Goal: Task Accomplishment & Management: Manage account settings

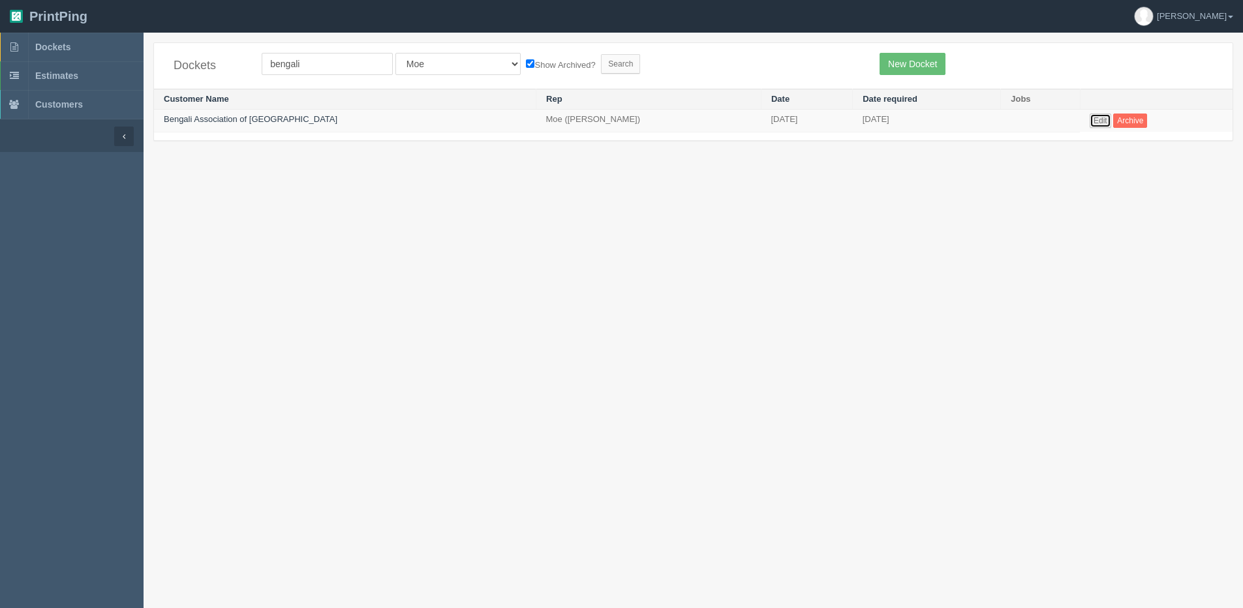
click at [1089, 121] on link "Edit" at bounding box center [1100, 120] width 22 height 14
click at [61, 48] on span "Dockets" at bounding box center [52, 47] width 35 height 10
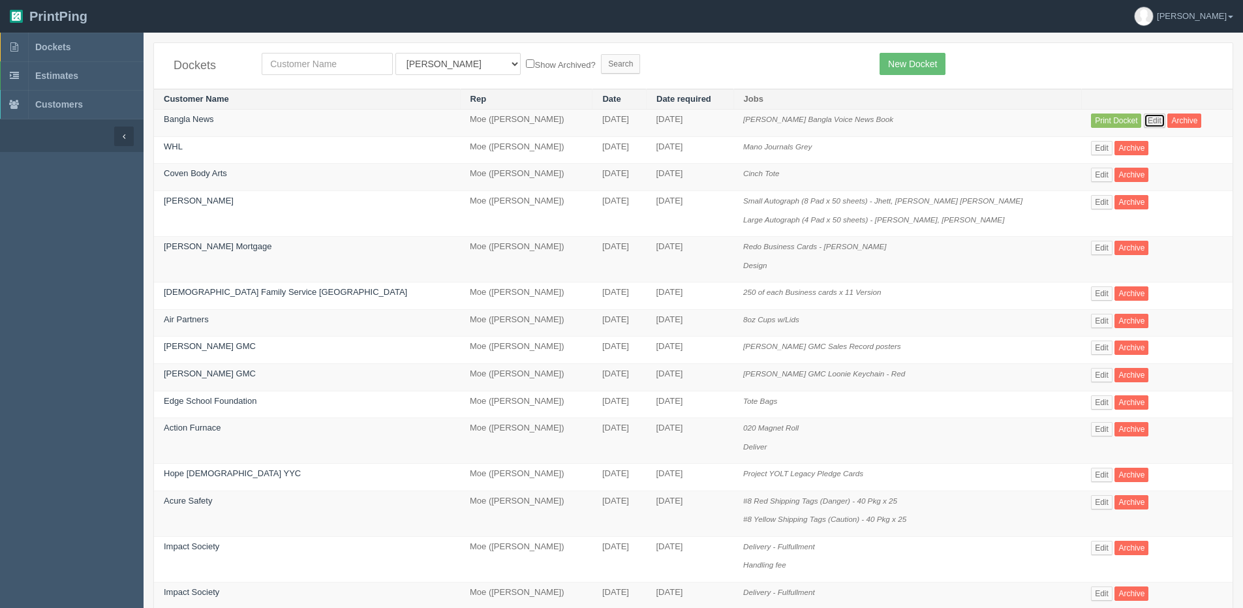
click at [1143, 119] on link "Edit" at bounding box center [1154, 120] width 22 height 14
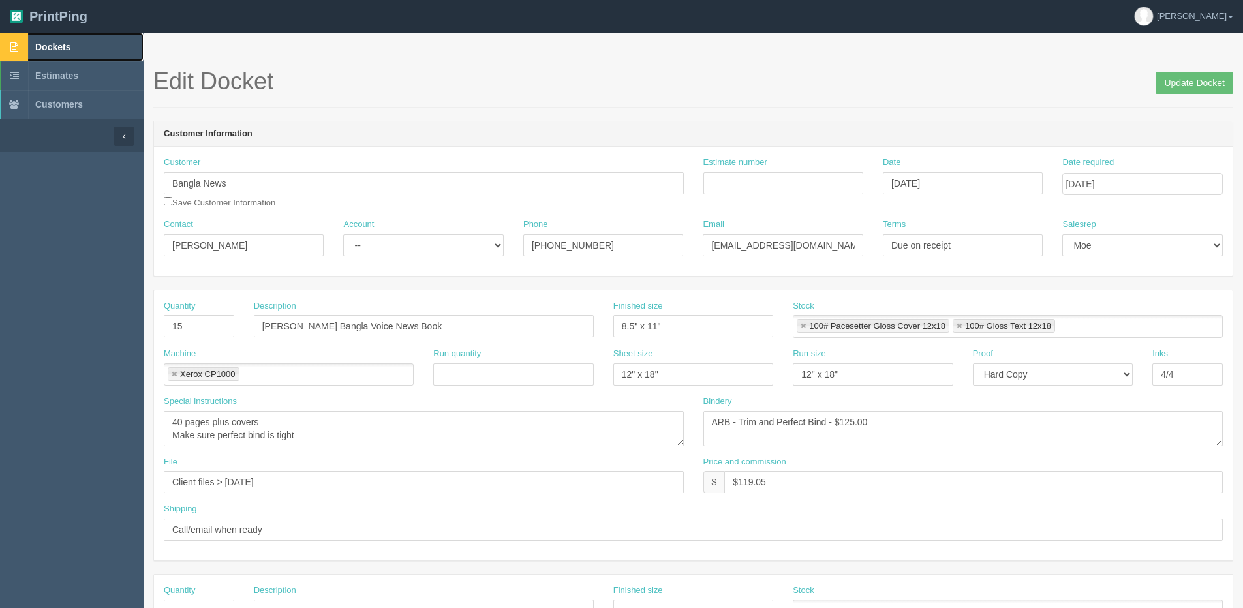
click at [48, 42] on span "Dockets" at bounding box center [52, 47] width 35 height 10
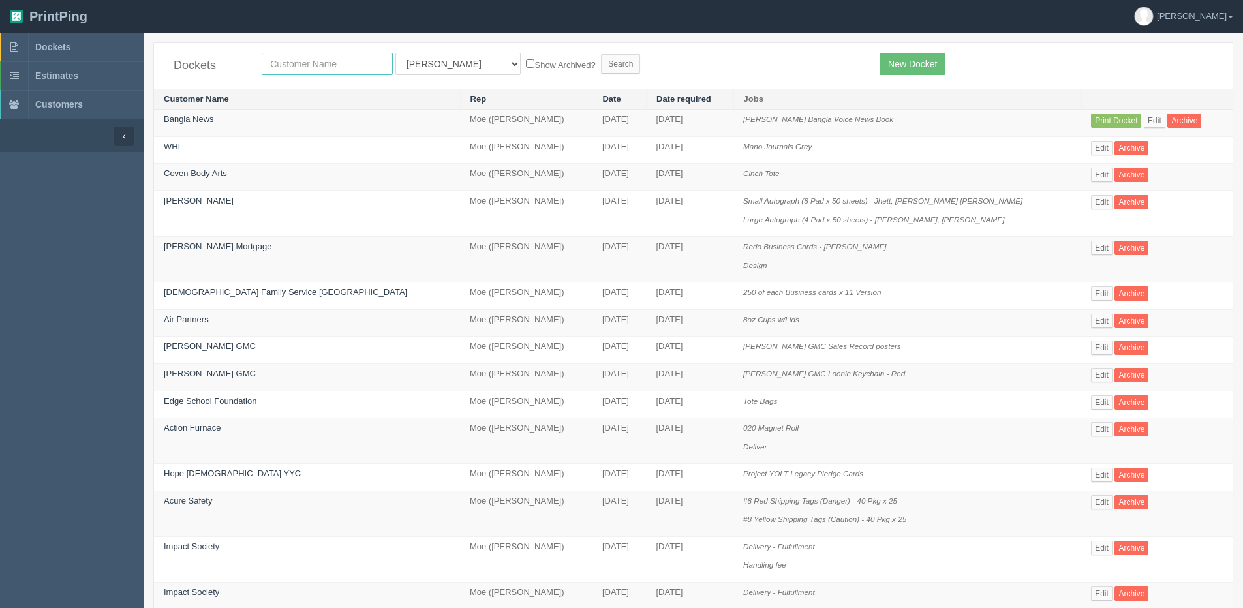
click at [325, 59] on input "text" at bounding box center [327, 64] width 131 height 22
type input "city univer"
click at [601, 54] on input "Search" at bounding box center [620, 64] width 39 height 20
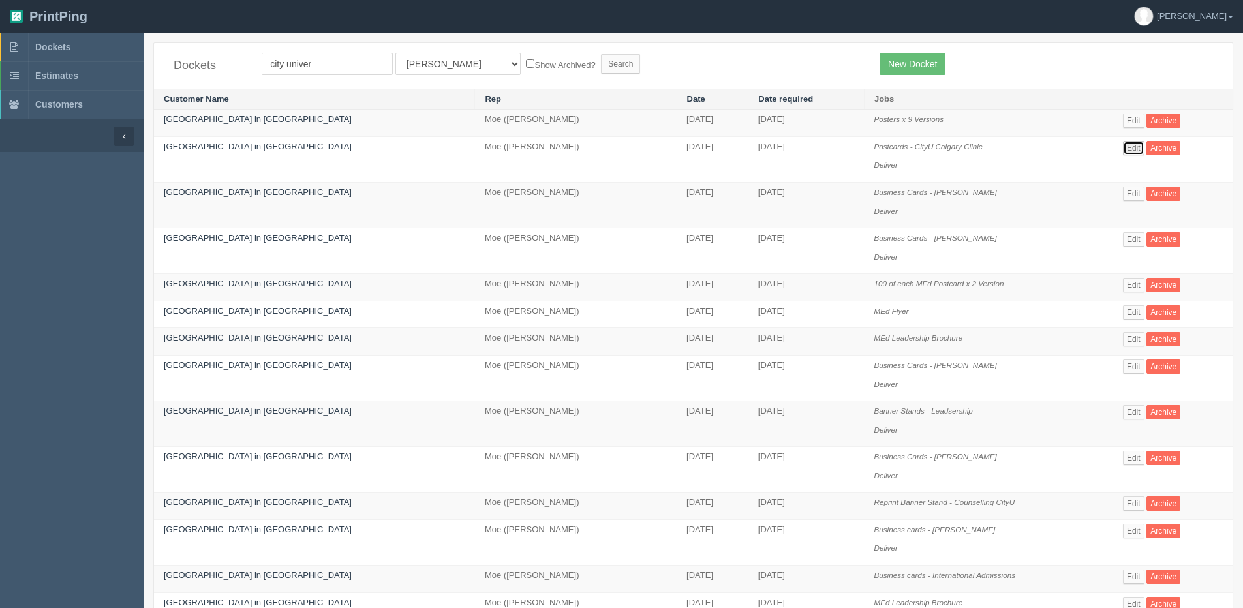
click at [1123, 149] on link "Edit" at bounding box center [1134, 148] width 22 height 14
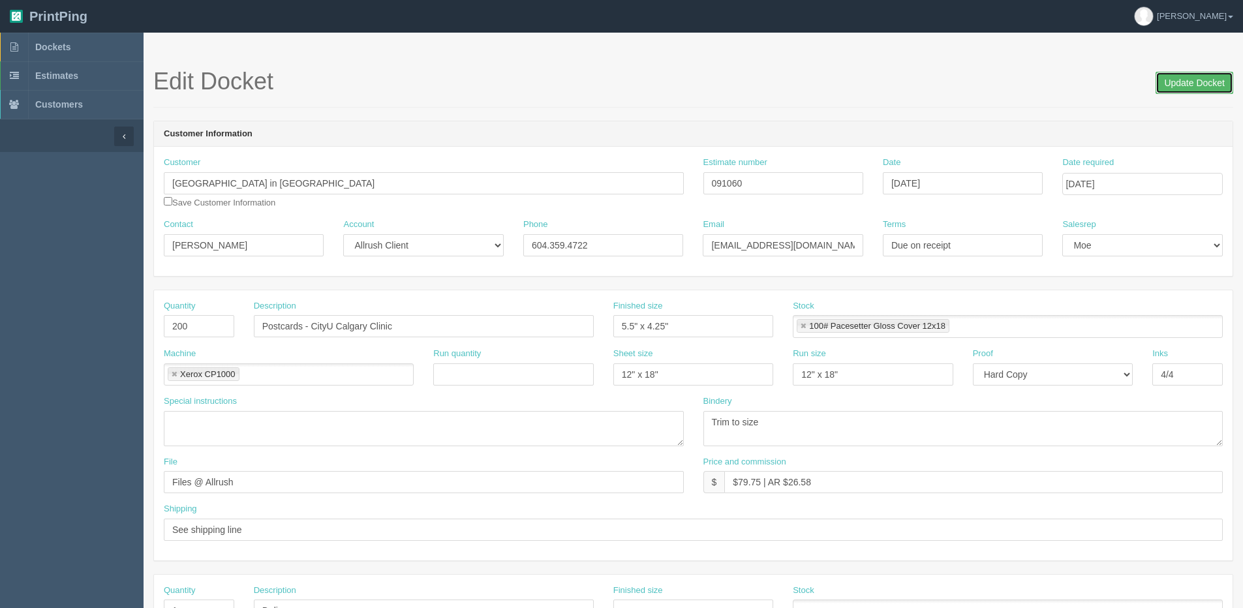
click at [1196, 82] on input "Update Docket" at bounding box center [1194, 83] width 78 height 22
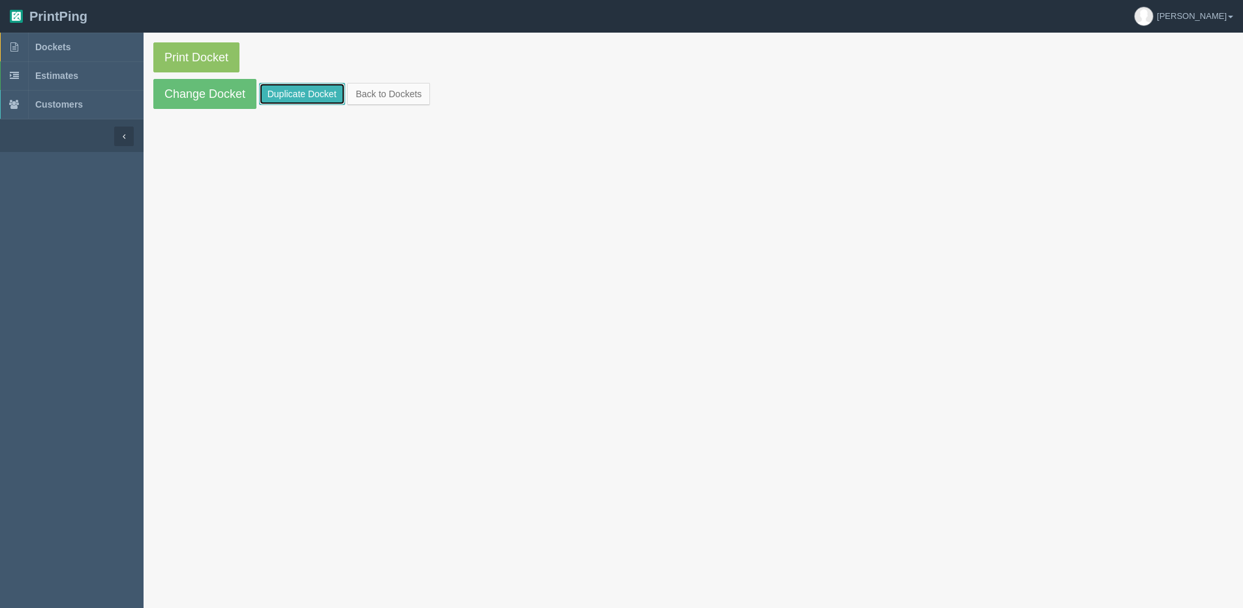
click at [297, 97] on link "Duplicate Docket" at bounding box center [302, 94] width 86 height 22
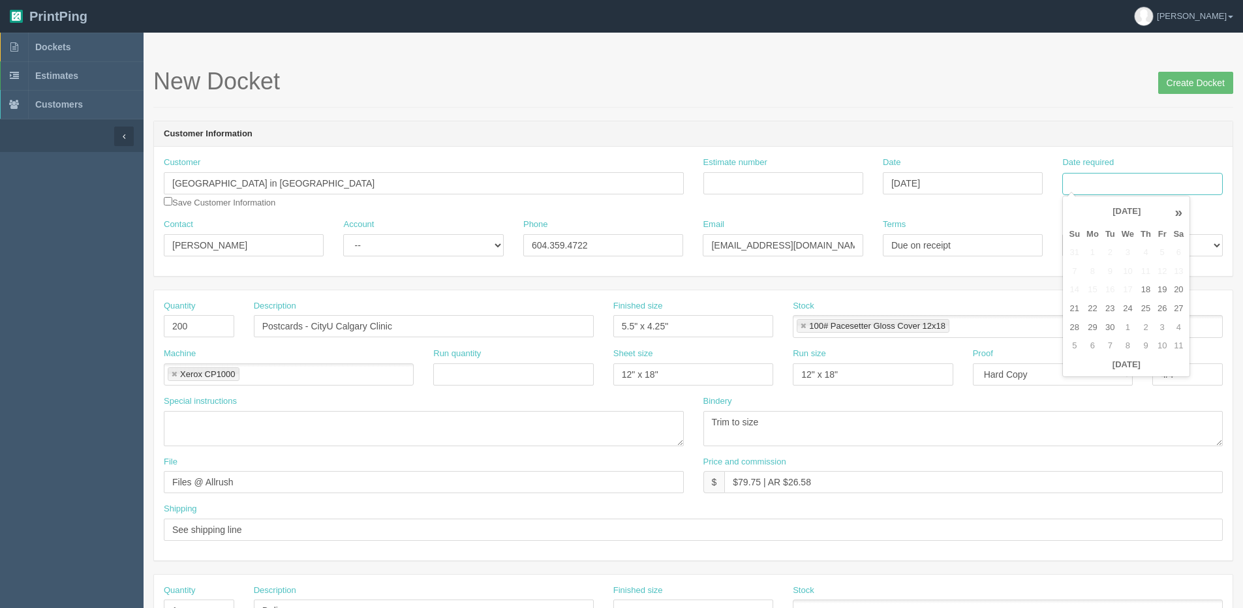
click at [1138, 183] on input "Date required" at bounding box center [1142, 184] width 160 height 22
click at [1088, 372] on th "Today" at bounding box center [1125, 364] width 121 height 19
click at [1145, 307] on td "25" at bounding box center [1145, 308] width 17 height 19
type input "September 25, 2025"
click at [738, 185] on input "Estimate number" at bounding box center [783, 183] width 160 height 22
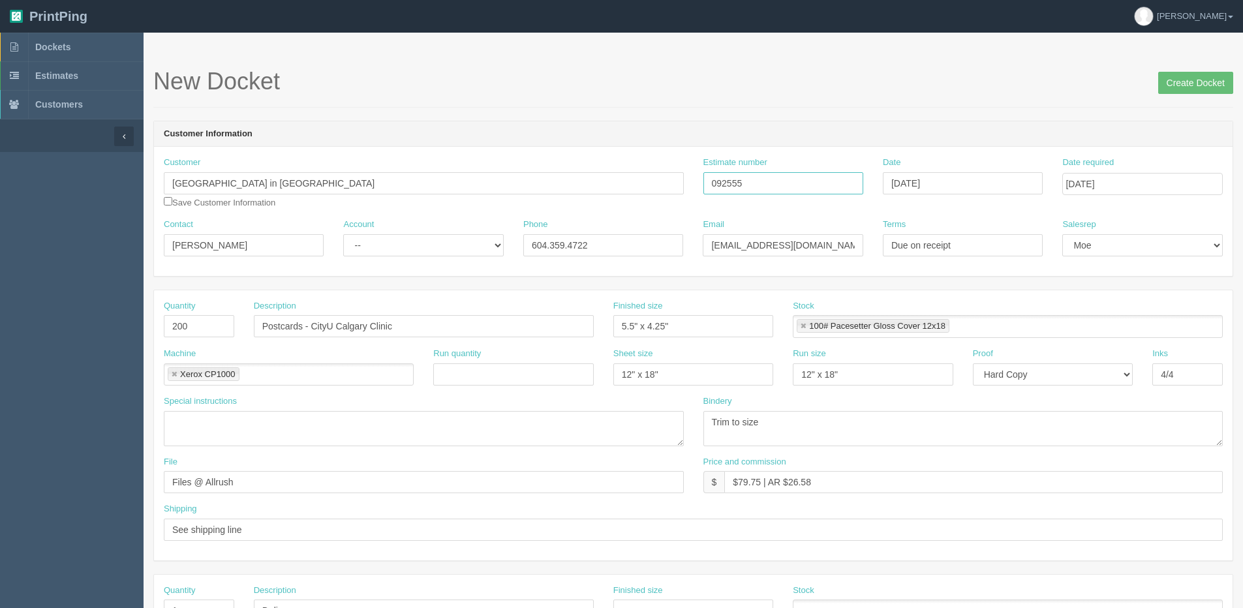
type input "092555"
click at [314, 325] on input "Postcards - CityU Calgary Clinic" at bounding box center [424, 326] width 340 height 22
click at [264, 324] on input "Postcards - CityU Calgary Clinic" at bounding box center [424, 326] width 340 height 22
type input "MC Postcards"
type input "4" x 6""
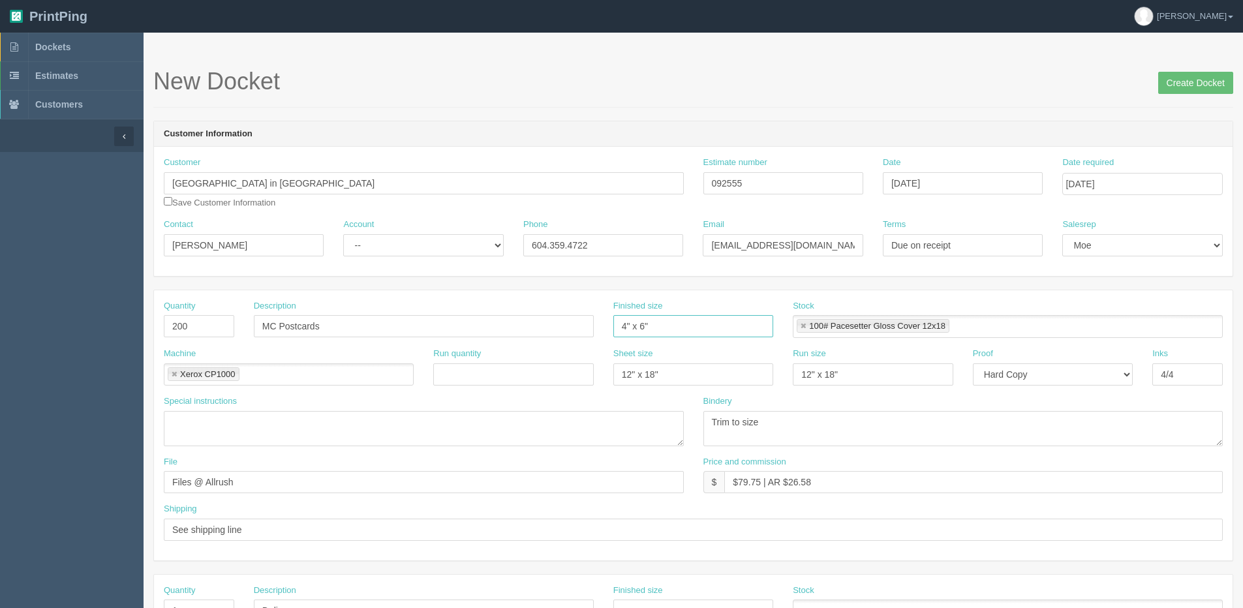
click at [802, 327] on link at bounding box center [803, 326] width 8 height 8
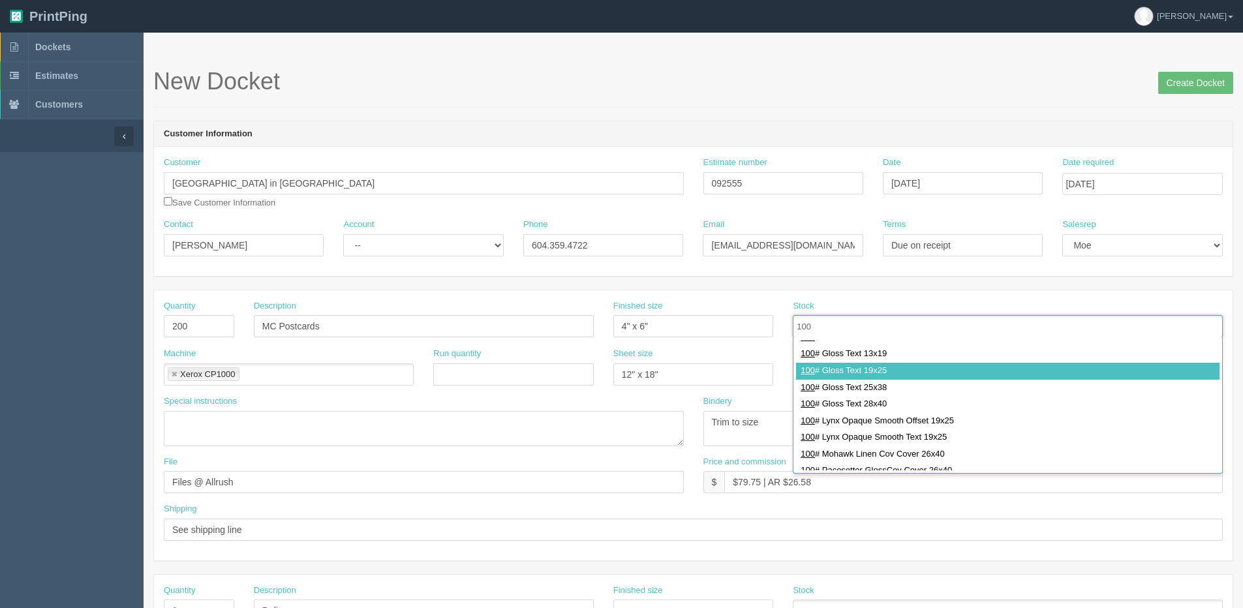
scroll to position [326, 0]
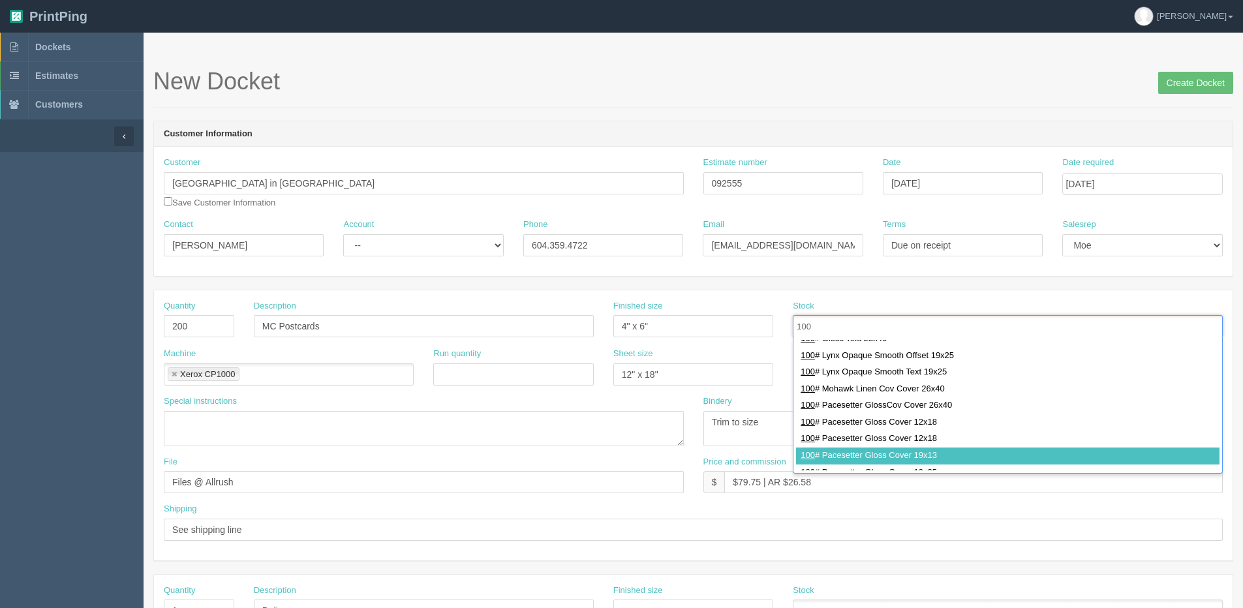
type input "100"
drag, startPoint x: 877, startPoint y: 449, endPoint x: 612, endPoint y: 449, distance: 265.5
type input "100# Pacesetter Gloss Cover 19x13"
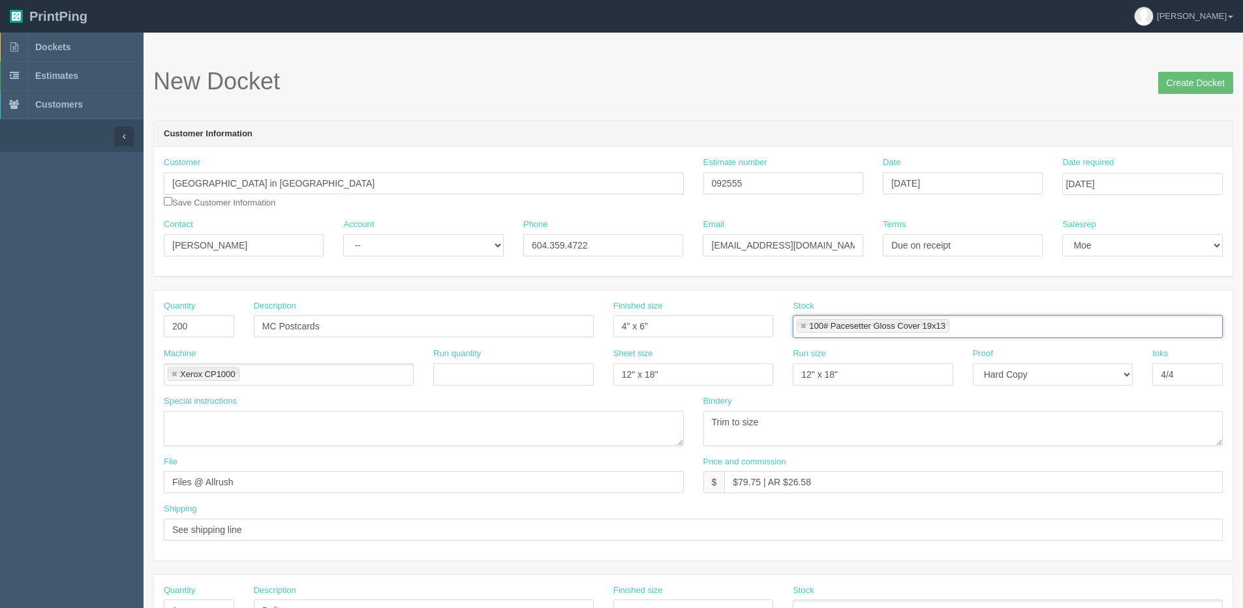
scroll to position [0, 0]
drag, startPoint x: 699, startPoint y: 376, endPoint x: 251, endPoint y: 380, distance: 448.1
click at [357, 383] on div "Machine Xerox CP1000 Xerox CP1000 Run quantity Sheet size 12" x 18" Run size 12…" at bounding box center [693, 372] width 1078 height 48
type input "13" x 19""
drag, startPoint x: 684, startPoint y: 385, endPoint x: 600, endPoint y: 390, distance: 83.6
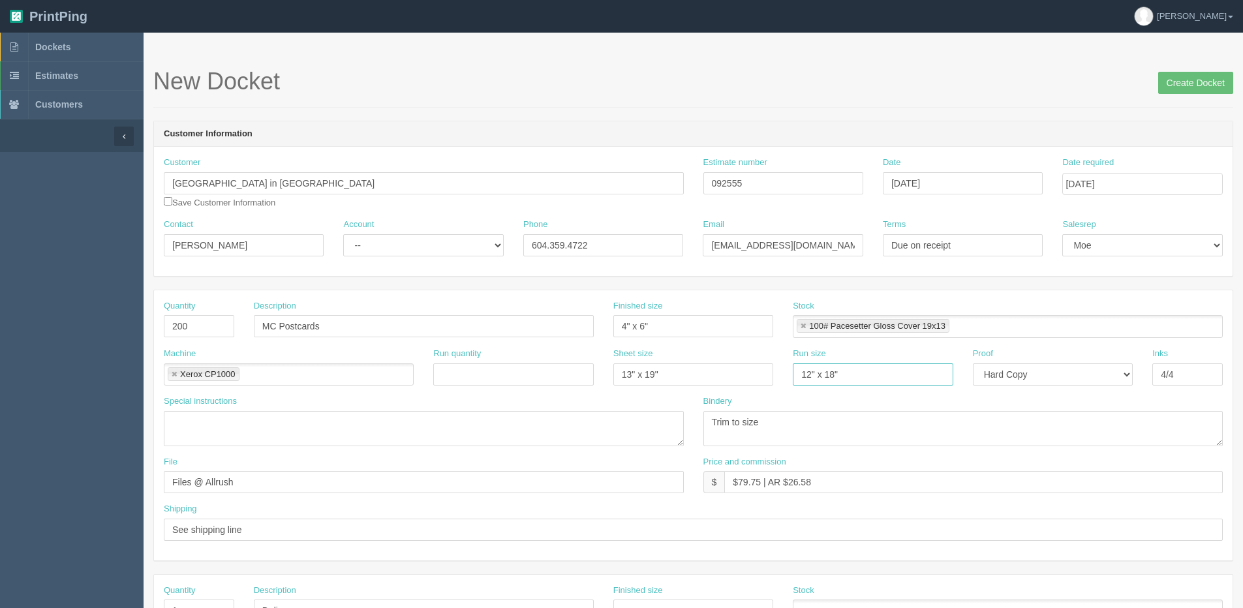
click at [601, 389] on div "Machine Xerox CP1000 Xerox CP1000 Run quantity Sheet size 13" x 19" Run size 12…" at bounding box center [693, 372] width 1078 height 48
type input "13" x 19""
click at [1192, 376] on input "4/4" at bounding box center [1187, 374] width 70 height 22
type input "4/0"
drag, startPoint x: 740, startPoint y: 481, endPoint x: 759, endPoint y: 481, distance: 19.6
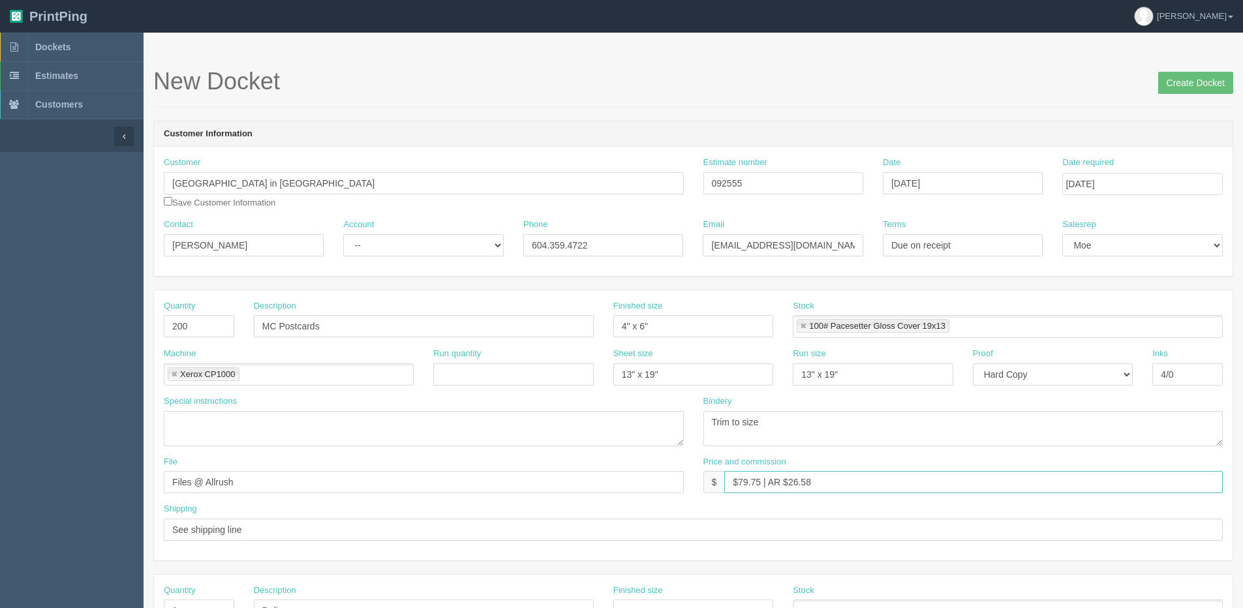
click at [759, 481] on input "$79.75 | AR $26.58" at bounding box center [973, 482] width 498 height 22
drag, startPoint x: 789, startPoint y: 481, endPoint x: 918, endPoint y: 452, distance: 132.3
click at [918, 452] on div "Quantity 200 Description MC Postcards Finished size 4" x 6" Stock 100# Pacesett…" at bounding box center [693, 425] width 1078 height 270
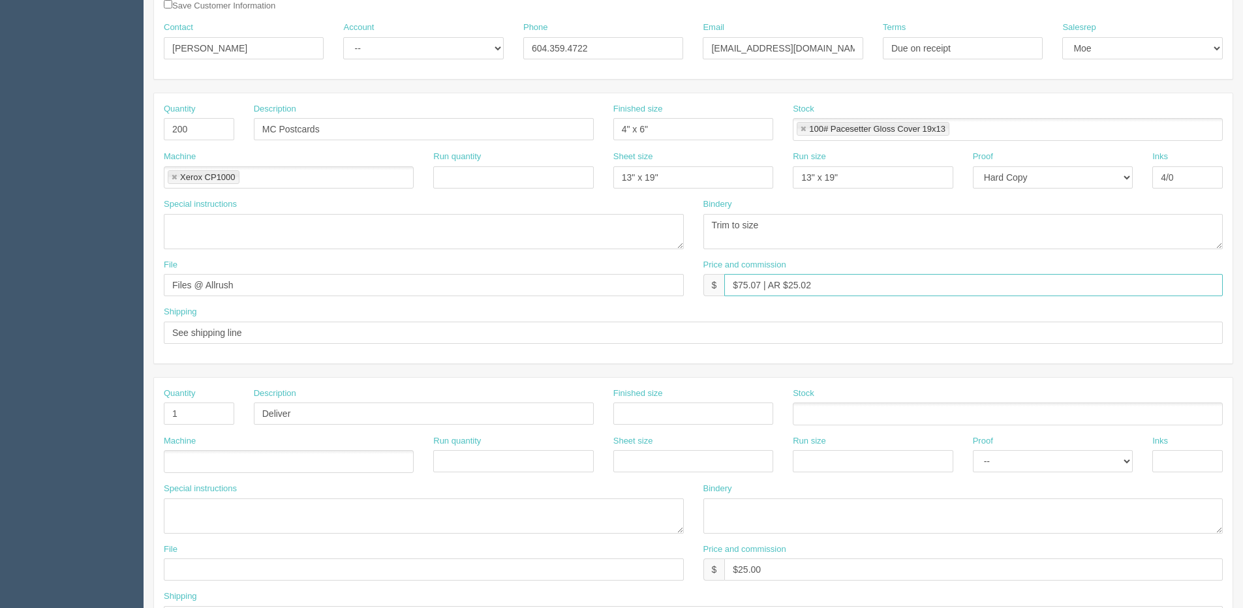
scroll to position [261, 0]
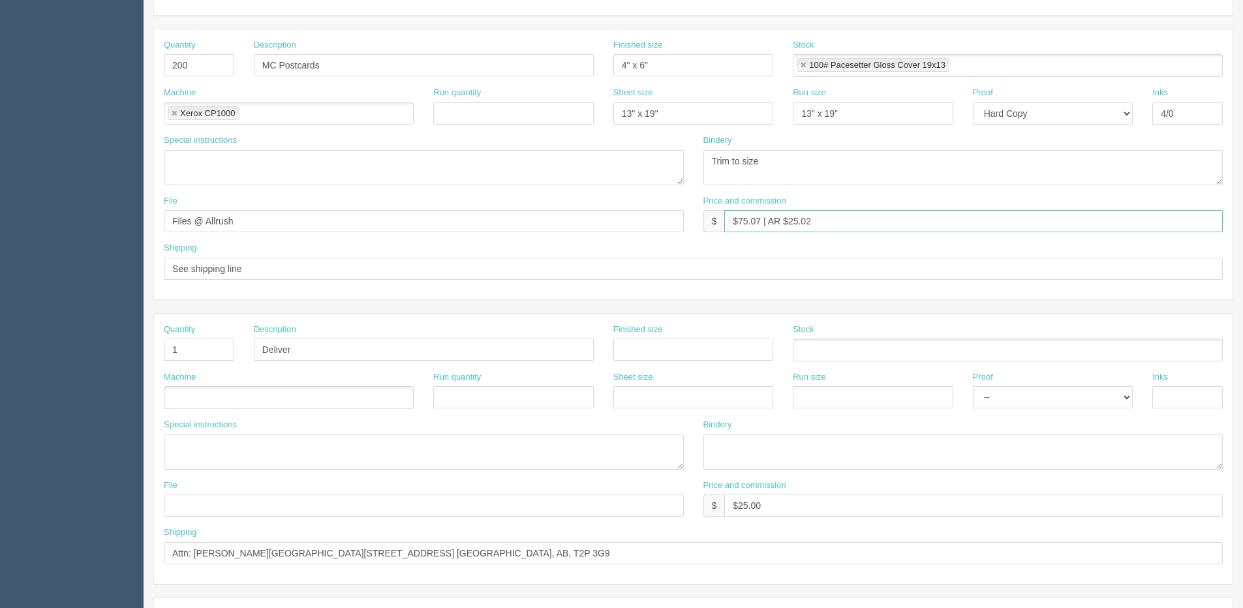
type input "$75.07 | AR $25.02"
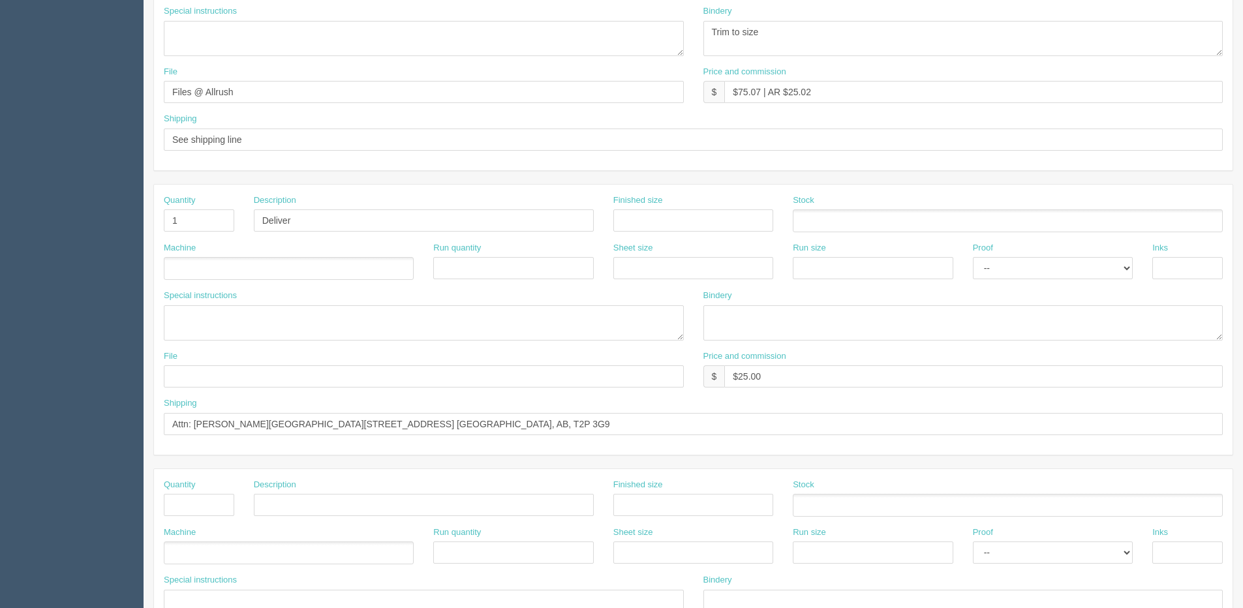
scroll to position [391, 0]
click at [201, 424] on input "Attn: Joseph Mills - Suite 120, 1040 - 7th Ave S.W. Calgary, AB, T2P 3G9" at bounding box center [693, 423] width 1059 height 22
click at [192, 423] on input "Attn: Joseph Mills - Suite 120, 1040 - 7th Ave S.W. Calgary, AB, T2P 3G9" at bounding box center [693, 423] width 1059 height 22
drag, startPoint x: 193, startPoint y: 421, endPoint x: 517, endPoint y: 412, distance: 323.7
click at [540, 416] on input "Attn: Joseph Mills - Suite 120, 1040 - 7th Ave S.W. Calgary, AB, T2P 3G9" at bounding box center [693, 423] width 1059 height 22
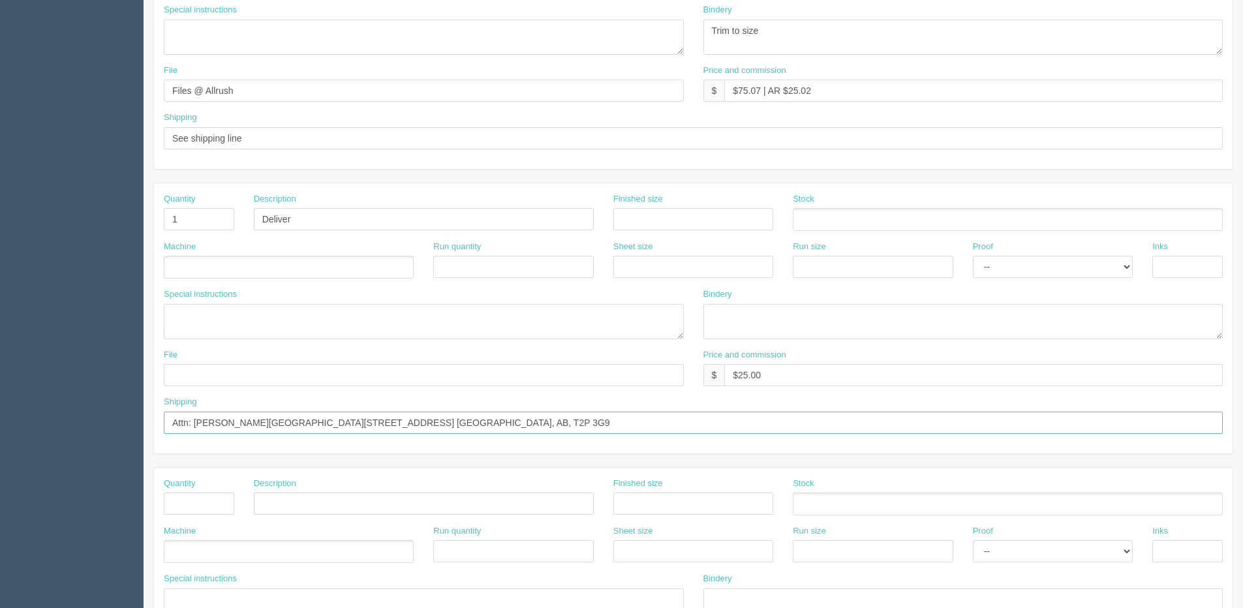
paste input "Michael Grienke (he/him) Senior Enrollment Advisor"
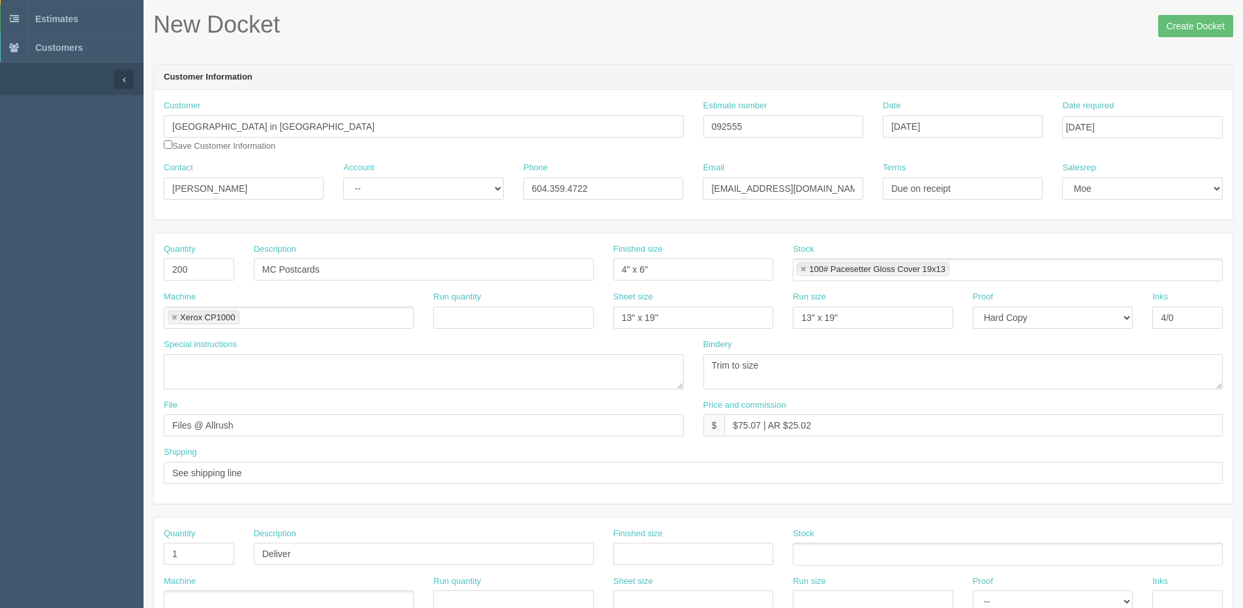
scroll to position [0, 0]
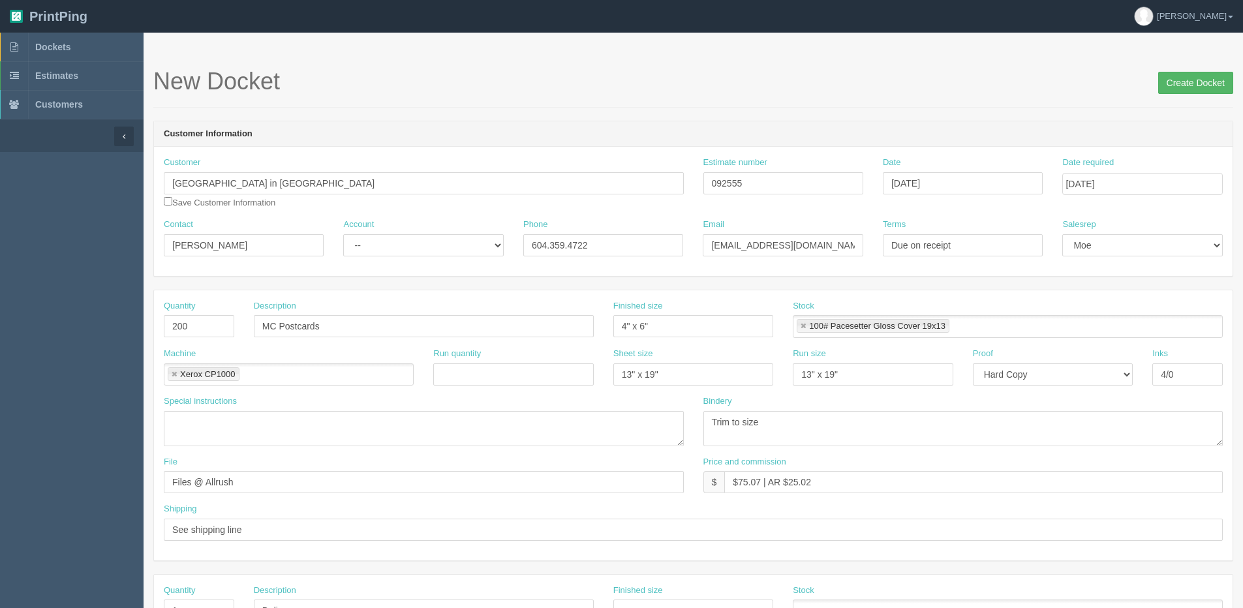
type input "Attn: Michael Grienke (he/him) Senior Enrollment Advisor Suite 120, 1040 - 7th …"
click at [1164, 81] on input "Create Docket" at bounding box center [1195, 83] width 75 height 22
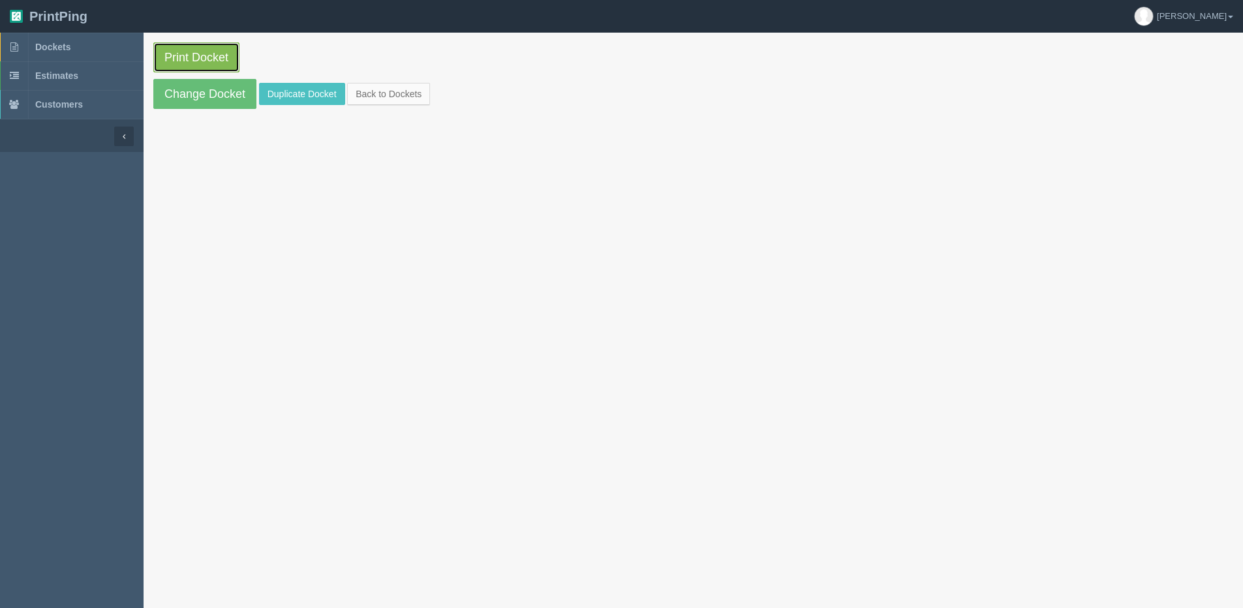
click at [203, 64] on link "Print Docket" at bounding box center [196, 57] width 86 height 30
drag, startPoint x: 402, startPoint y: 86, endPoint x: 357, endPoint y: 65, distance: 50.2
click at [402, 86] on link "Back to Dockets" at bounding box center [388, 94] width 83 height 22
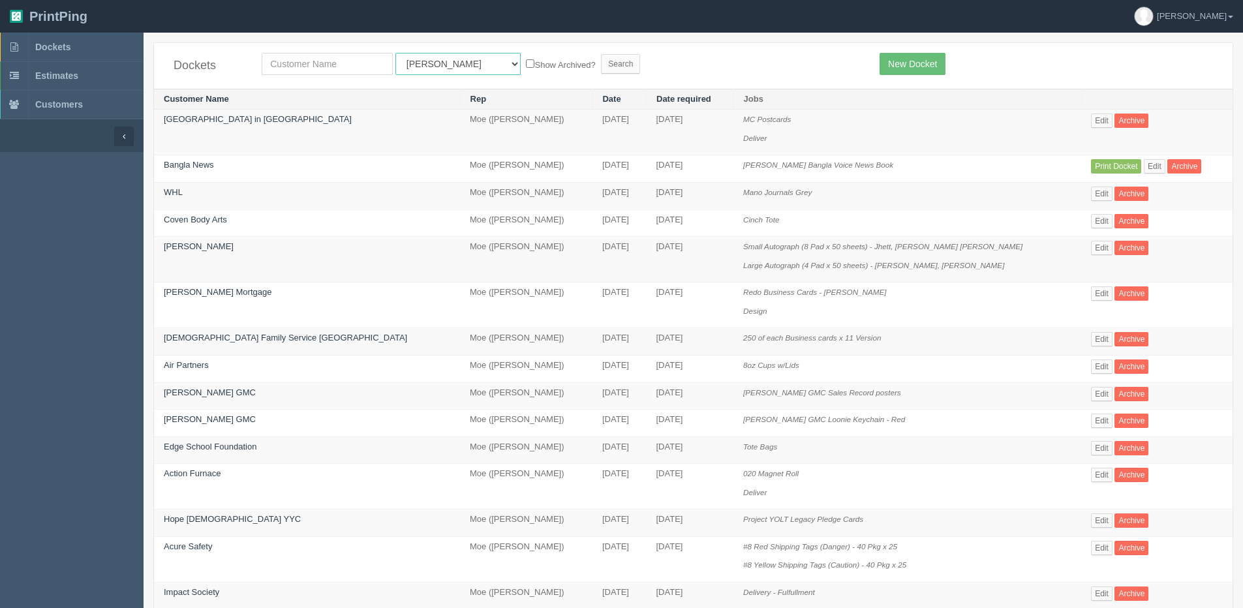
click at [442, 59] on select "All Users Ali Ali Test 1 Aly Amy Ankit Arif Brandon Dan France Greg Jim Mark Ma…" at bounding box center [457, 64] width 125 height 22
select select "1"
click at [395, 53] on select "All Users Ali Ali Test 1 Aly Amy Ankit Arif Brandon Dan France Greg Jim Mark Ma…" at bounding box center [457, 64] width 125 height 22
drag, startPoint x: 503, startPoint y: 64, endPoint x: 588, endPoint y: 48, distance: 86.2
click at [526, 64] on label "Show Archived?" at bounding box center [560, 64] width 69 height 15
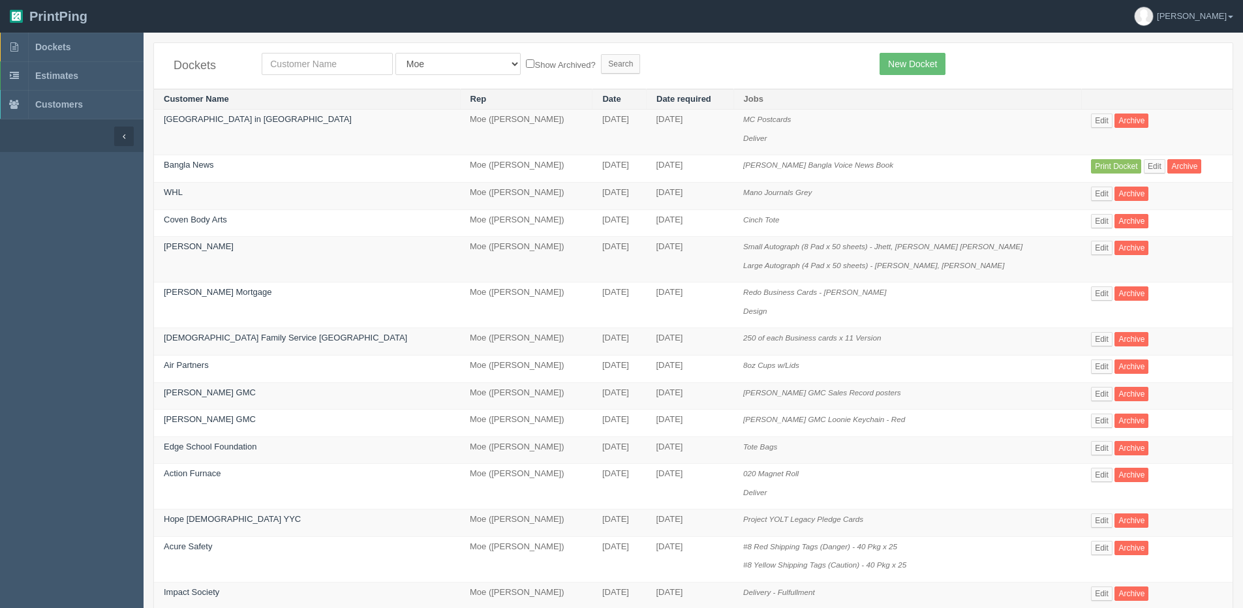
click at [526, 64] on input "Show Archived?" at bounding box center [530, 63] width 8 height 8
checkbox input "true"
click at [601, 62] on input "Search" at bounding box center [620, 64] width 39 height 20
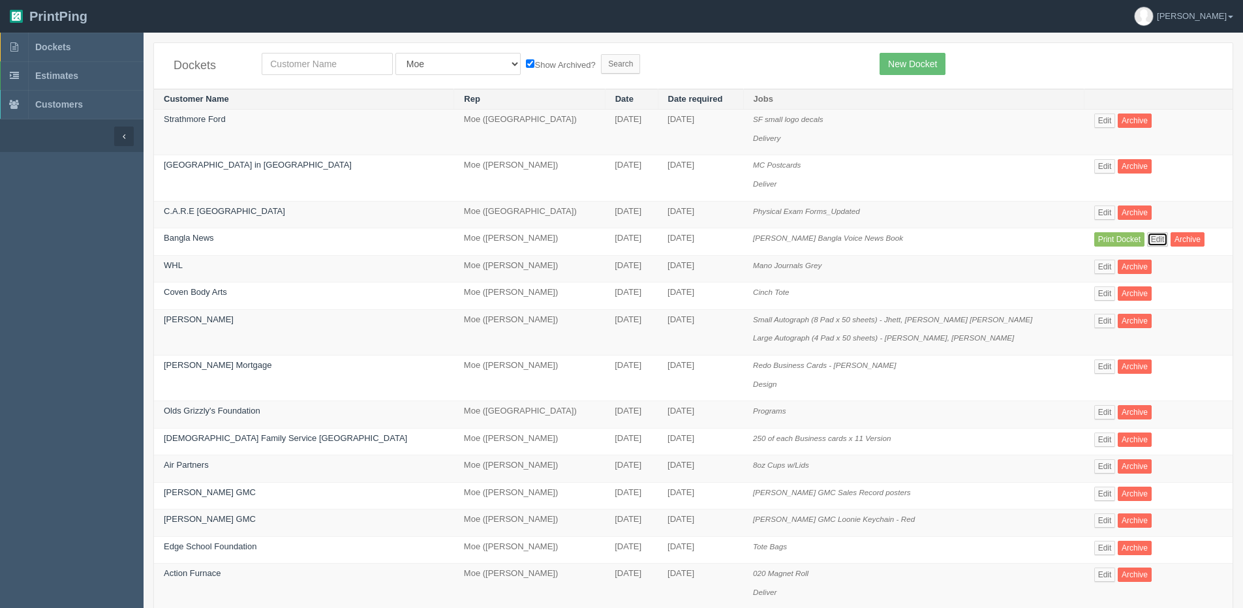
drag, startPoint x: 1132, startPoint y: 239, endPoint x: 1047, endPoint y: 219, distance: 88.0
click at [1147, 239] on link "Edit" at bounding box center [1158, 239] width 22 height 14
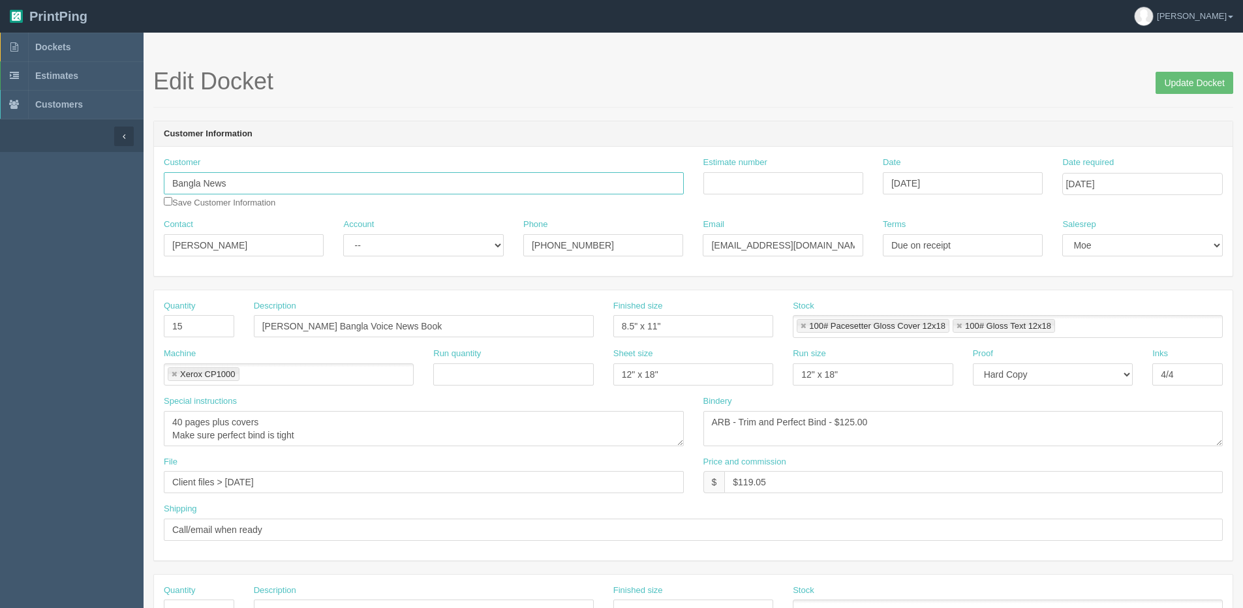
drag, startPoint x: 233, startPoint y: 179, endPoint x: -149, endPoint y: 171, distance: 382.3
click at [0, 171] on html "PrintPing Dan Edit account ( dan@allrush.ca ) Logout Dockets Estimates Customers" at bounding box center [621, 592] width 1243 height 1185
type input "1741064 A"
click at [67, 42] on span "Dockets" at bounding box center [52, 47] width 35 height 10
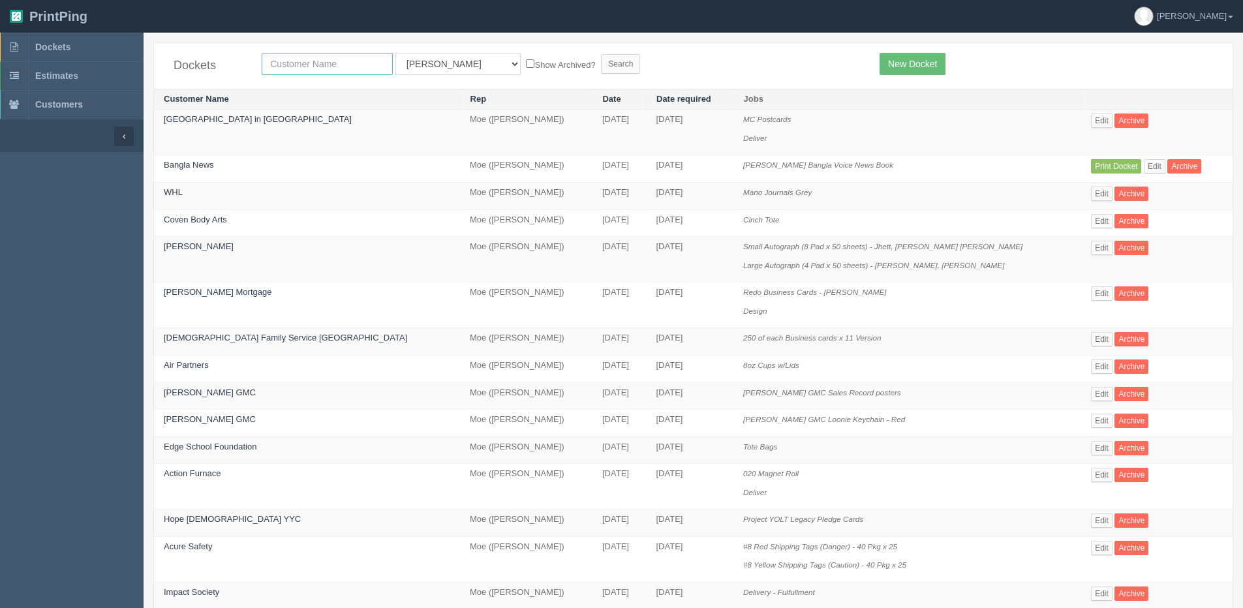
click at [342, 71] on input "text" at bounding box center [327, 64] width 131 height 22
type input "1741064"
click at [601, 54] on input "Search" at bounding box center [620, 64] width 39 height 20
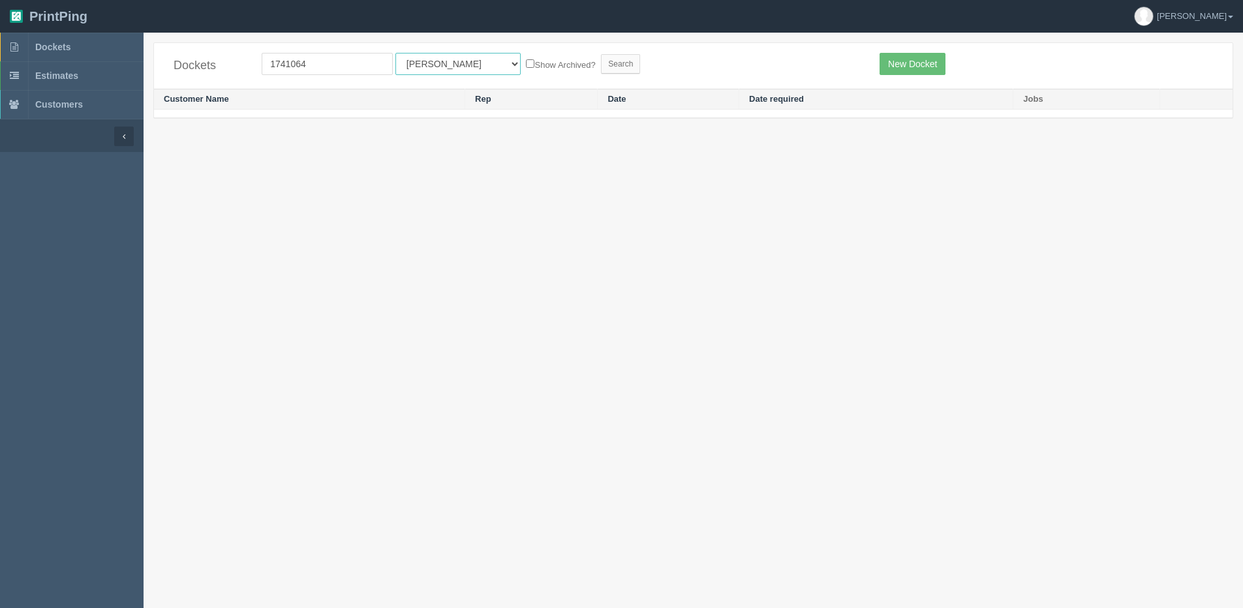
drag, startPoint x: 444, startPoint y: 60, endPoint x: 444, endPoint y: 74, distance: 13.7
click at [444, 60] on select "All Users Ali Ali Test 1 Aly Amy Ankit Arif Brandon Dan France Greg Jim Mark Ma…" at bounding box center [457, 64] width 125 height 22
select select "1"
click at [395, 53] on select "All Users [PERSON_NAME] Test 1 [PERSON_NAME] [PERSON_NAME] [PERSON_NAME] France…" at bounding box center [457, 64] width 125 height 22
click at [528, 61] on label "Show Archived?" at bounding box center [560, 64] width 69 height 15
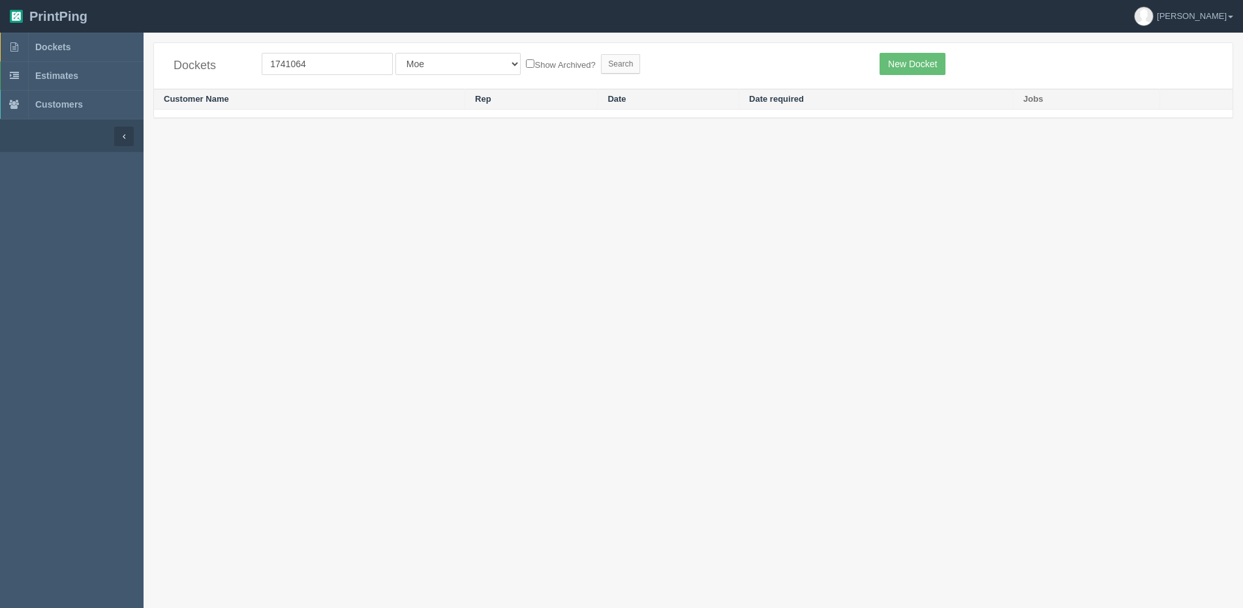
click at [528, 61] on input "Show Archived?" at bounding box center [530, 63] width 8 height 8
checkbox input "true"
click at [589, 74] on form "1741064 All Users Ali Ali Test 1 Aly Amy Ankit Arif Brandon Dan France Greg Jim…" at bounding box center [561, 64] width 598 height 22
click at [601, 65] on input "Search" at bounding box center [620, 64] width 39 height 20
click at [307, 72] on input "1741064" at bounding box center [327, 64] width 131 height 22
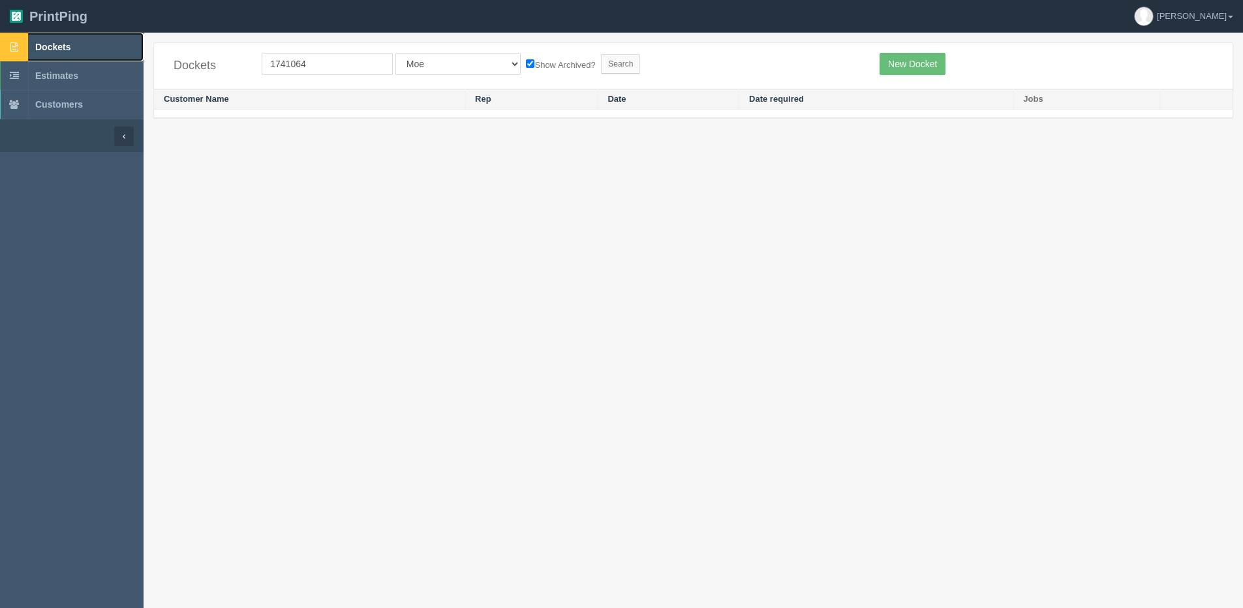
click at [55, 40] on link "Dockets" at bounding box center [72, 47] width 144 height 29
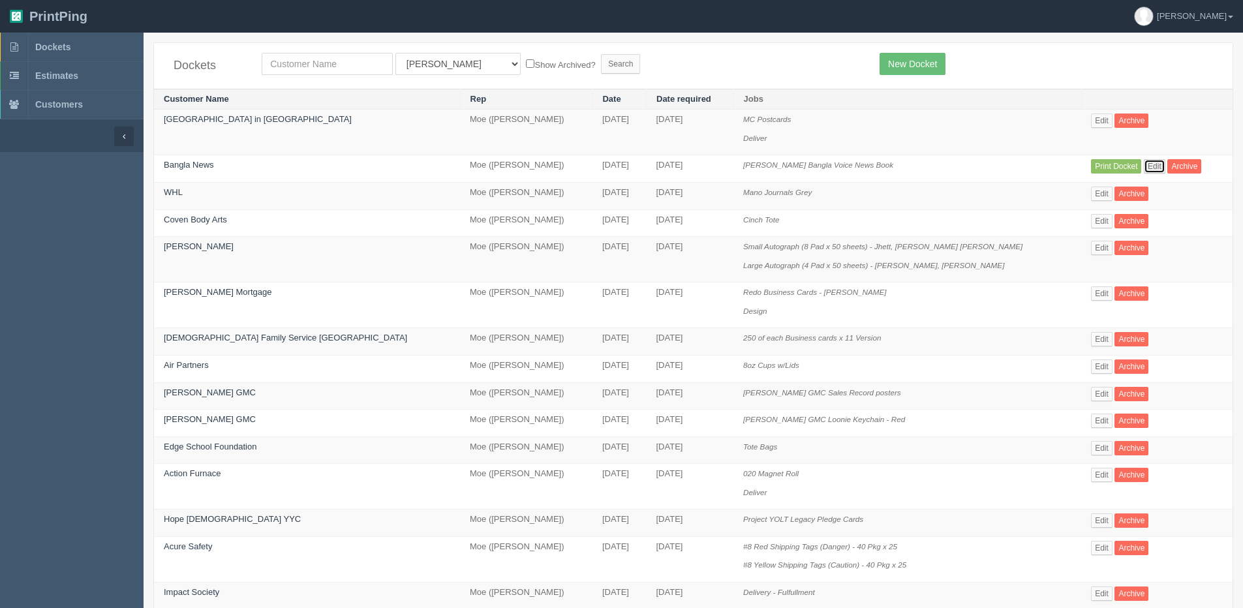
click at [1143, 162] on link "Edit" at bounding box center [1154, 166] width 22 height 14
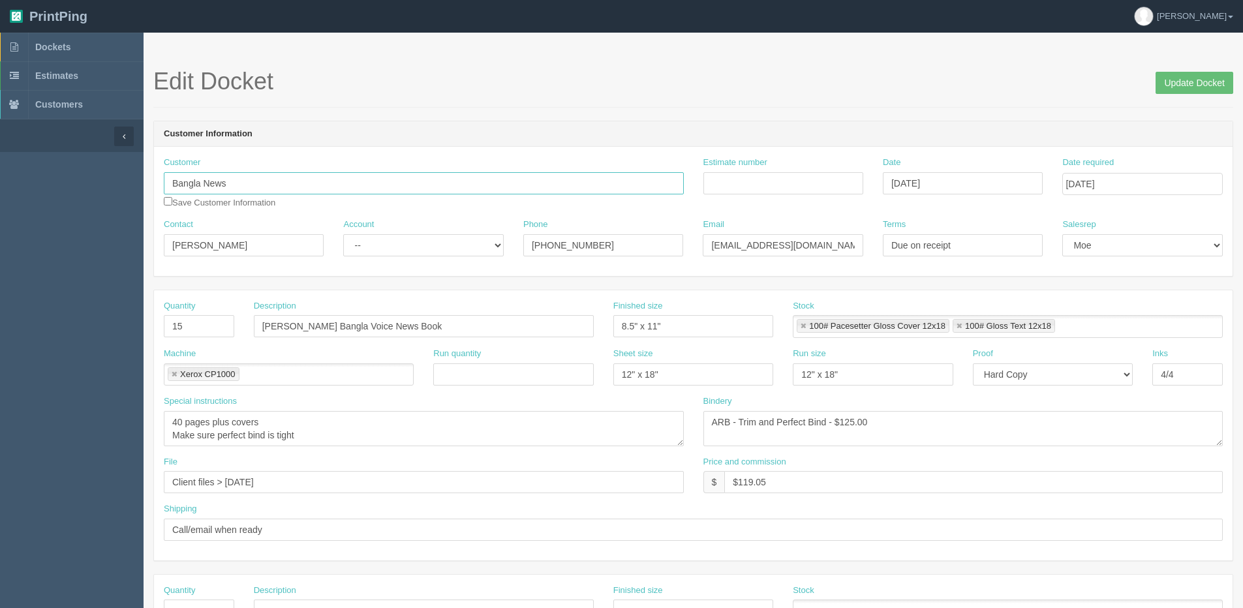
drag, startPoint x: 127, startPoint y: 183, endPoint x: 3, endPoint y: 183, distance: 123.9
click at [43, 183] on section "Dockets Estimates Customers" at bounding box center [621, 609] width 1243 height 1152
type input "[DRIVERS_LICENSE_NUMBER] Alberta LTD - [PERSON_NAME]"
drag, startPoint x: 265, startPoint y: 181, endPoint x: 423, endPoint y: 193, distance: 158.3
click at [423, 192] on input "1741064 Alberta LTD - Kiron Banik" at bounding box center [424, 183] width 520 height 22
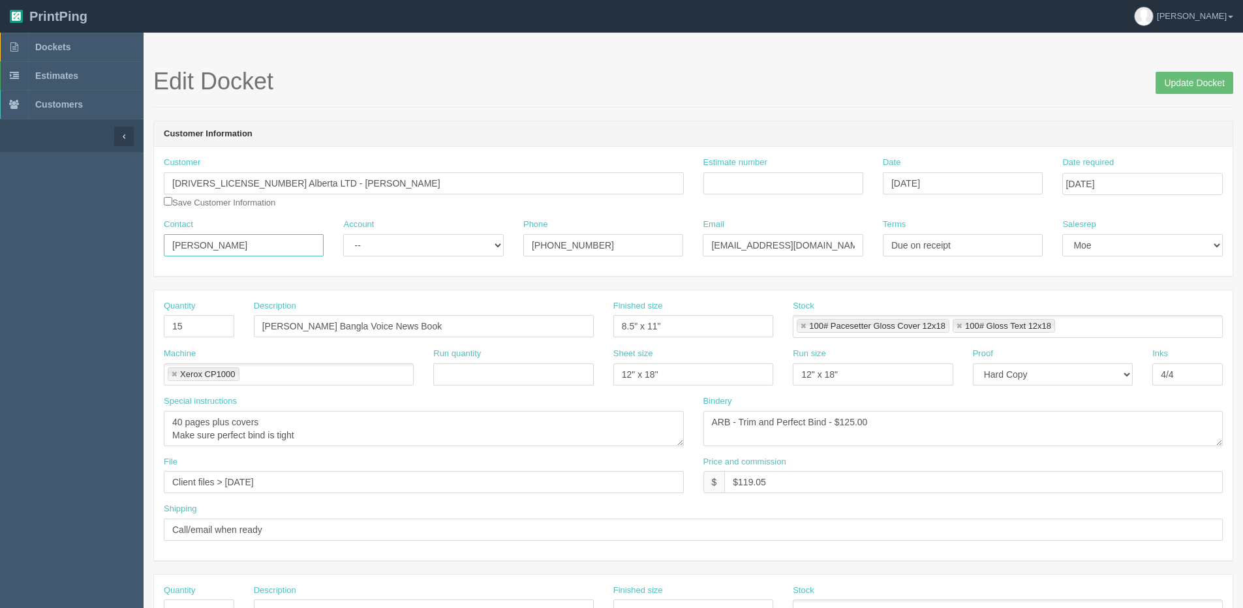
drag, startPoint x: 227, startPoint y: 239, endPoint x: 121, endPoint y: 219, distance: 107.6
click at [43, 239] on section "Dockets Estimates Customers" at bounding box center [621, 609] width 1243 height 1152
type input "v"
drag, startPoint x: 588, startPoint y: 241, endPoint x: 381, endPoint y: 241, distance: 206.8
click at [382, 241] on div "Contact v Account -- Existing Client Allrush Client Rep Client Phone 403-402-44…" at bounding box center [693, 243] width 1078 height 48
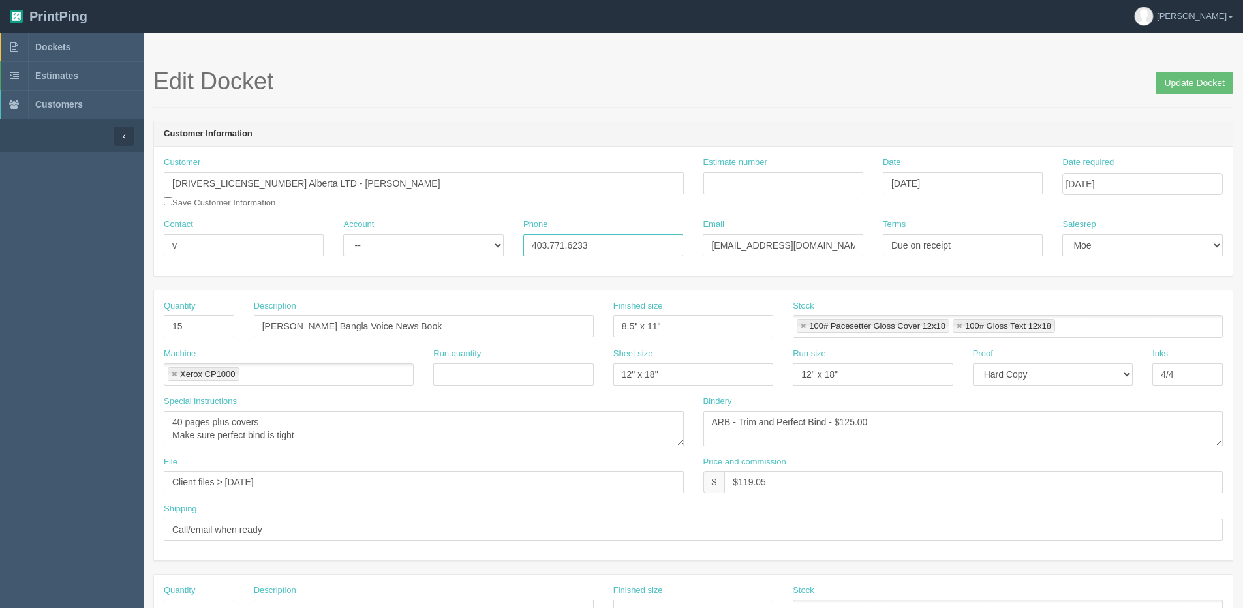
type input "403.771.6233"
click at [806, 253] on input "rajibbd07@yahoo.com" at bounding box center [783, 245] width 160 height 22
drag, startPoint x: 816, startPoint y: 241, endPoint x: 411, endPoint y: 261, distance: 405.6
click at [580, 249] on div "Contact v Account -- Existing Client Allrush Client Rep Client Phone 403.771.62…" at bounding box center [693, 243] width 1078 height 48
drag, startPoint x: 207, startPoint y: 243, endPoint x: 100, endPoint y: 243, distance: 107.6
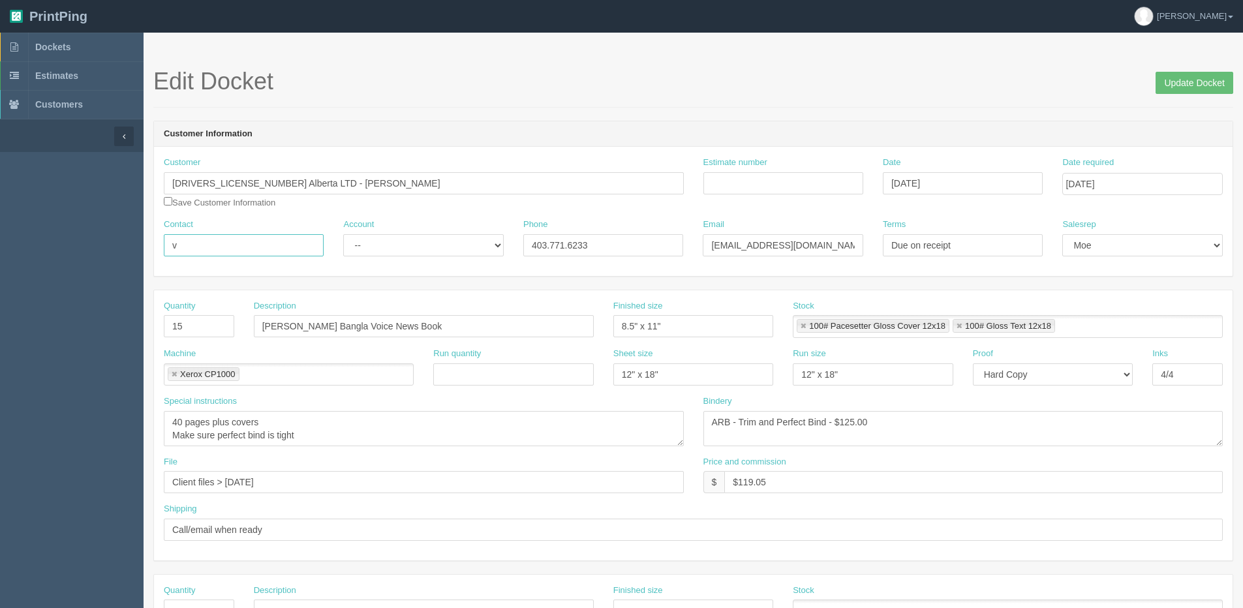
click at [100, 243] on section "Dockets Estimates Customers" at bounding box center [621, 609] width 1243 height 1152
drag, startPoint x: 265, startPoint y: 179, endPoint x: 516, endPoint y: 179, distance: 250.5
click at [516, 179] on input "[DRIVERS_LICENSE_NUMBER] Alberta LTD - [PERSON_NAME]" at bounding box center [424, 183] width 520 height 22
drag, startPoint x: 192, startPoint y: 247, endPoint x: 74, endPoint y: 246, distance: 118.7
click at [74, 246] on section "Dockets Estimates Customers" at bounding box center [621, 609] width 1243 height 1152
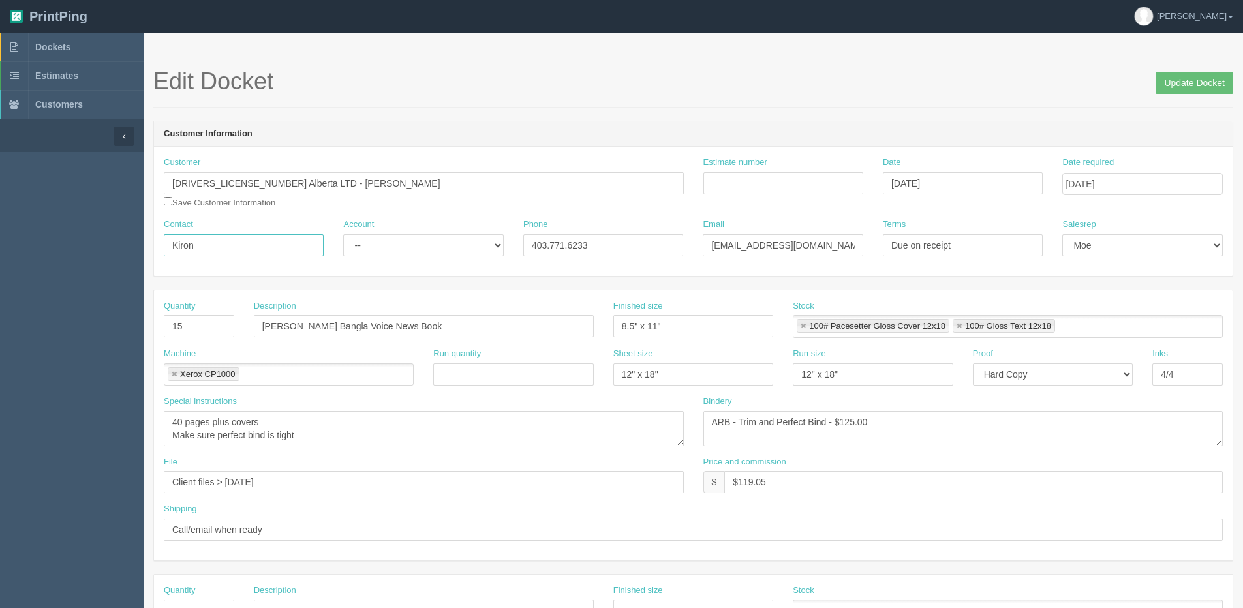
paste input "Banik"
type input "Kiron Banik"
click at [170, 205] on input "checkbox" at bounding box center [168, 201] width 8 height 8
checkbox input "true"
drag, startPoint x: 350, startPoint y: 245, endPoint x: 359, endPoint y: 258, distance: 16.1
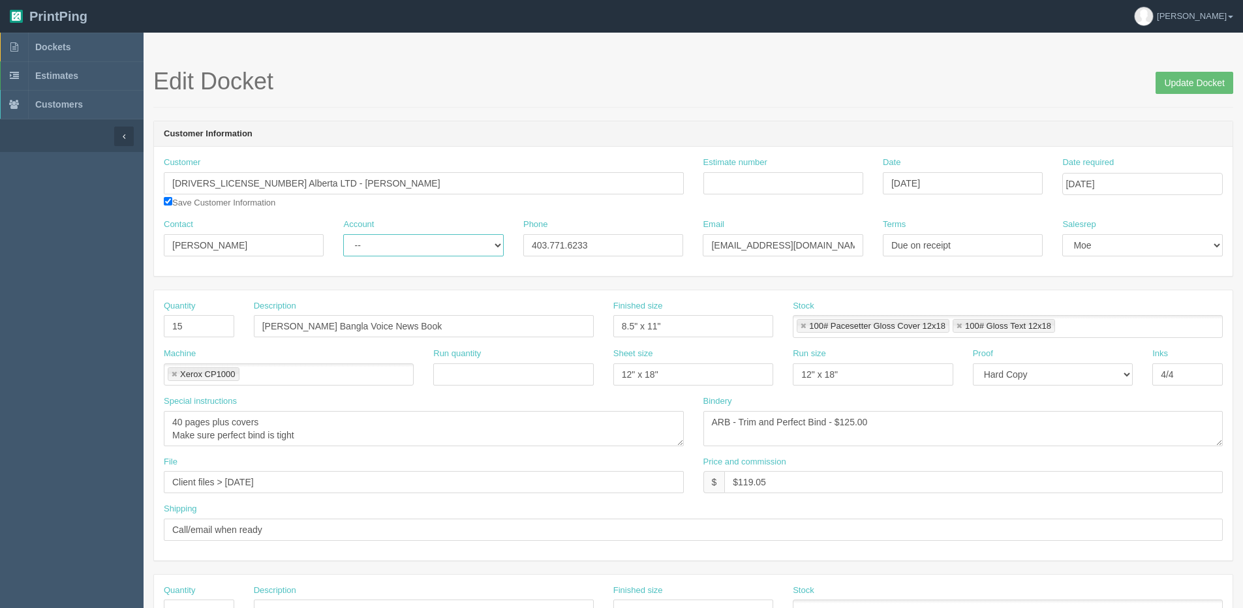
click at [353, 248] on select "-- Existing Client Allrush Client Rep Client" at bounding box center [423, 245] width 160 height 22
select select "Allrush Client"
click at [343, 234] on select "-- Existing Client Allrush Client Rep Client" at bounding box center [423, 245] width 160 height 22
drag, startPoint x: 711, startPoint y: 249, endPoint x: 1005, endPoint y: 216, distance: 295.3
click at [1005, 216] on div "Customer 1741064 Alberta LTD - Kiron Banik Papa Johns - 19 174 01 Alberta Ltd P…" at bounding box center [693, 211] width 1078 height 129
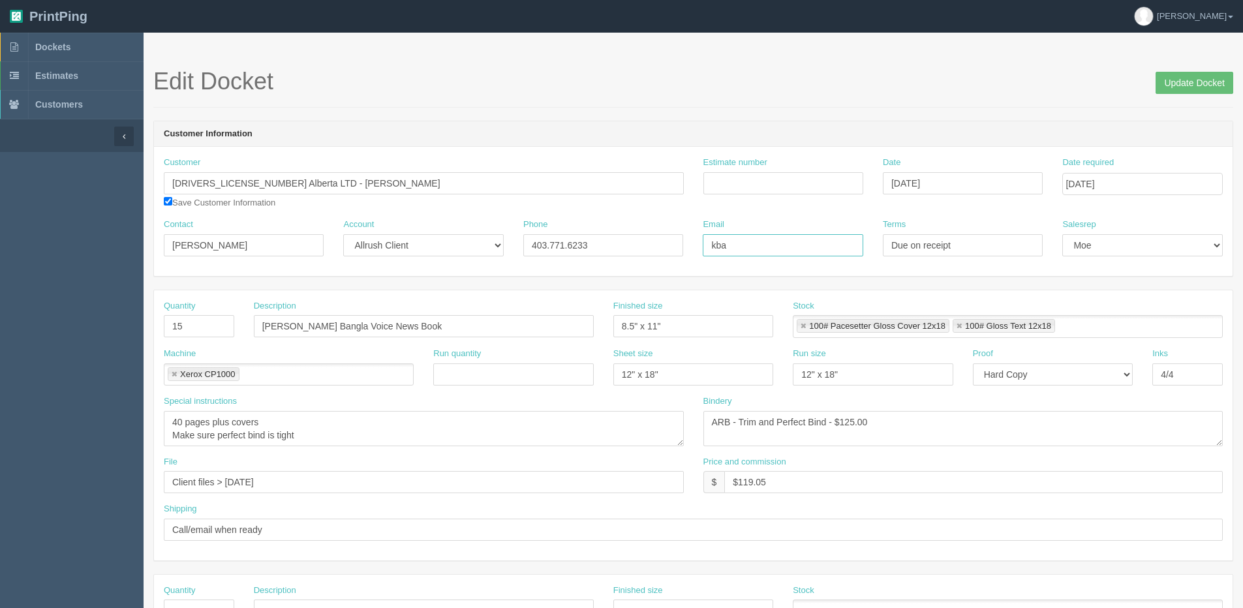
type input "kbanik@shaw.ca"
drag, startPoint x: 177, startPoint y: 325, endPoint x: 159, endPoint y: 325, distance: 18.9
click at [159, 325] on div "Quantity 15" at bounding box center [199, 324] width 90 height 48
type input "150"
click at [1194, 74] on input "Update Docket" at bounding box center [1194, 83] width 78 height 22
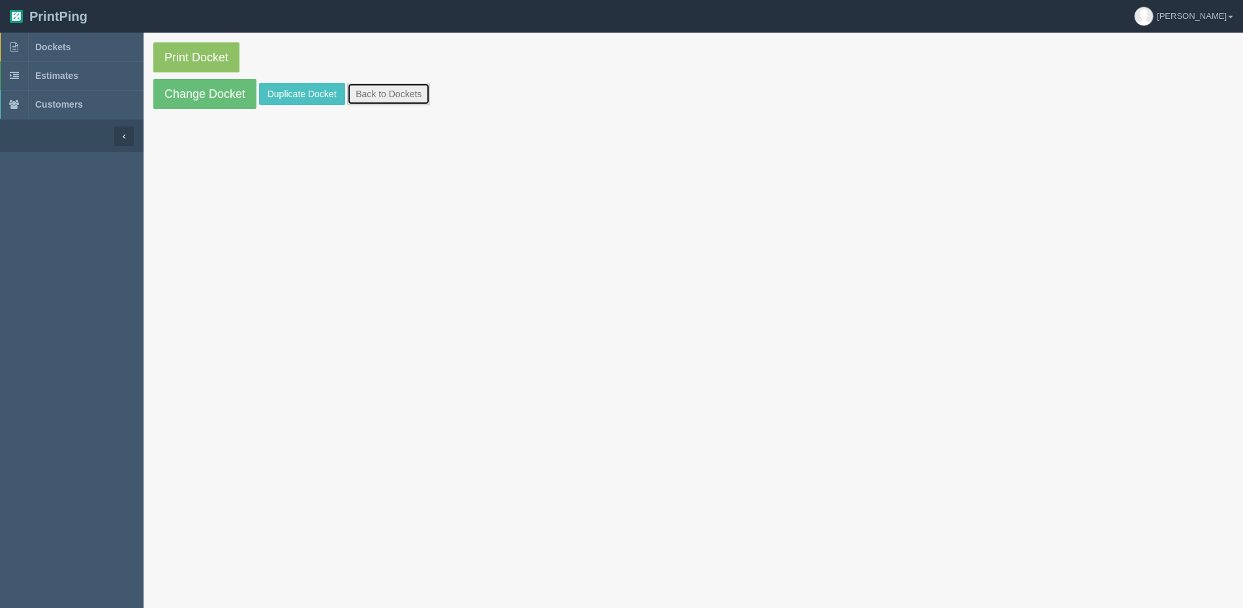
click at [395, 93] on link "Back to Dockets" at bounding box center [388, 94] width 83 height 22
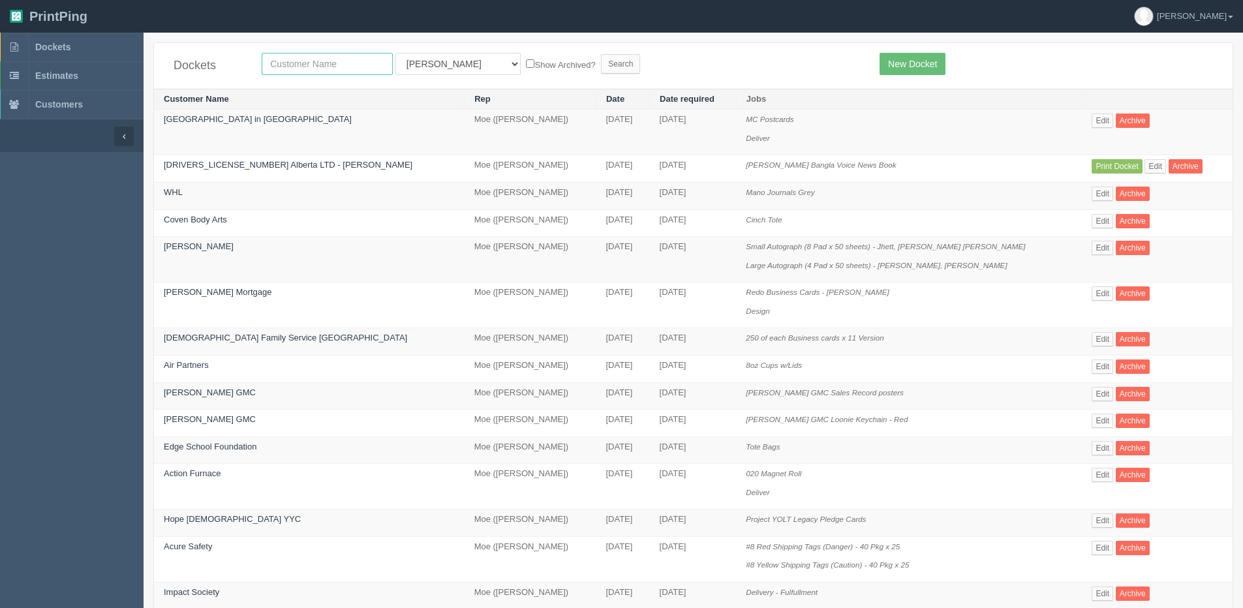
click at [299, 70] on input "text" at bounding box center [327, 64] width 131 height 22
type input "bangla"
click at [601, 54] on input "Search" at bounding box center [620, 64] width 39 height 20
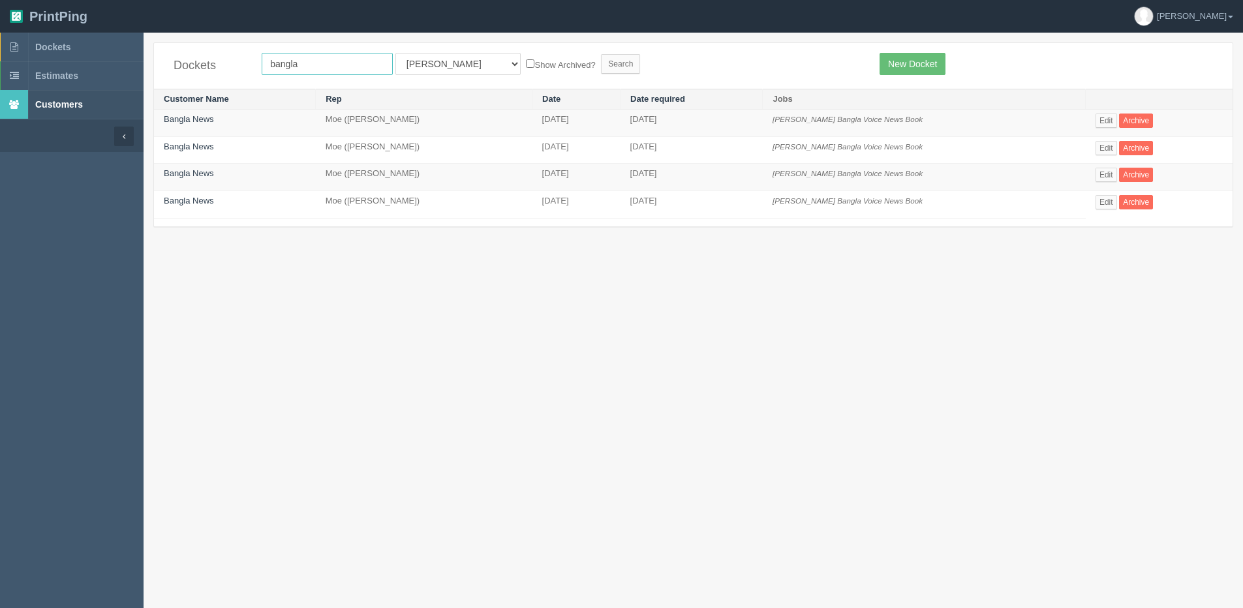
drag, startPoint x: 302, startPoint y: 64, endPoint x: 72, endPoint y: 93, distance: 232.0
click at [73, 93] on section "Dockets Estimates Customers" at bounding box center [621, 337] width 1243 height 608
click at [429, 64] on select "All Users [PERSON_NAME] Test 1 [PERSON_NAME] [PERSON_NAME] [PERSON_NAME] France…" at bounding box center [457, 64] width 125 height 22
select select "1"
click at [395, 53] on select "All Users Ali Ali Test 1 Aly Amy Ankit Arif Brandon Dan France Greg Jim Mark Ma…" at bounding box center [457, 64] width 125 height 22
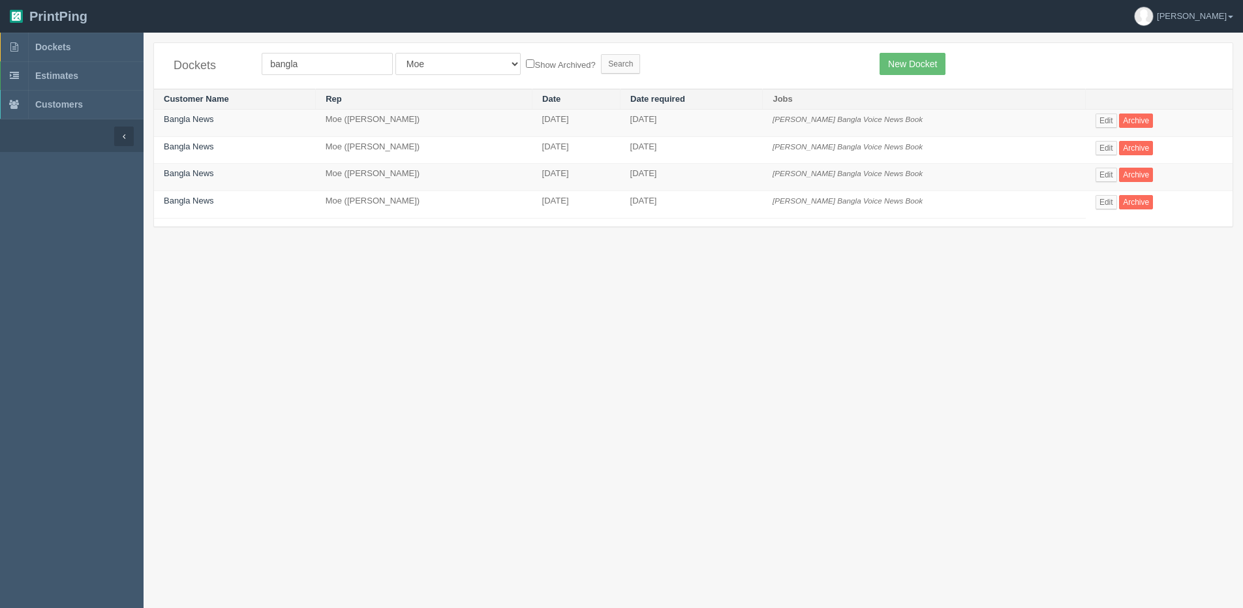
click at [494, 72] on form "bangla All Users Ali Ali Test 1 Aly Amy Ankit Arif Brandon Dan France Greg Jim …" at bounding box center [561, 64] width 598 height 22
click at [597, 63] on form "bangla All Users Ali Ali Test 1 Aly Amy Ankit Arif Brandon Dan France Greg Jim …" at bounding box center [561, 64] width 598 height 22
click at [33, 41] on link "Dockets" at bounding box center [72, 47] width 144 height 29
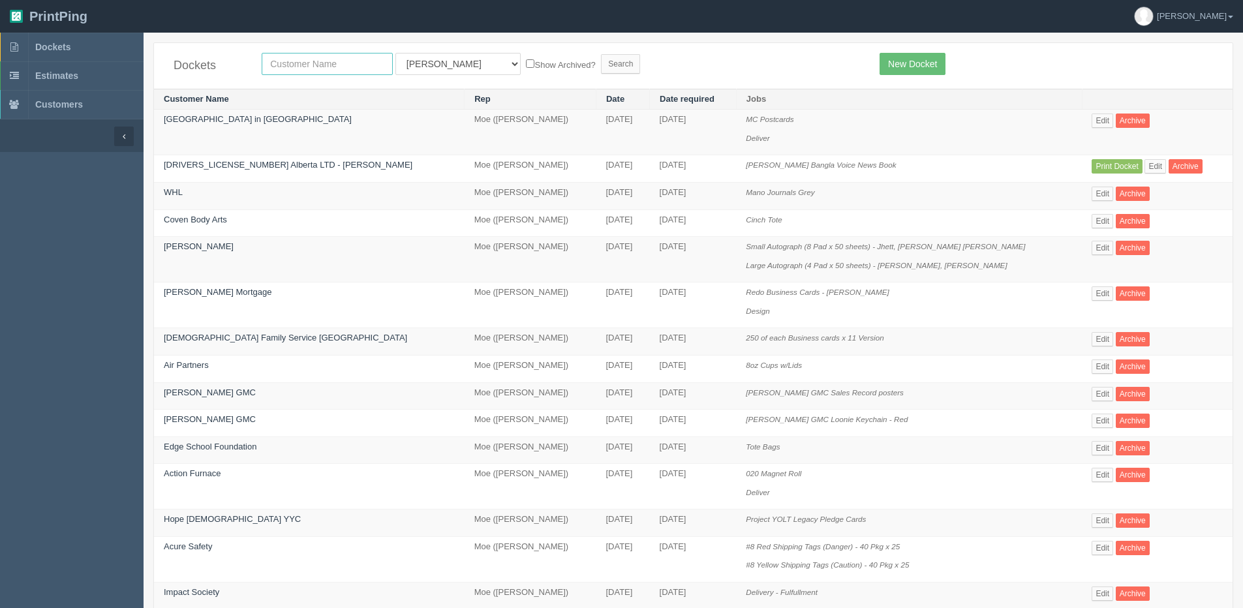
click at [331, 68] on input "text" at bounding box center [327, 64] width 131 height 22
type input "bengali"
click at [601, 54] on input "Search" at bounding box center [620, 64] width 39 height 20
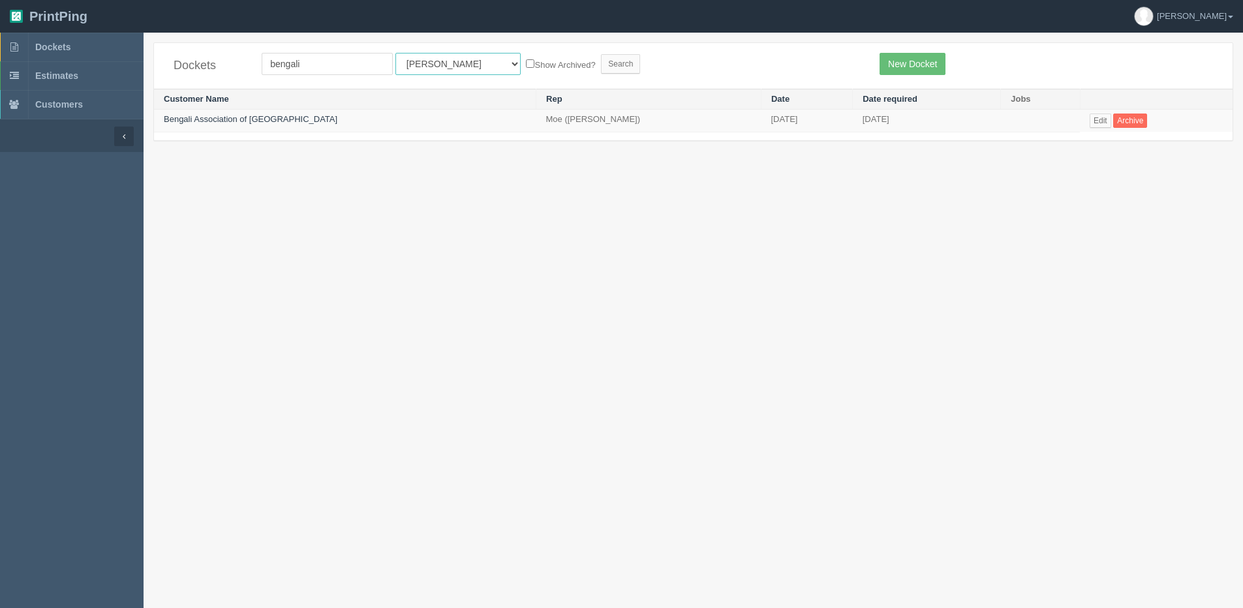
click at [427, 63] on select "All Users [PERSON_NAME] Test 1 [PERSON_NAME] [PERSON_NAME] [PERSON_NAME] France…" at bounding box center [457, 64] width 125 height 22
select select "1"
click at [395, 53] on select "All Users [PERSON_NAME] Test 1 [PERSON_NAME] [PERSON_NAME] [PERSON_NAME] France…" at bounding box center [457, 64] width 125 height 22
click at [526, 66] on label "Show Archived?" at bounding box center [560, 64] width 69 height 15
click at [526, 66] on input "Show Archived?" at bounding box center [530, 63] width 8 height 8
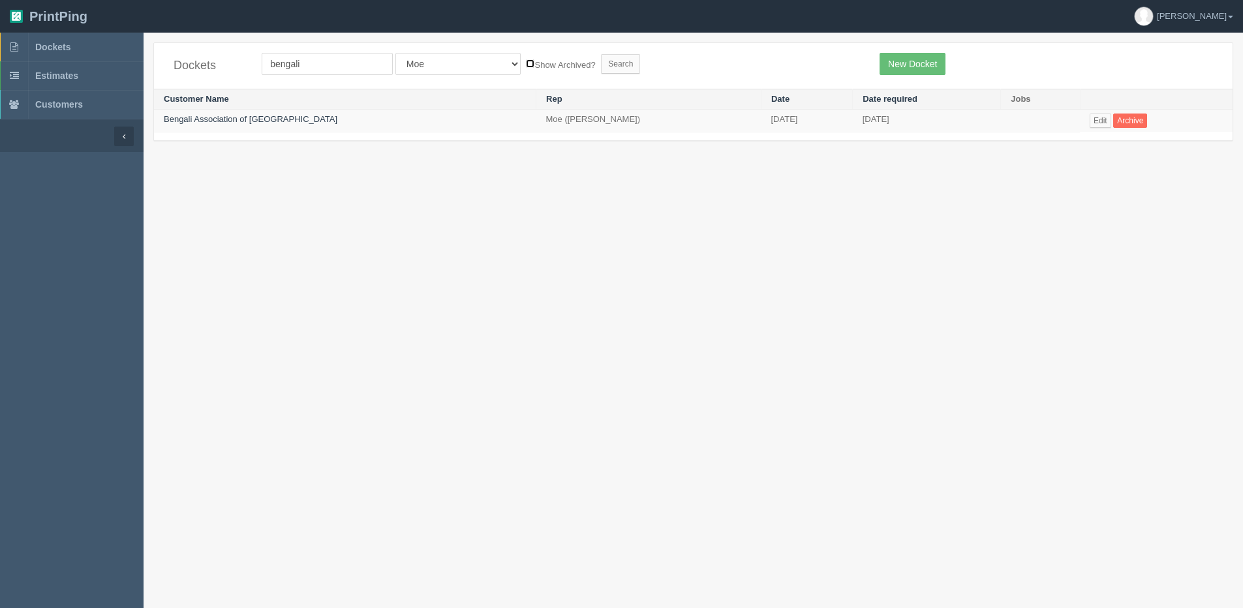
checkbox input "true"
click at [601, 56] on input "Search" at bounding box center [620, 64] width 39 height 20
click at [1100, 121] on td "Edit Archive" at bounding box center [1156, 121] width 153 height 23
click at [1089, 123] on link "Edit" at bounding box center [1100, 120] width 22 height 14
click at [54, 46] on span "Dockets" at bounding box center [52, 47] width 35 height 10
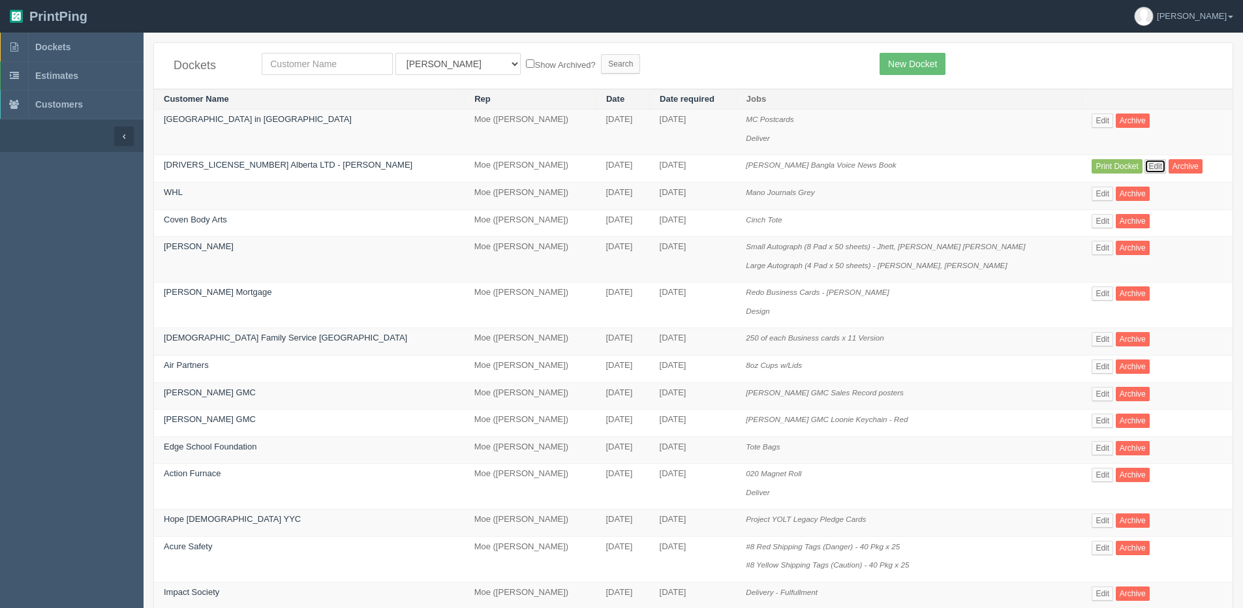
click at [1144, 164] on link "Edit" at bounding box center [1155, 166] width 22 height 14
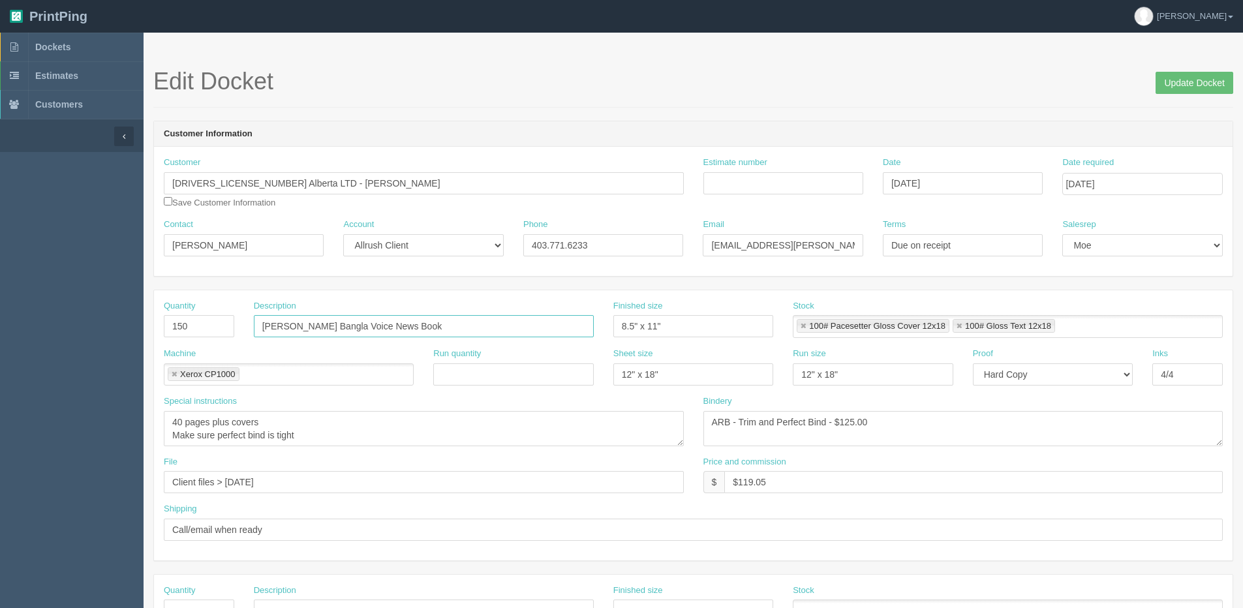
drag, startPoint x: 412, startPoint y: 327, endPoint x: -68, endPoint y: 326, distance: 480.7
click at [0, 326] on html "PrintPing [PERSON_NAME] Edit account ( [PERSON_NAME][EMAIL_ADDRESS][DOMAIN_NAME…" at bounding box center [621, 592] width 1243 height 1185
type input "Parboni 2025 Book"
click at [1175, 77] on input "Update Docket" at bounding box center [1194, 83] width 78 height 22
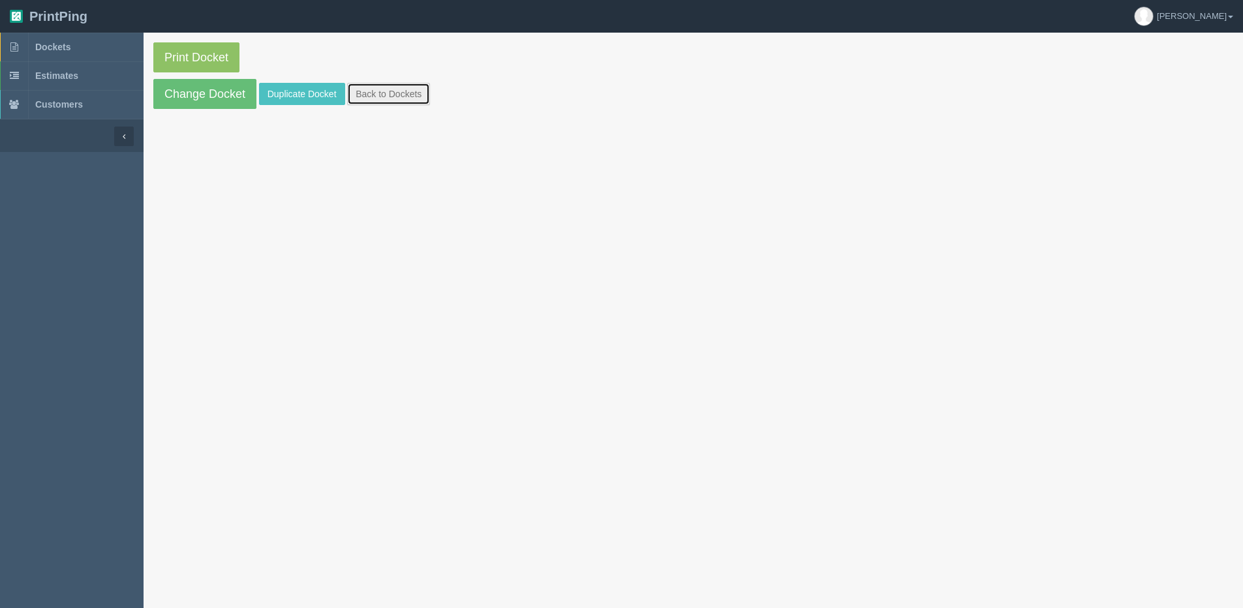
drag, startPoint x: 396, startPoint y: 94, endPoint x: 365, endPoint y: 108, distance: 34.4
click at [396, 94] on link "Back to Dockets" at bounding box center [388, 94] width 83 height 22
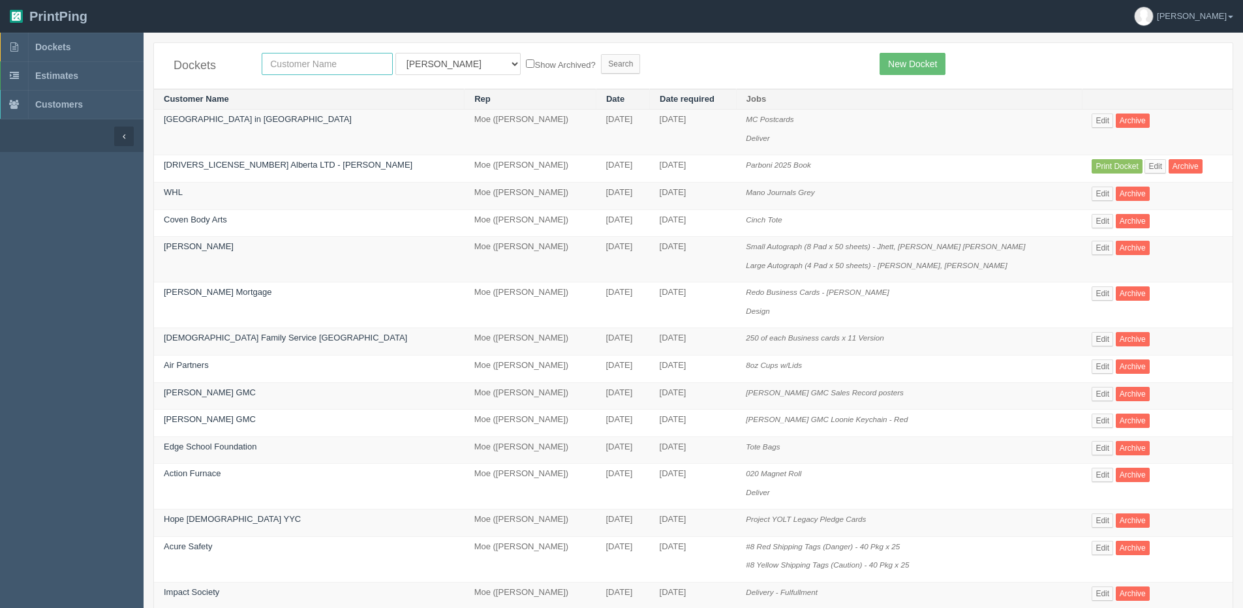
click at [310, 69] on input "text" at bounding box center [327, 64] width 131 height 22
type input "Country Hills nissan"
click at [423, 61] on select "All Users Ali Ali Test 1 Aly Amy Ankit Arif Brandon Dan France Greg Jim Mark Ma…" at bounding box center [457, 64] width 125 height 22
select select "1"
click at [395, 53] on select "All Users Ali Ali Test 1 Aly Amy Ankit Arif Brandon Dan France Greg Jim Mark Ma…" at bounding box center [457, 64] width 125 height 22
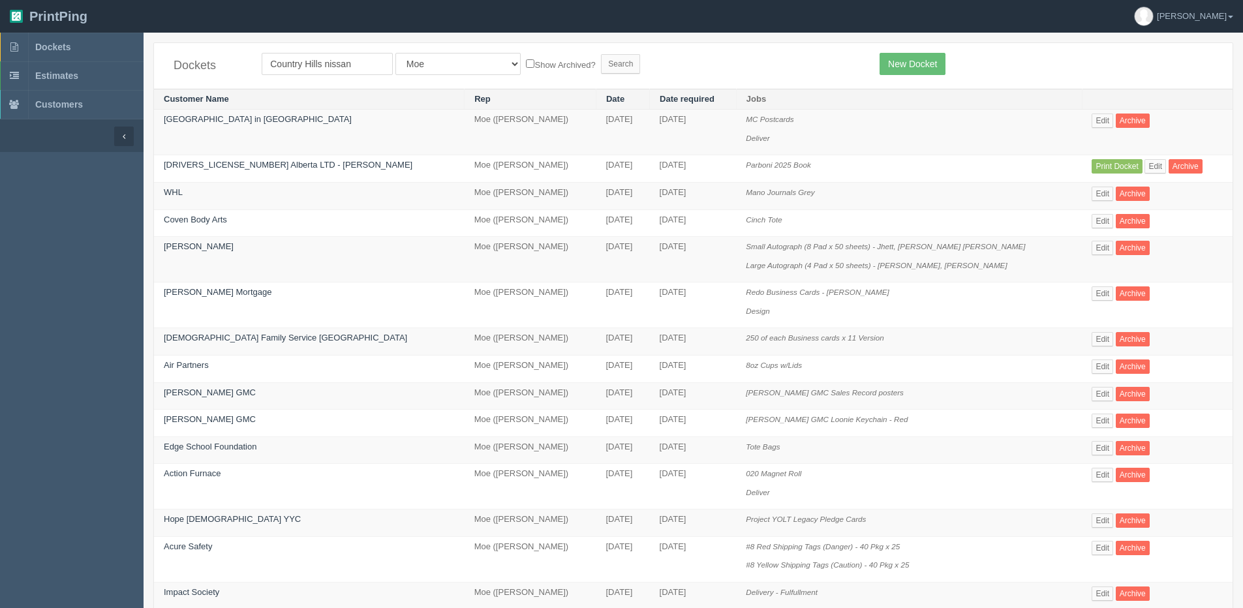
click at [526, 67] on label "Show Archived?" at bounding box center [560, 64] width 69 height 15
click at [526, 67] on input "Show Archived?" at bounding box center [530, 63] width 8 height 8
checkbox input "true"
click at [601, 65] on input "Search" at bounding box center [620, 64] width 39 height 20
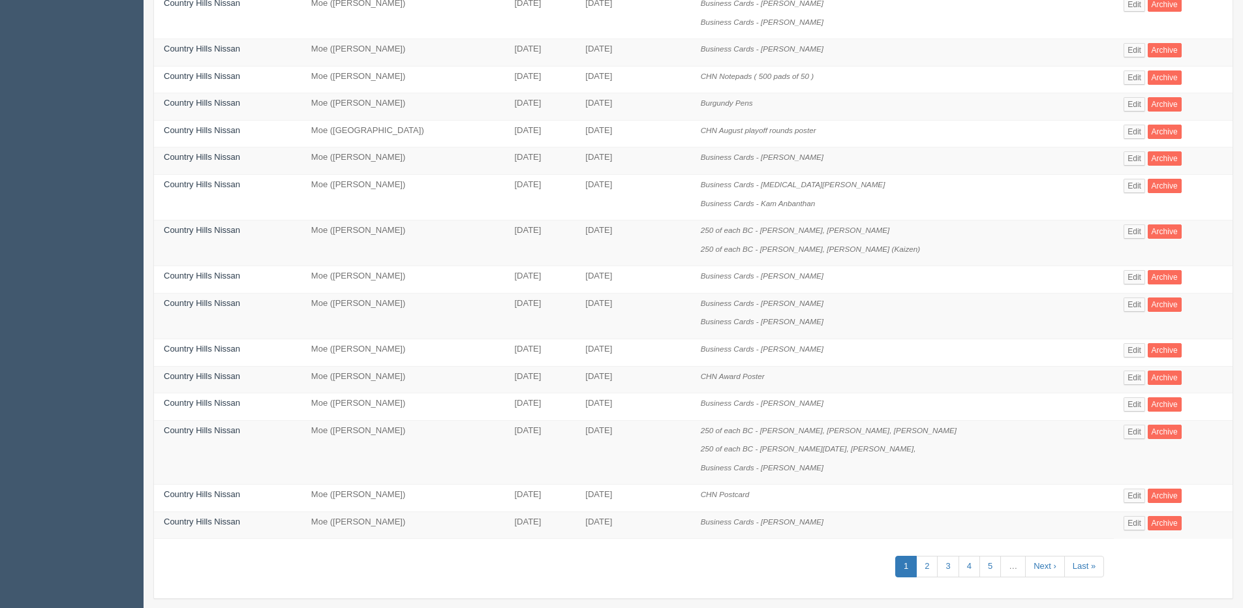
scroll to position [430, 0]
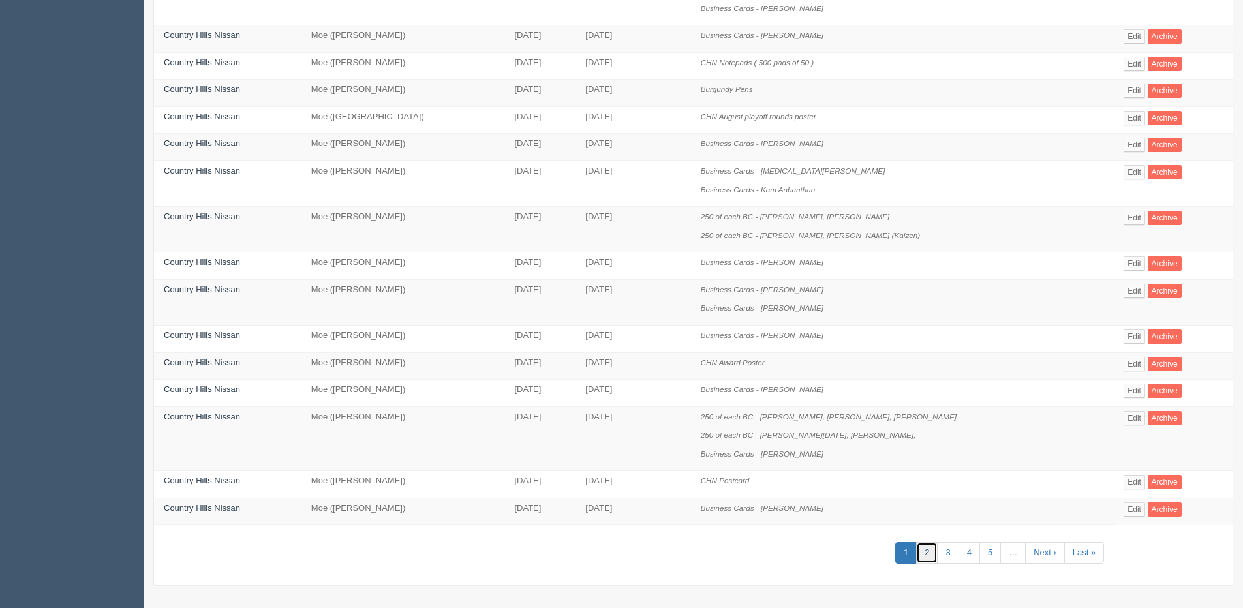
click at [917, 552] on link "2" at bounding box center [927, 553] width 22 height 22
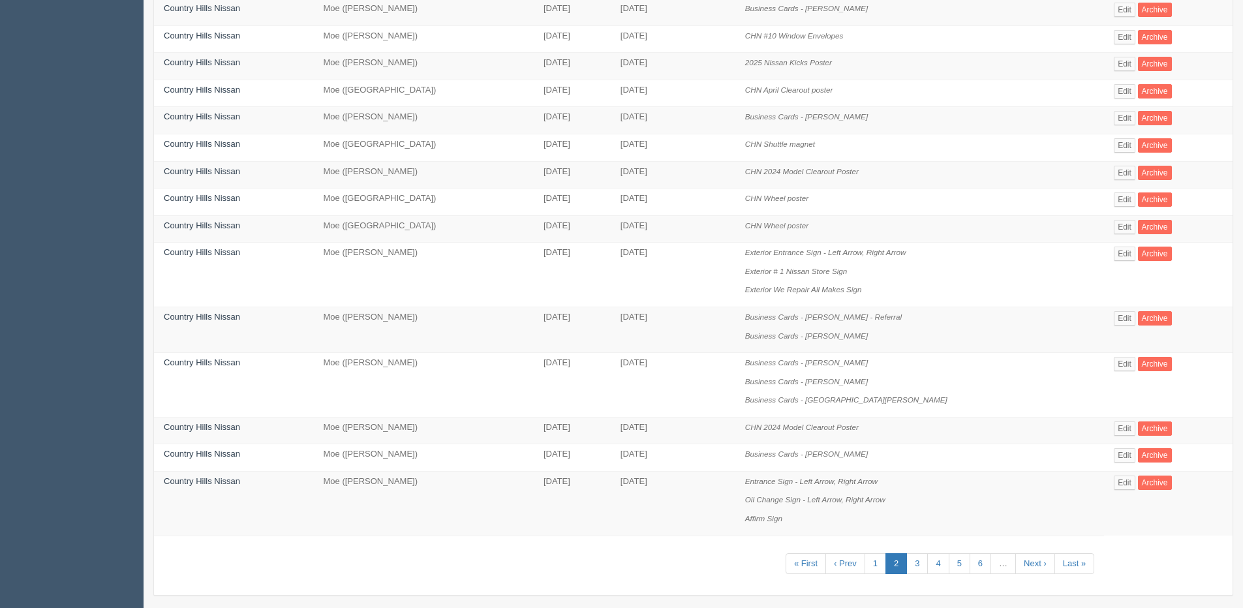
scroll to position [467, 0]
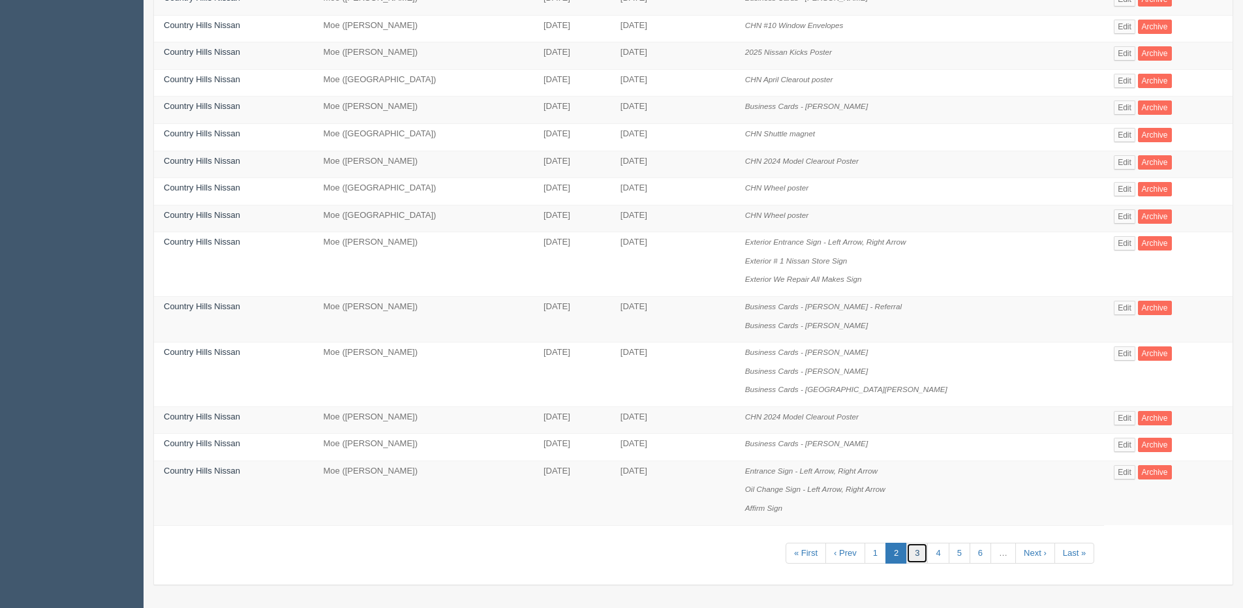
click at [914, 554] on link "3" at bounding box center [917, 554] width 22 height 22
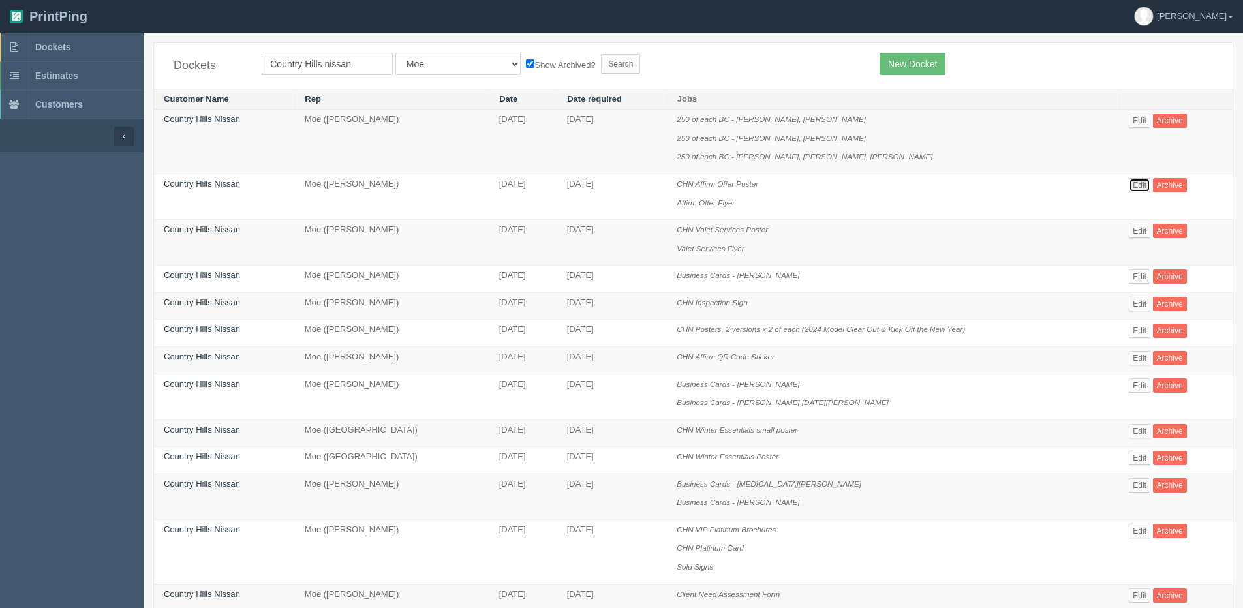
drag, startPoint x: 1140, startPoint y: 179, endPoint x: 1127, endPoint y: 183, distance: 13.6
click at [1140, 179] on link "Edit" at bounding box center [1139, 185] width 22 height 14
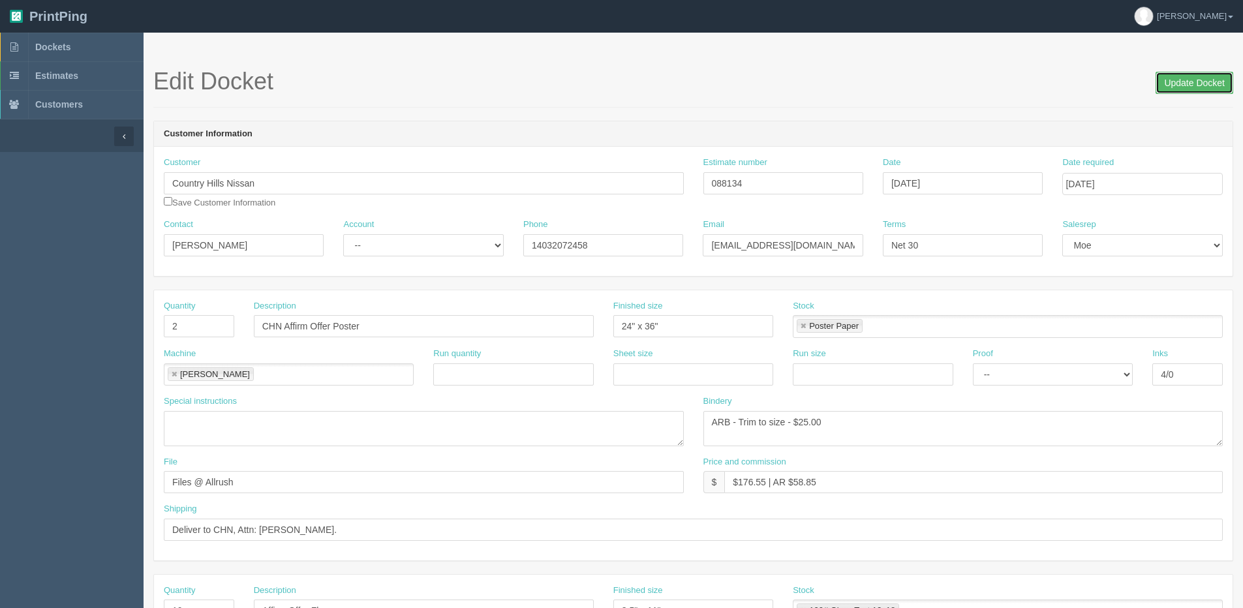
click at [1188, 78] on input "Update Docket" at bounding box center [1194, 83] width 78 height 22
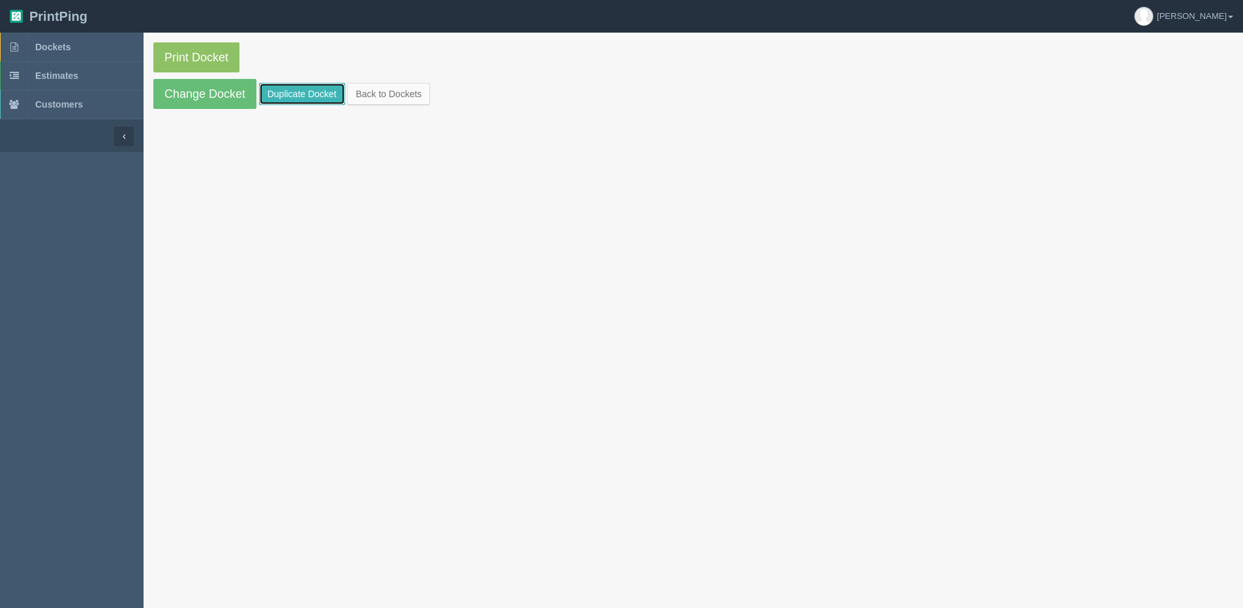
click at [297, 98] on link "Duplicate Docket" at bounding box center [302, 94] width 86 height 22
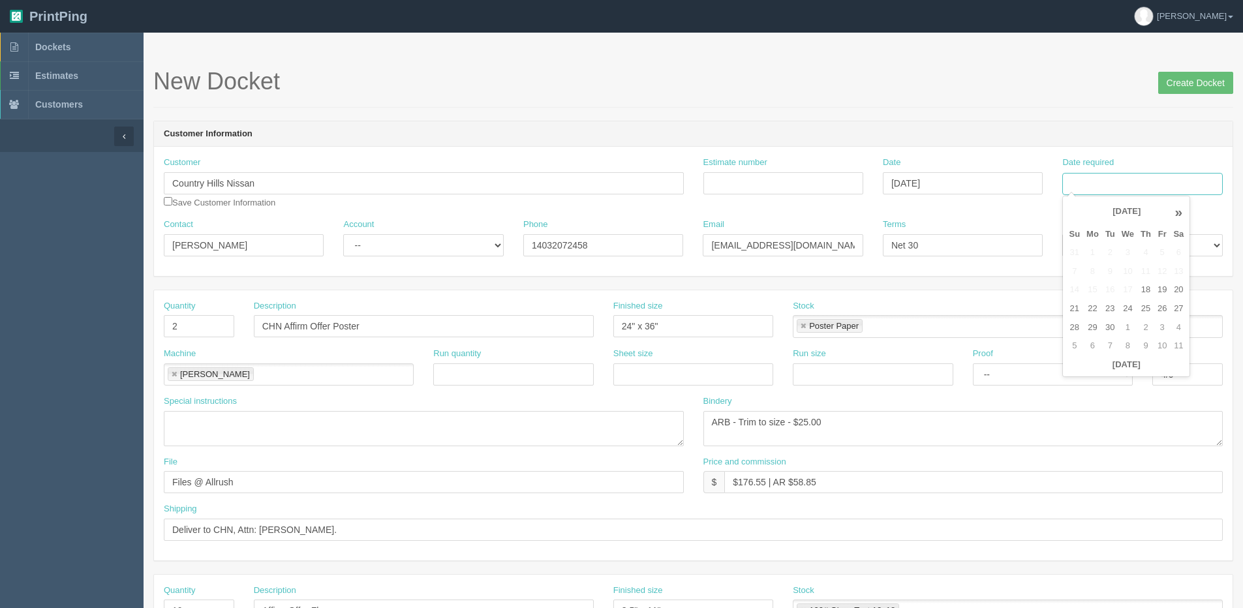
click at [1126, 182] on input "Date required" at bounding box center [1142, 184] width 160 height 22
click at [1094, 372] on th "Today" at bounding box center [1125, 364] width 121 height 19
click at [1143, 311] on td "25" at bounding box center [1145, 308] width 17 height 19
type input "September 25, 2025"
drag, startPoint x: 276, startPoint y: 239, endPoint x: -3, endPoint y: 243, distance: 279.2
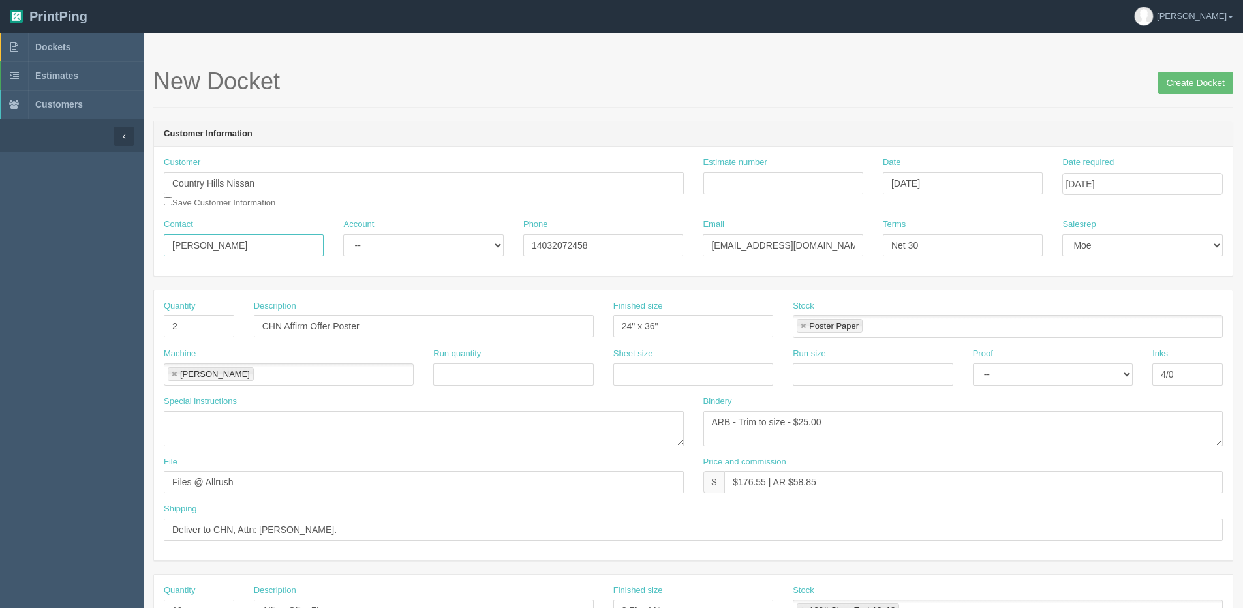
click at [0, 243] on html "PrintPing Dan Edit account ( dan@allrush.ca ) Logout Dockets Estimates Customers" at bounding box center [621, 592] width 1243 height 1185
type input "Max Bartlett"
drag, startPoint x: 621, startPoint y: 252, endPoint x: 195, endPoint y: 250, distance: 425.9
click at [195, 250] on div "Contact Max Bartlett Account -- Existing Client Allrush Client Rep Client Phone…" at bounding box center [693, 243] width 1078 height 48
drag, startPoint x: 836, startPoint y: 246, endPoint x: 174, endPoint y: 245, distance: 662.7
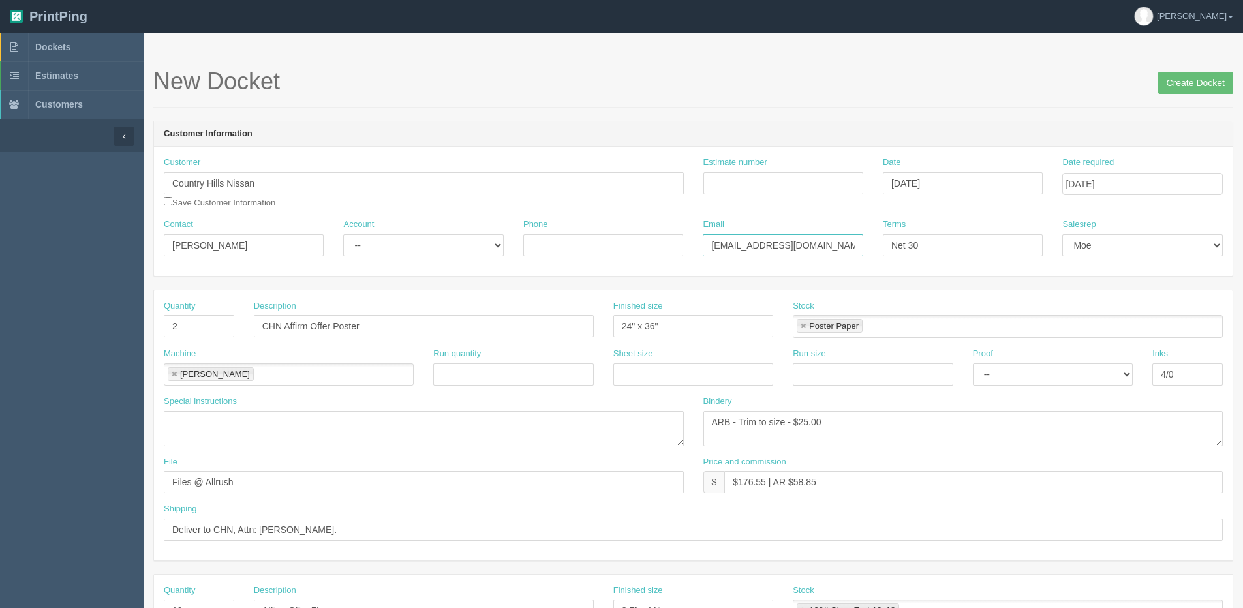
click at [226, 245] on div "Contact Max Bartlett Account -- Existing Client Allrush Client Rep Client Phone…" at bounding box center [693, 243] width 1078 height 48
type input "mbartlett@kaizenauto.com"
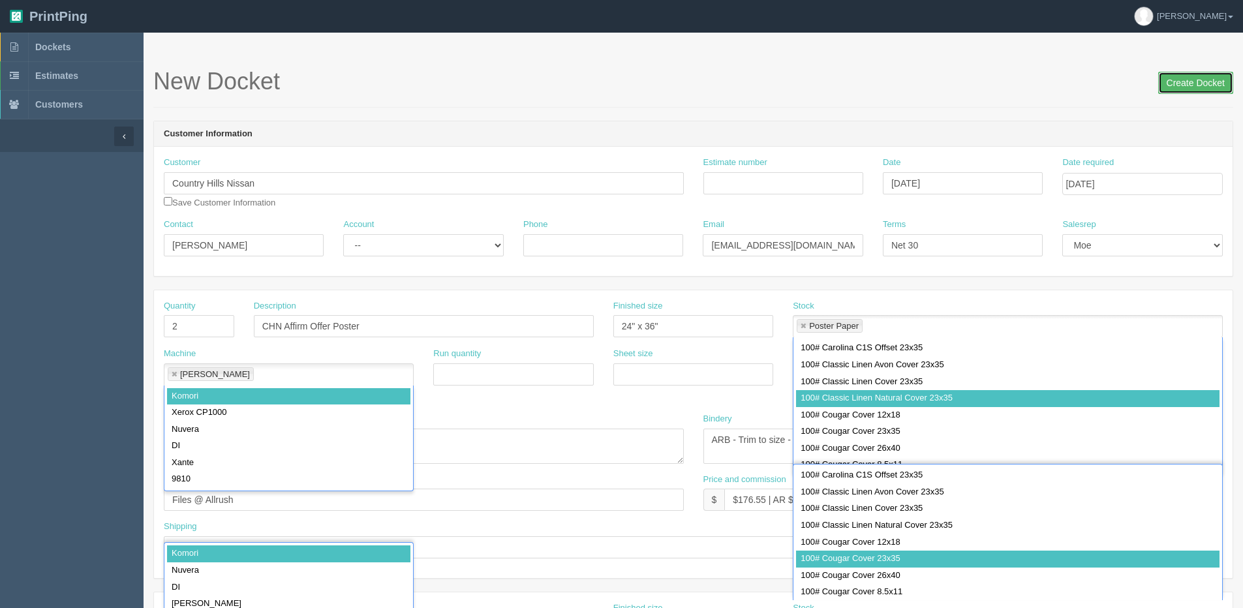
click at [1174, 87] on input "Create Docket" at bounding box center [1195, 83] width 75 height 22
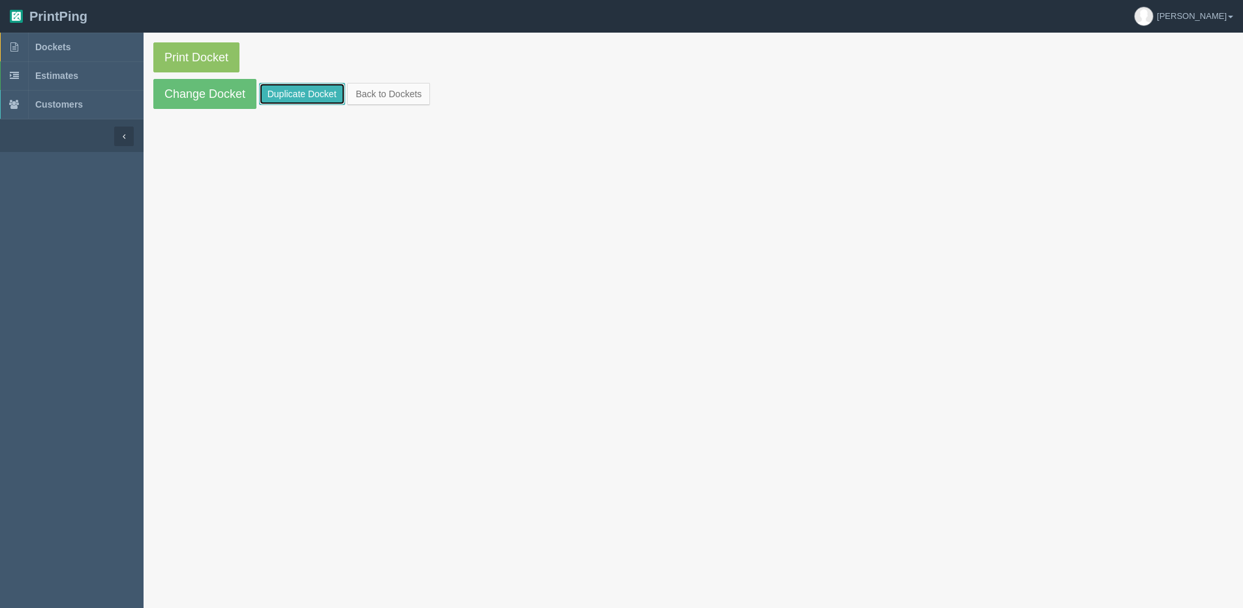
click at [272, 91] on link "Duplicate Docket" at bounding box center [302, 94] width 86 height 22
click at [194, 87] on link "Change Docket" at bounding box center [204, 94] width 103 height 30
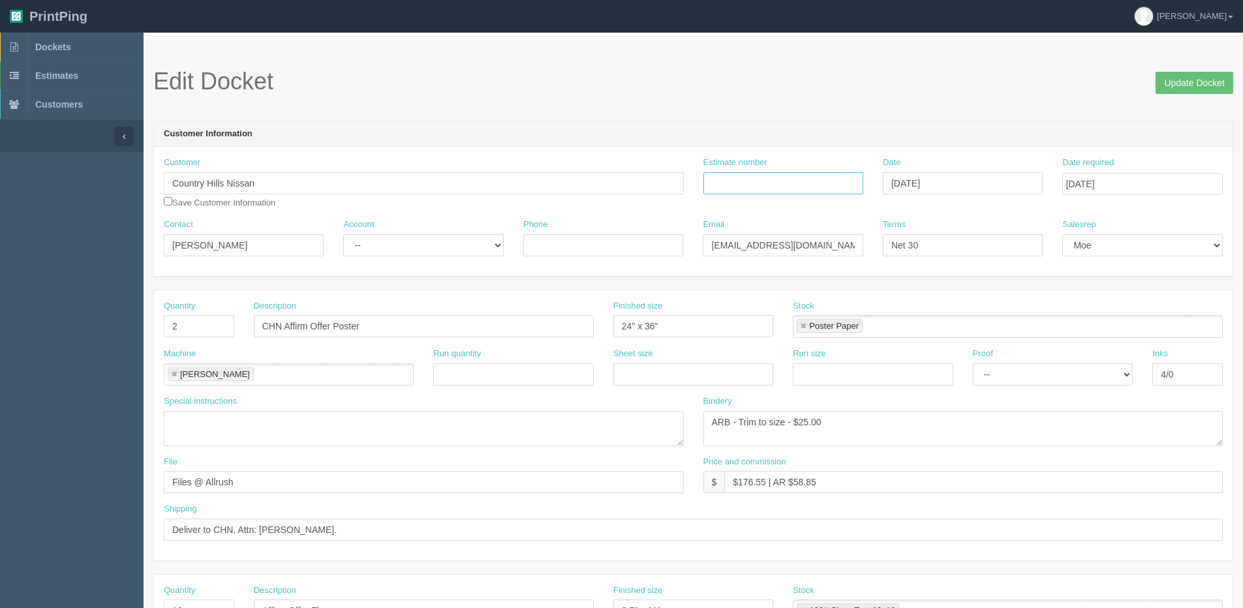
click at [826, 174] on input "Estimate number" at bounding box center [783, 183] width 160 height 22
type input "092579"
drag, startPoint x: 285, startPoint y: 327, endPoint x: 331, endPoint y: 329, distance: 45.7
click at [331, 329] on input "CHN Affirm Offer Poster" at bounding box center [424, 326] width 340 height 22
type input "CHN Winter Tire Staff Pricing Poster"
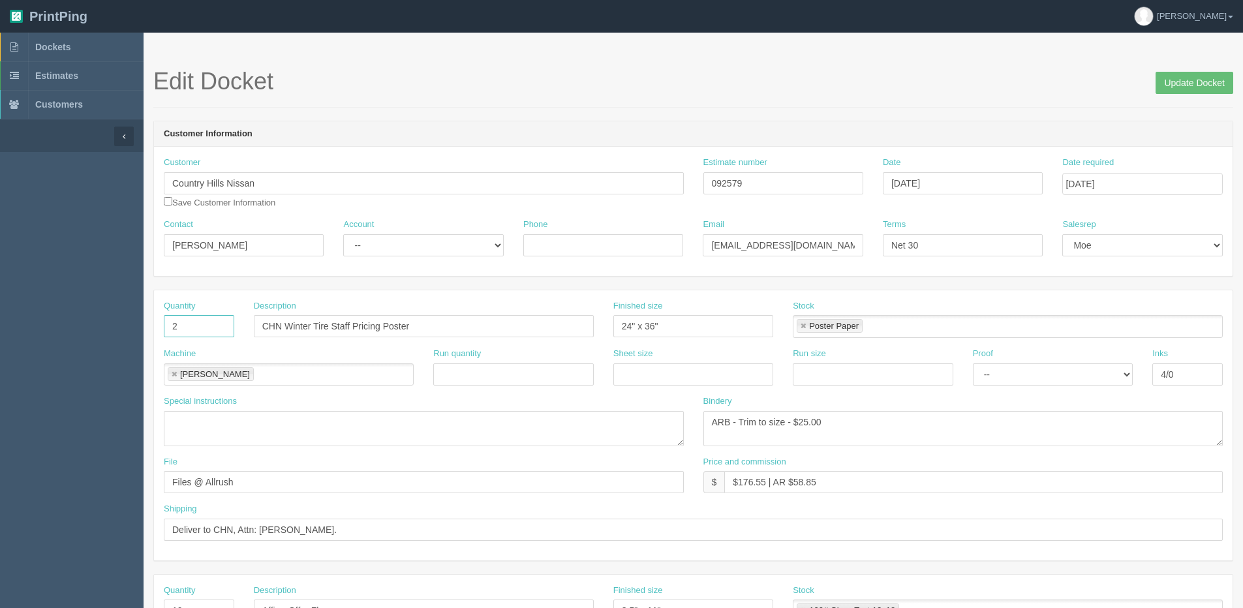
drag, startPoint x: 220, startPoint y: 335, endPoint x: 158, endPoint y: 337, distance: 62.7
click at [158, 337] on div "Quantity 2" at bounding box center [199, 324] width 90 height 48
type input "10"
drag, startPoint x: 468, startPoint y: 247, endPoint x: 460, endPoint y: 256, distance: 12.0
click at [460, 256] on div "Account -- Existing Client Allrush Client Rep Client" at bounding box center [422, 243] width 179 height 48
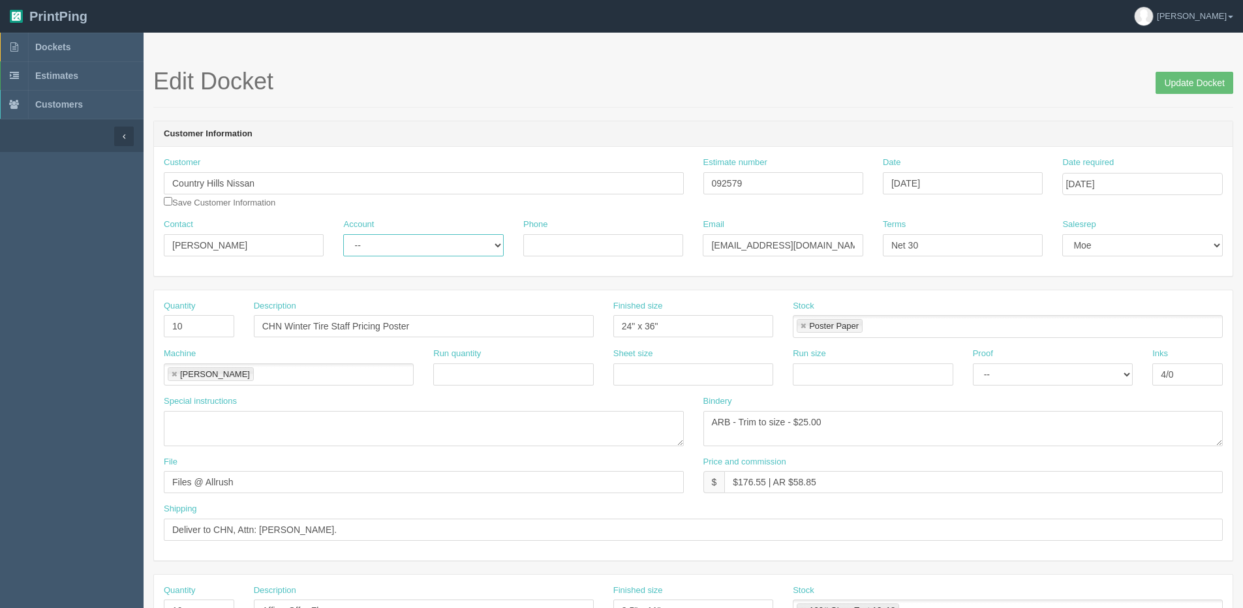
select select "Allrush Client"
click at [343, 234] on select "-- Existing Client Allrush Client Rep Client" at bounding box center [423, 245] width 160 height 22
click at [241, 527] on input "Deliver to CHN, Attn: [PERSON_NAME]." at bounding box center [693, 530] width 1059 height 22
drag, startPoint x: 261, startPoint y: 527, endPoint x: 523, endPoint y: 527, distance: 262.2
click at [523, 527] on input "Deliver to CHN, Attn: [PERSON_NAME]." at bounding box center [693, 530] width 1059 height 22
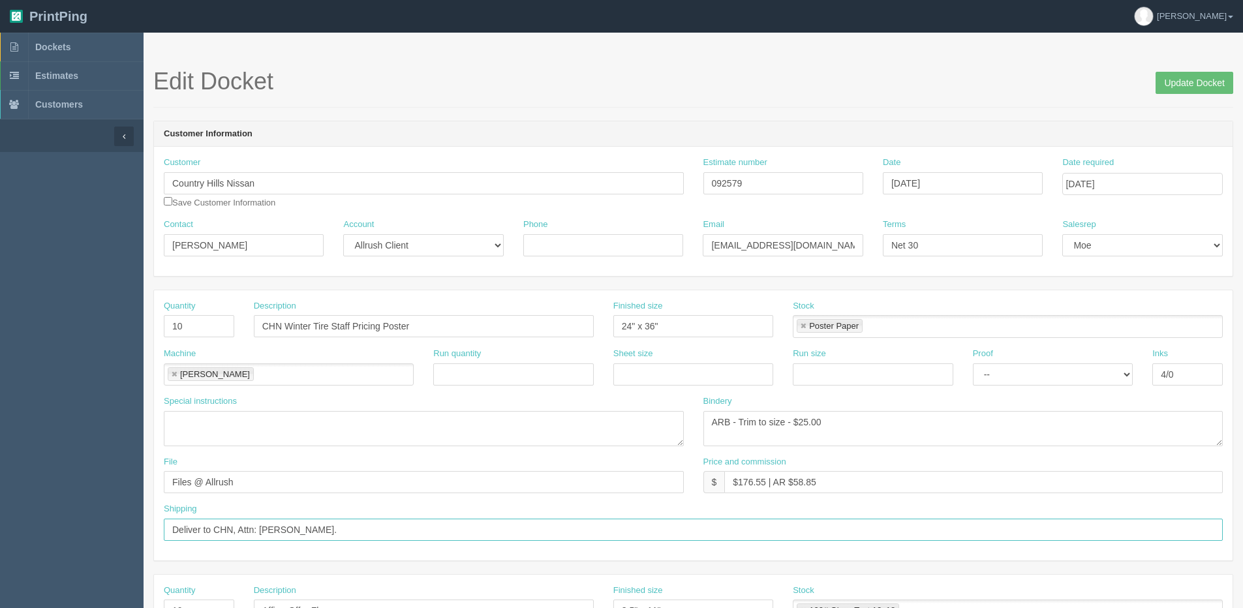
paste input "[PERSON_NAME] │ Parts Manager, [GEOGRAPHIC_DATA] Nissan [STREET_ADDRESS] │ [GEO…"
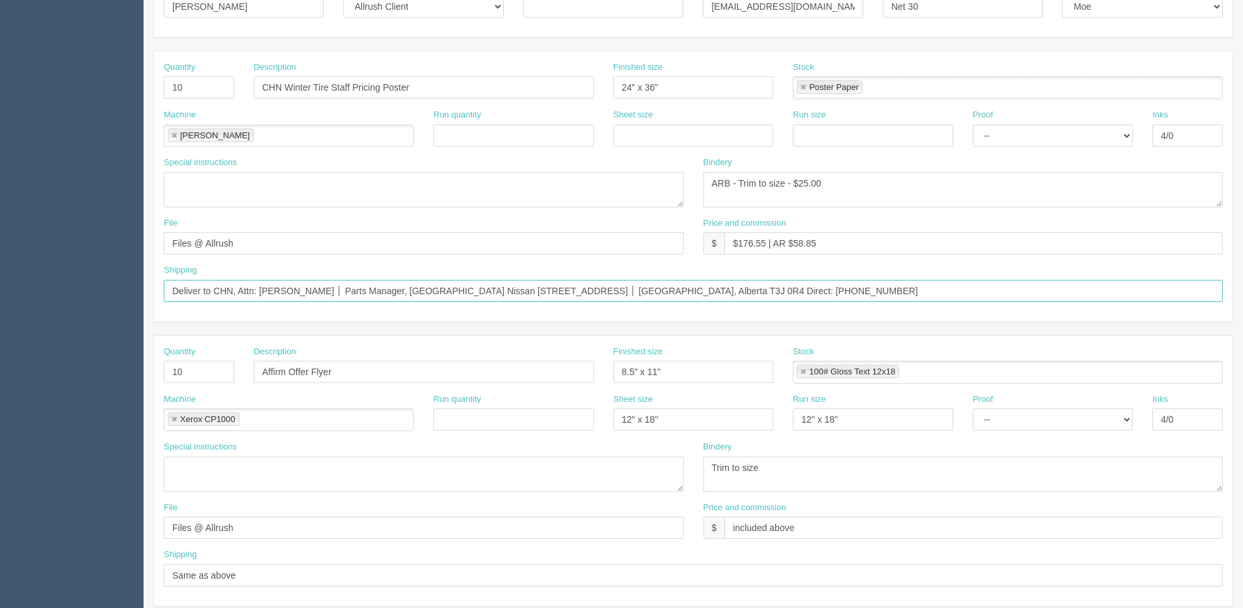
scroll to position [261, 0]
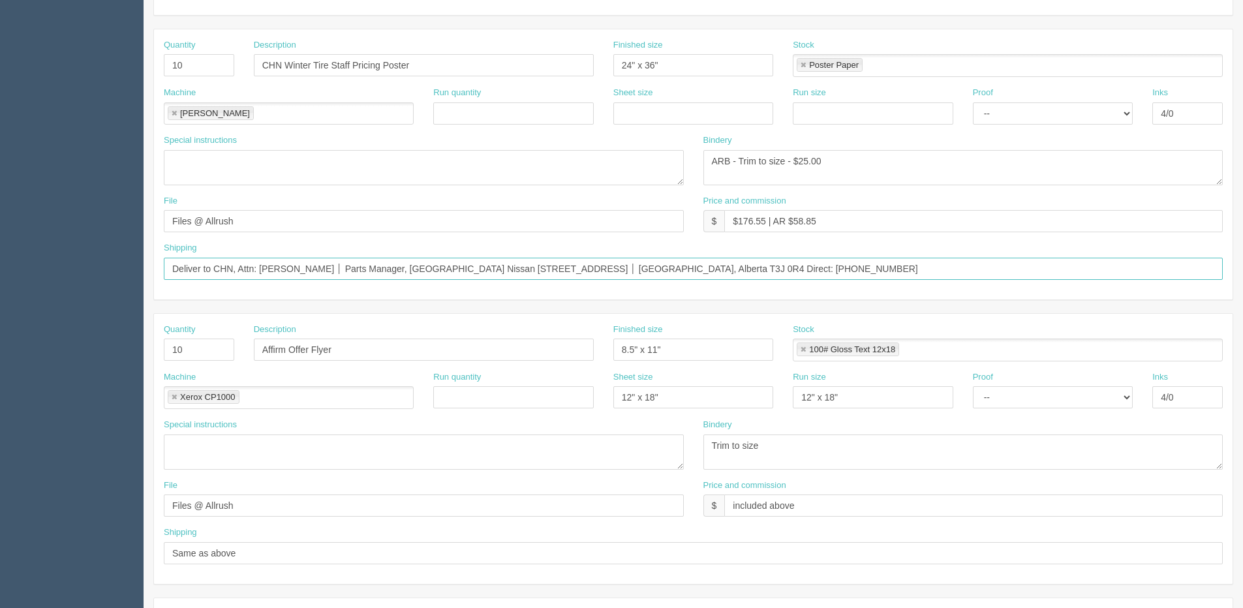
type input "Deliver to CHN, Attn: [PERSON_NAME] │ Parts Manager, [GEOGRAPHIC_DATA] Nissan […"
drag, startPoint x: 201, startPoint y: 353, endPoint x: 29, endPoint y: 375, distance: 173.0
click at [44, 371] on section "Dockets Estimates Customers" at bounding box center [621, 348] width 1243 height 1152
type input "30"
click at [372, 70] on input "CHN Winter Tire Staff Pricing Poster" at bounding box center [424, 65] width 340 height 22
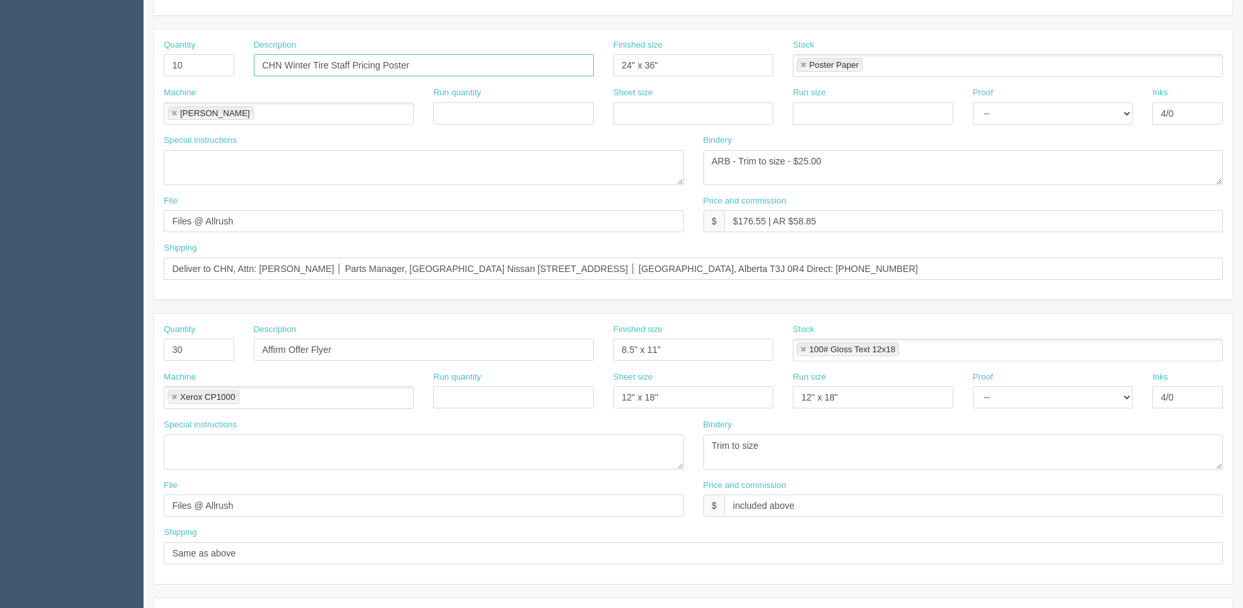
drag, startPoint x: 383, startPoint y: 67, endPoint x: 110, endPoint y: 78, distance: 272.9
click at [110, 78] on section "Dockets Estimates Customers" at bounding box center [621, 348] width 1243 height 1152
drag, startPoint x: 312, startPoint y: 349, endPoint x: 185, endPoint y: 369, distance: 129.4
click at [185, 369] on div "Quantity 30 Description Affirm Offer Flyer Finished size 8.5" x 11" Stock 100# …" at bounding box center [693, 348] width 1078 height 48
click at [267, 352] on input "vFlyer" at bounding box center [424, 350] width 340 height 22
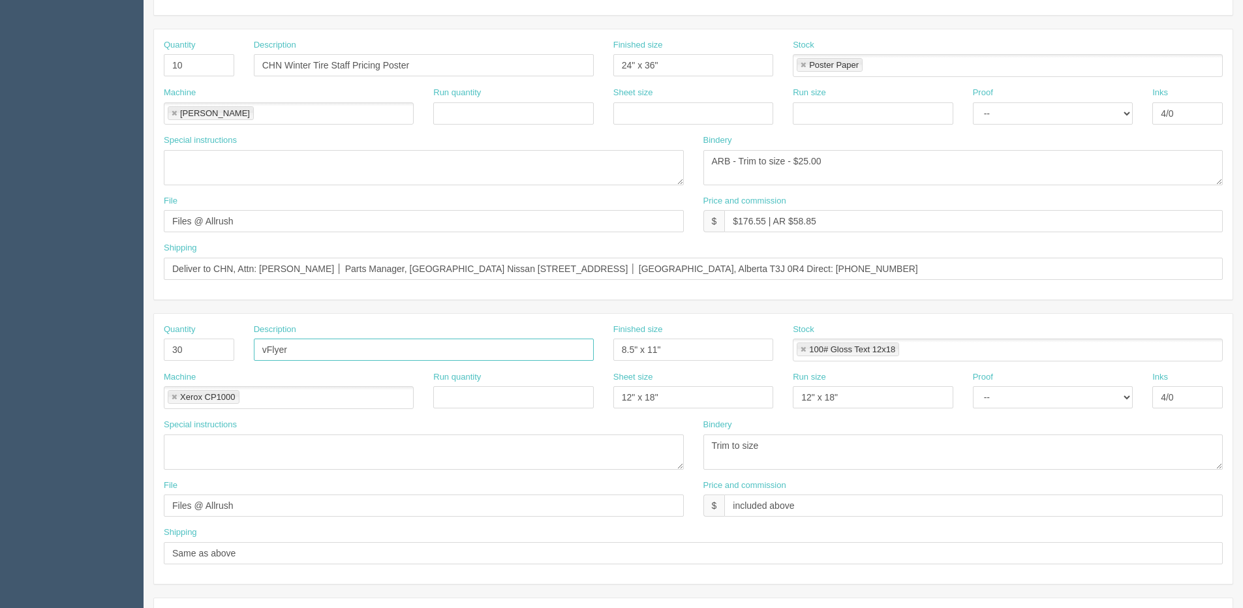
drag, startPoint x: 267, startPoint y: 352, endPoint x: 245, endPoint y: 354, distance: 22.3
click at [245, 354] on div "Description vFlyer" at bounding box center [423, 348] width 359 height 48
click at [277, 346] on input "vFlyer" at bounding box center [424, 350] width 340 height 22
click at [268, 346] on input "vFlyer" at bounding box center [424, 350] width 340 height 22
paste input "CHN Winter Tire Staff Pricing"
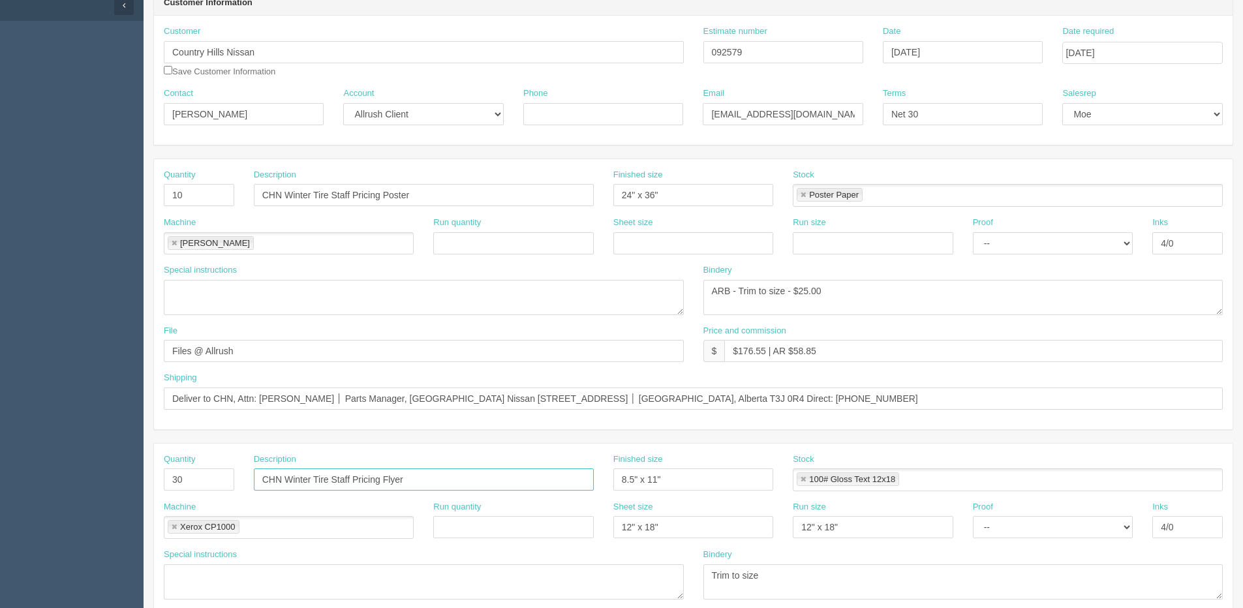
scroll to position [130, 0]
type input "CHN Winter Tire Staff Pricing Flyer"
drag, startPoint x: 796, startPoint y: 292, endPoint x: 915, endPoint y: 275, distance: 119.9
click at [896, 280] on textarea "ARB - Trim to size - $25.00" at bounding box center [963, 297] width 520 height 35
type textarea "ARB - Trim to size - $50.00"
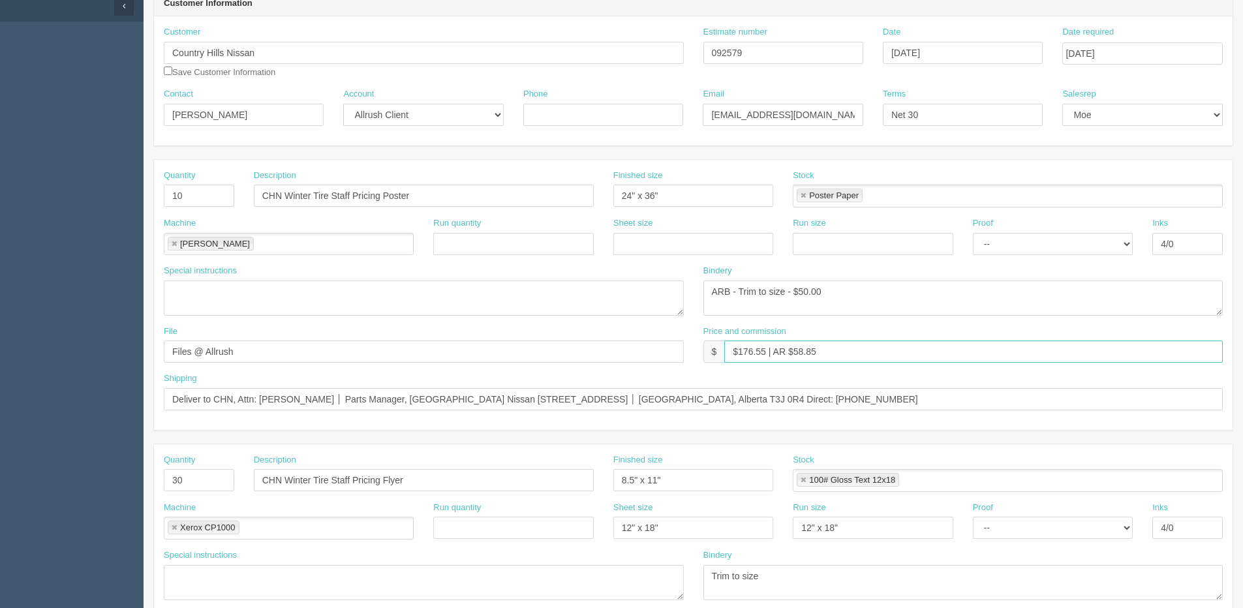
drag, startPoint x: 738, startPoint y: 350, endPoint x: 766, endPoint y: 352, distance: 28.1
click at [766, 352] on input "$176.55 | AR $58.85" at bounding box center [973, 351] width 498 height 22
drag, startPoint x: 793, startPoint y: 347, endPoint x: 920, endPoint y: 334, distance: 127.9
click at [920, 334] on div "Price and commission $ $298.83 | AR $58.85" at bounding box center [963, 344] width 520 height 38
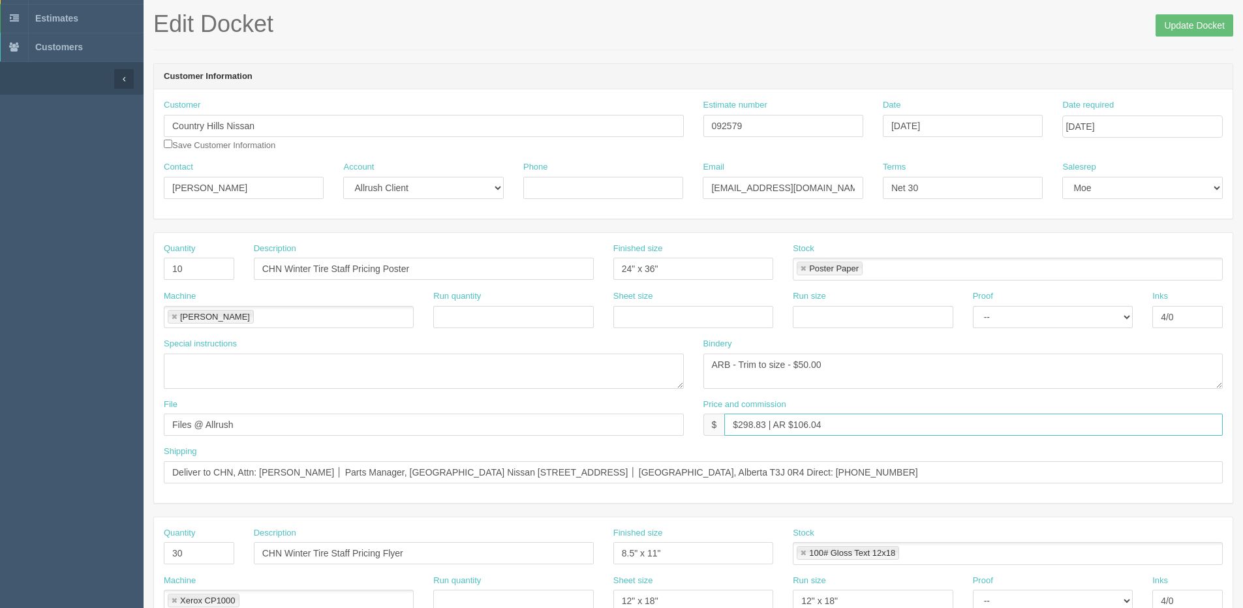
scroll to position [0, 0]
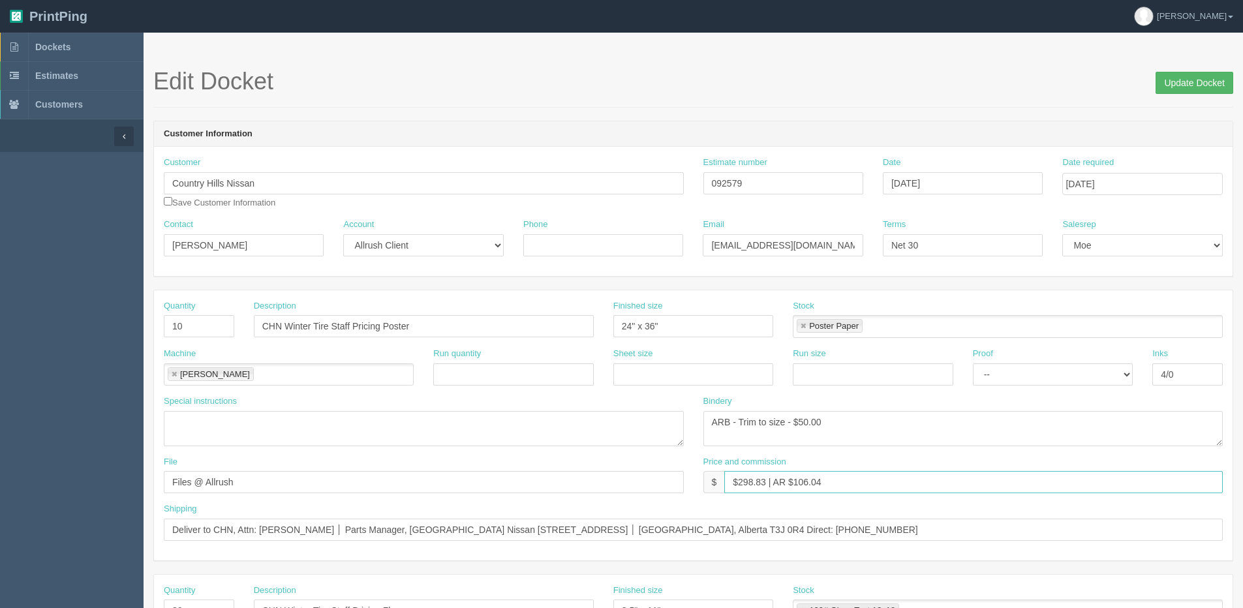
type input "$298.83 | AR $106.04"
click at [1195, 91] on input "Update Docket" at bounding box center [1194, 83] width 78 height 22
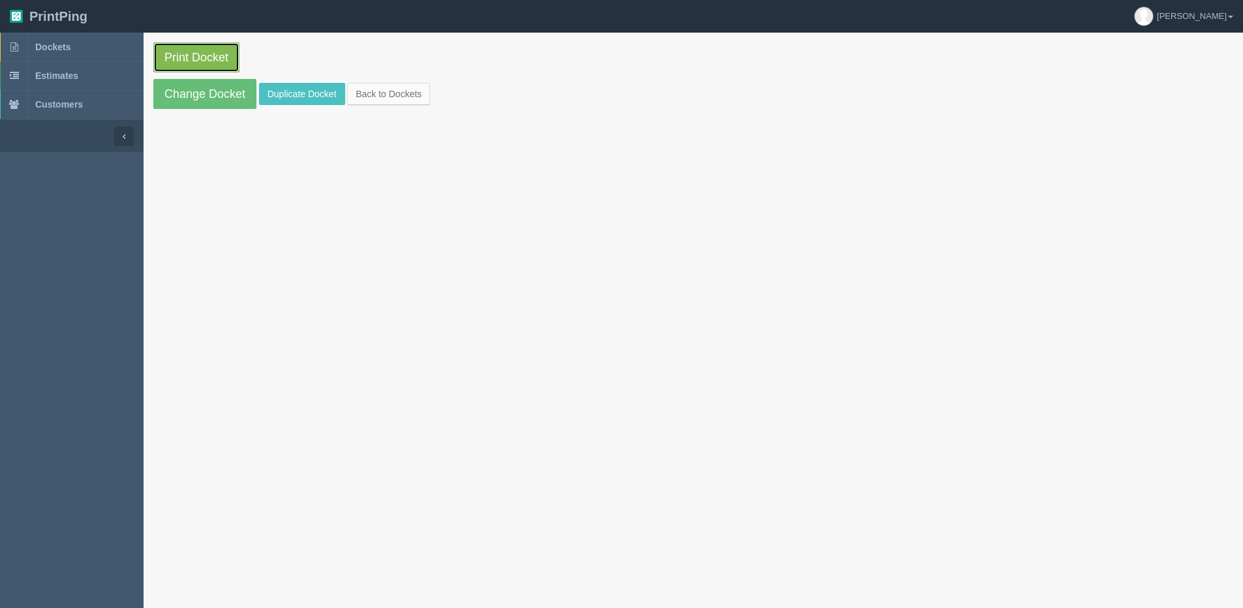
click at [159, 59] on link "Print Docket" at bounding box center [196, 57] width 86 height 30
click at [380, 100] on link "Back to Dockets" at bounding box center [388, 94] width 83 height 22
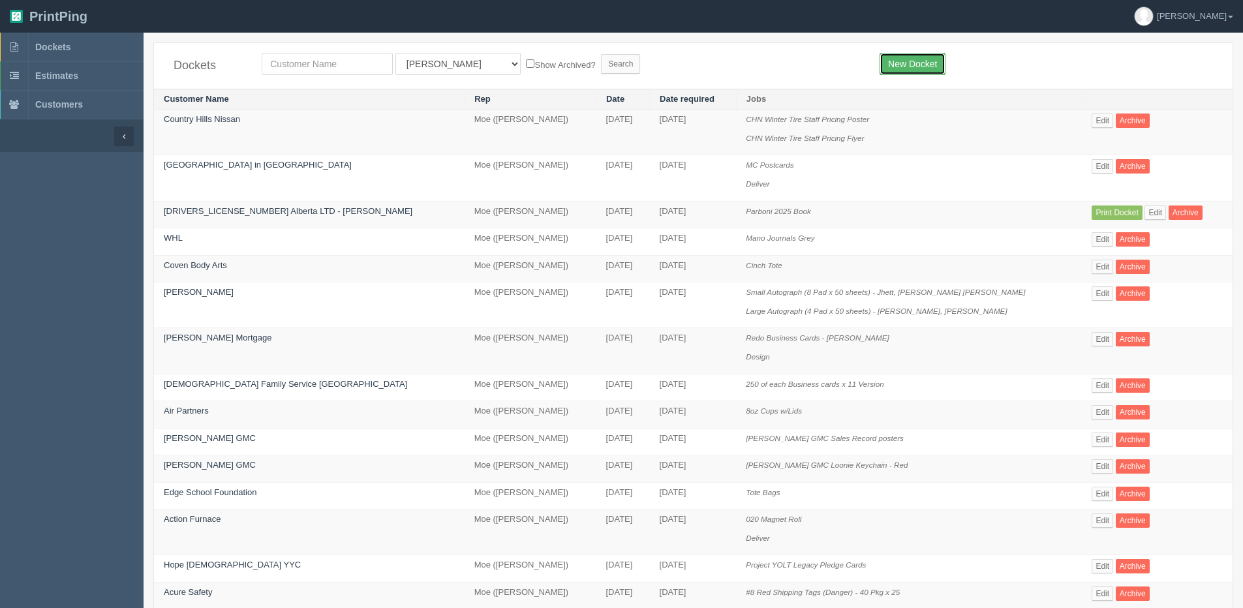
drag, startPoint x: 911, startPoint y: 65, endPoint x: 885, endPoint y: 67, distance: 25.6
click at [911, 65] on link "New Docket" at bounding box center [912, 64] width 66 height 22
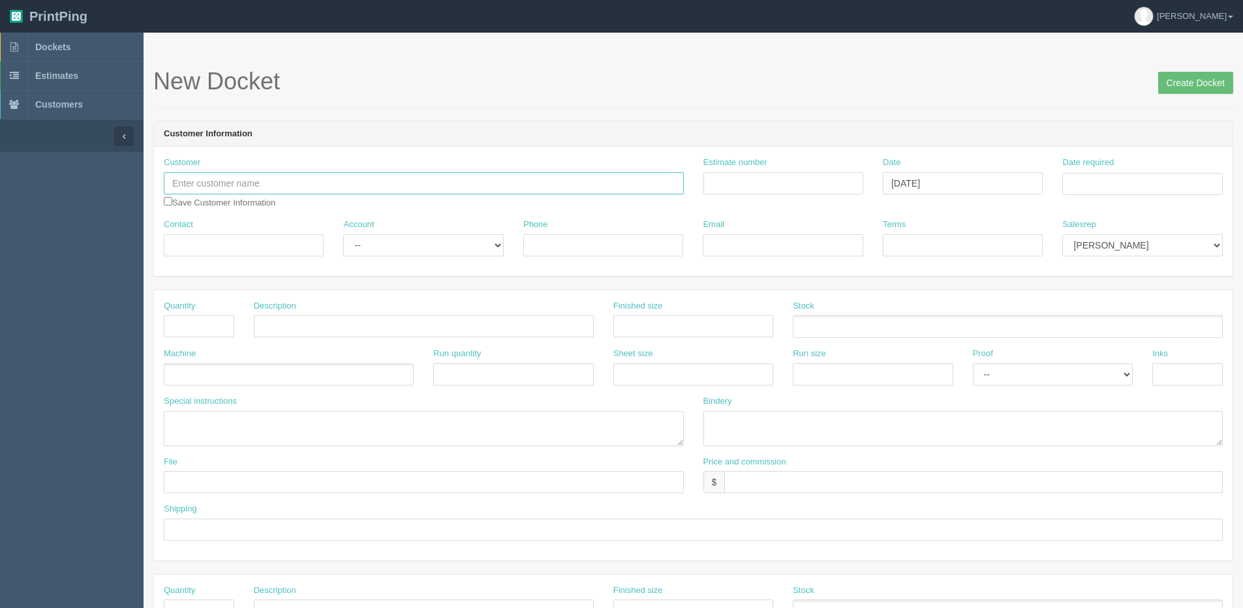
click at [237, 187] on input "text" at bounding box center [424, 183] width 520 height 22
paste input "[PERSON_NAME]"
type input "[PERSON_NAME]"
click at [221, 245] on input "Contact" at bounding box center [244, 245] width 160 height 22
paste input "[PERSON_NAME]"
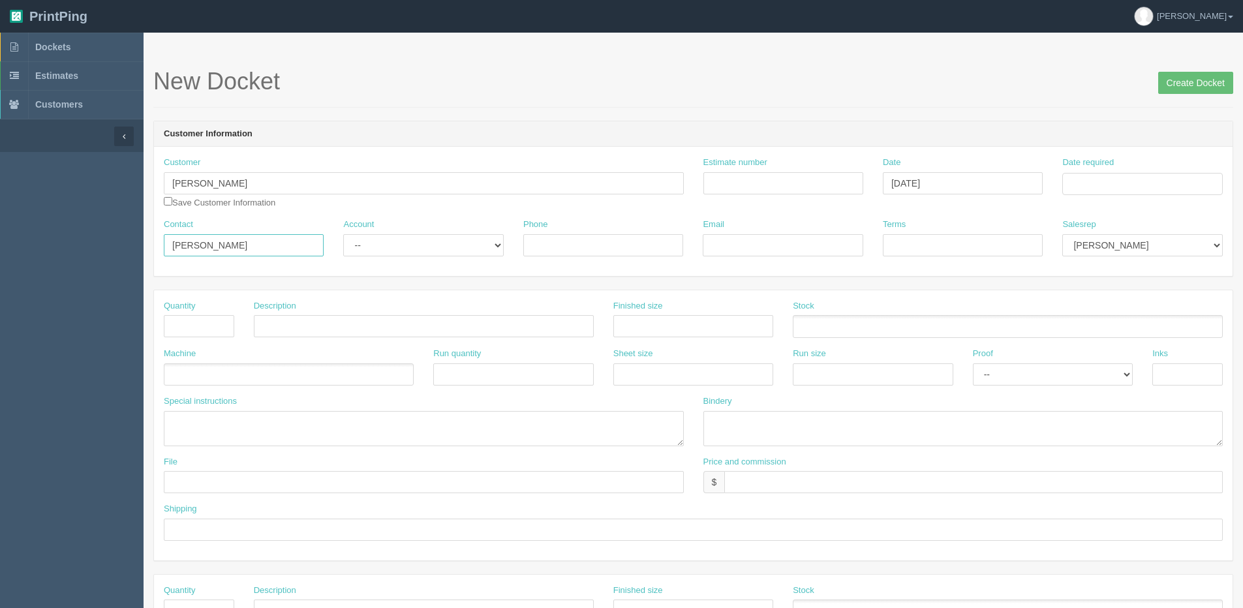
type input "[PERSON_NAME]"
drag, startPoint x: 416, startPoint y: 243, endPoint x: 414, endPoint y: 258, distance: 15.2
click at [416, 246] on select "-- Existing Client Allrush Client Rep Client" at bounding box center [423, 245] width 160 height 22
select select "Allrush Client"
click at [343, 234] on select "-- Existing Client Allrush Client Rep Client" at bounding box center [423, 245] width 160 height 22
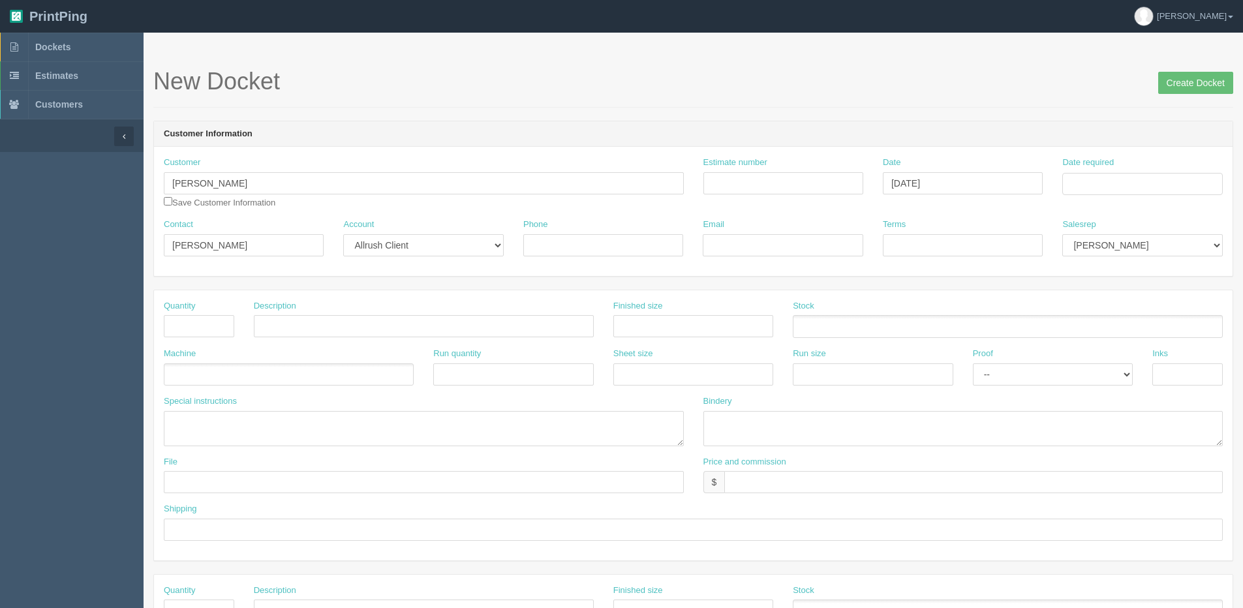
drag, startPoint x: 594, startPoint y: 230, endPoint x: 591, endPoint y: 239, distance: 9.5
click at [592, 237] on div "Phone" at bounding box center [603, 238] width 160 height 38
click at [591, 240] on input "Phone" at bounding box center [603, 245] width 160 height 22
paste input "[PHONE_NUMBER]"
type input "[PHONE_NUMBER]"
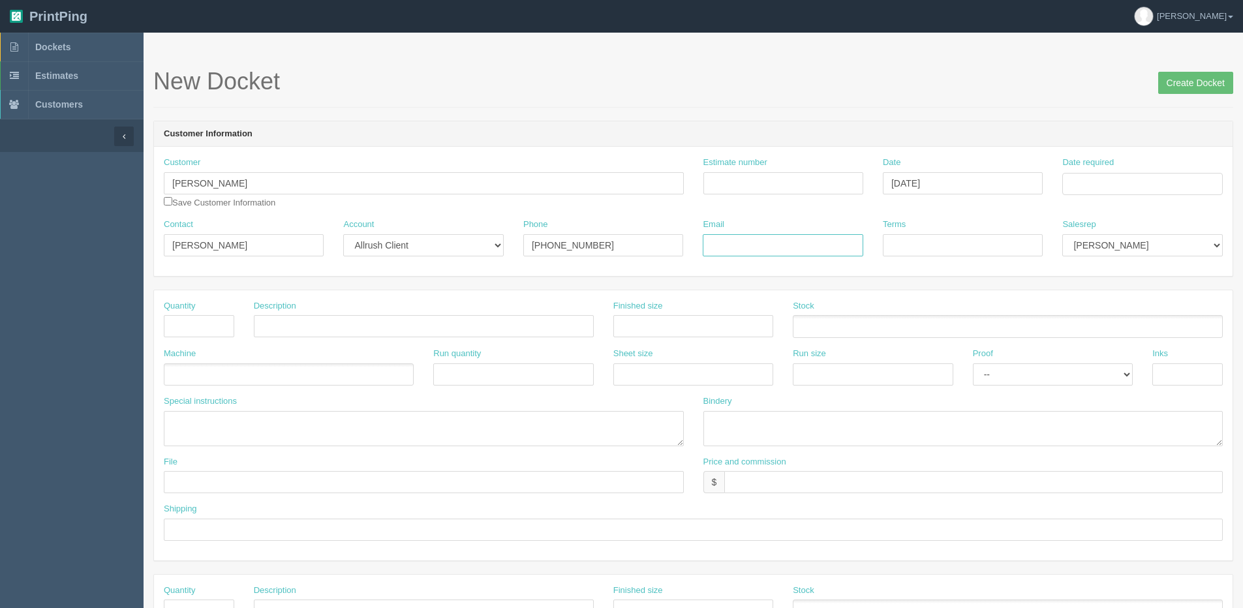
drag, startPoint x: 768, startPoint y: 246, endPoint x: 776, endPoint y: 246, distance: 7.2
click at [768, 246] on input "Email" at bounding box center [783, 245] width 160 height 22
paste input "[EMAIL_ADDRESS][DOMAIN_NAME]"
type input "[EMAIL_ADDRESS][DOMAIN_NAME]"
click at [937, 247] on input "Terms" at bounding box center [963, 245] width 160 height 22
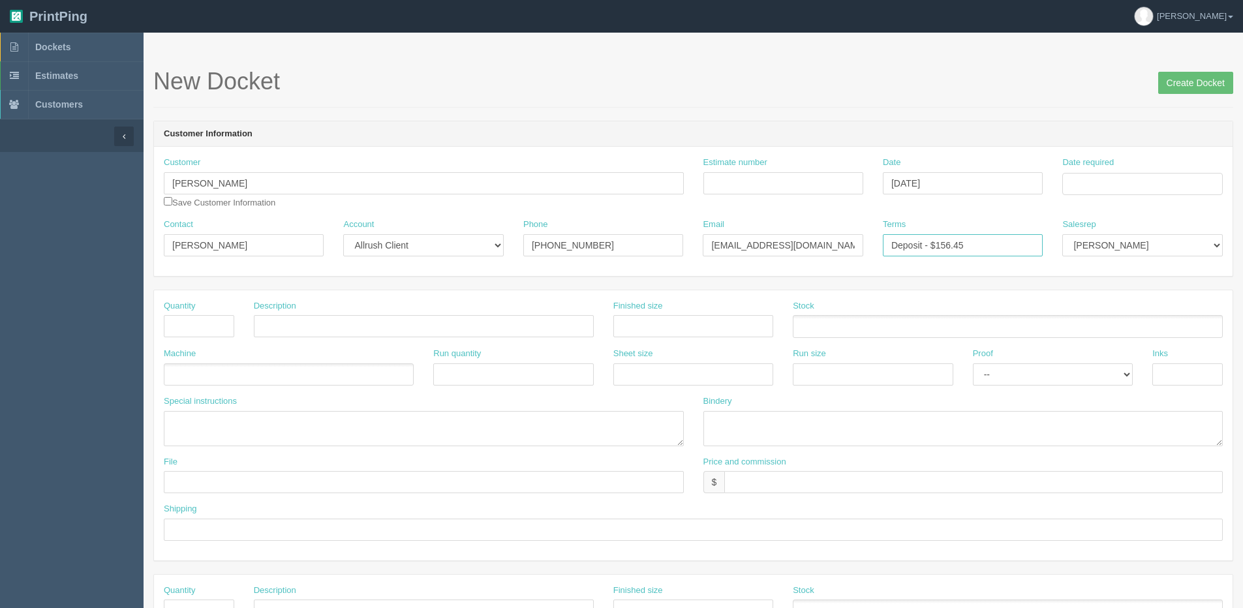
drag, startPoint x: 1020, startPoint y: 229, endPoint x: 1247, endPoint y: 181, distance: 232.1
click at [1237, 196] on section "New Docket Create Docket Customer Information Customer [PERSON_NAME] Save Custo…" at bounding box center [693, 609] width 1099 height 1152
type input "Deposit"
click at [1103, 232] on div "Salesrep [PERSON_NAME] Mikayla [PERSON_NAME] [PERSON_NAME] [PERSON_NAME] [PERSO…" at bounding box center [1142, 238] width 160 height 38
drag, startPoint x: 1100, startPoint y: 245, endPoint x: 1097, endPoint y: 256, distance: 11.4
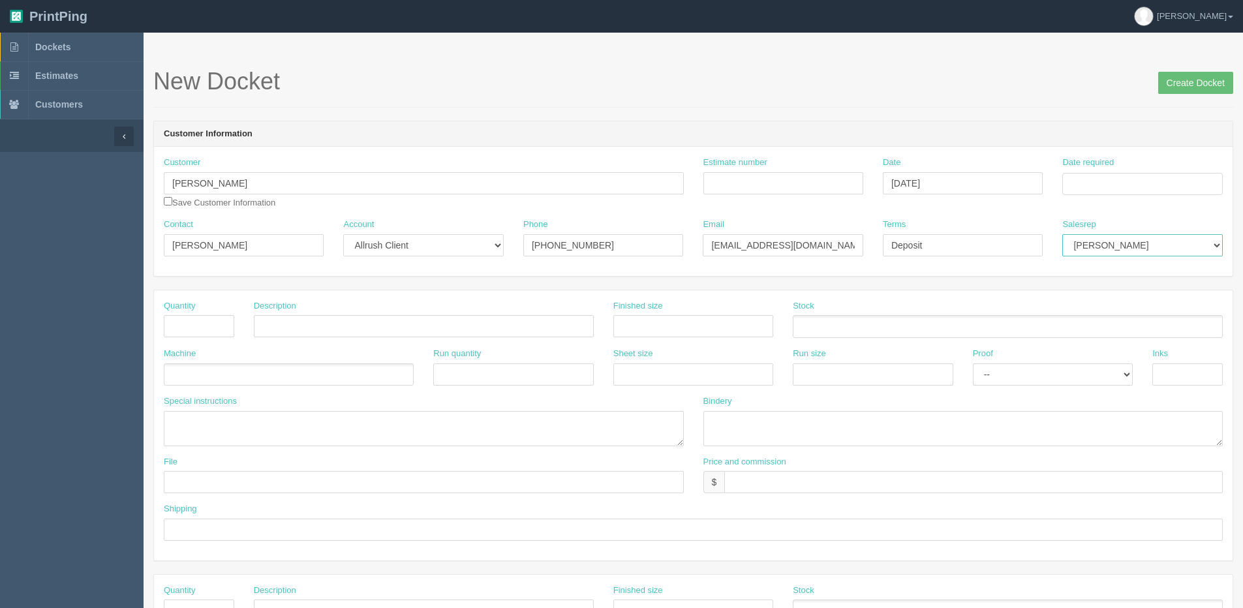
click at [1100, 245] on select "[PERSON_NAME] Mikayla [PERSON_NAME] [PERSON_NAME] [PERSON_NAME] [PERSON_NAME] […" at bounding box center [1142, 245] width 160 height 22
select select "1"
click at [1062, 234] on select "[PERSON_NAME] Mikayla [PERSON_NAME] [PERSON_NAME] [PERSON_NAME] [PERSON_NAME] […" at bounding box center [1142, 245] width 160 height 22
click at [1117, 179] on input "Date required" at bounding box center [1142, 184] width 160 height 22
click at [1087, 373] on th "[DATE]" at bounding box center [1125, 364] width 121 height 19
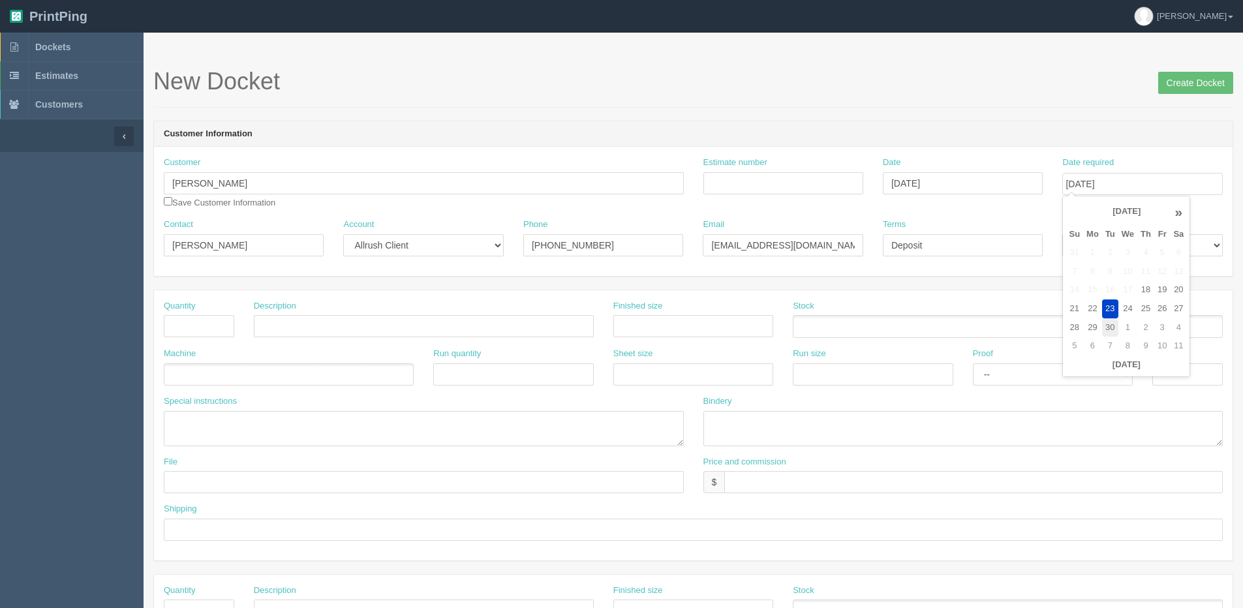
click at [1111, 327] on td "30" at bounding box center [1110, 327] width 16 height 19
type input "[DATE]"
drag, startPoint x: 1186, startPoint y: 77, endPoint x: 1166, endPoint y: 77, distance: 19.6
click at [1166, 77] on input "Create Docket" at bounding box center [1195, 83] width 75 height 22
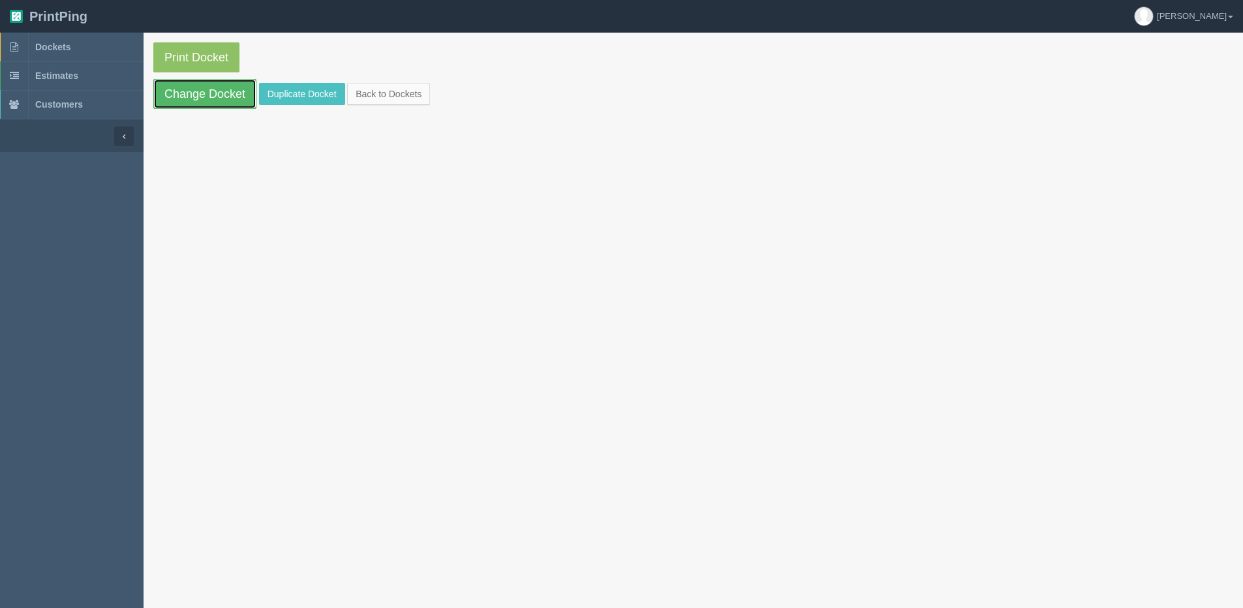
drag, startPoint x: 198, startPoint y: 95, endPoint x: 191, endPoint y: 96, distance: 6.7
click at [198, 95] on link "Change Docket" at bounding box center [204, 94] width 103 height 30
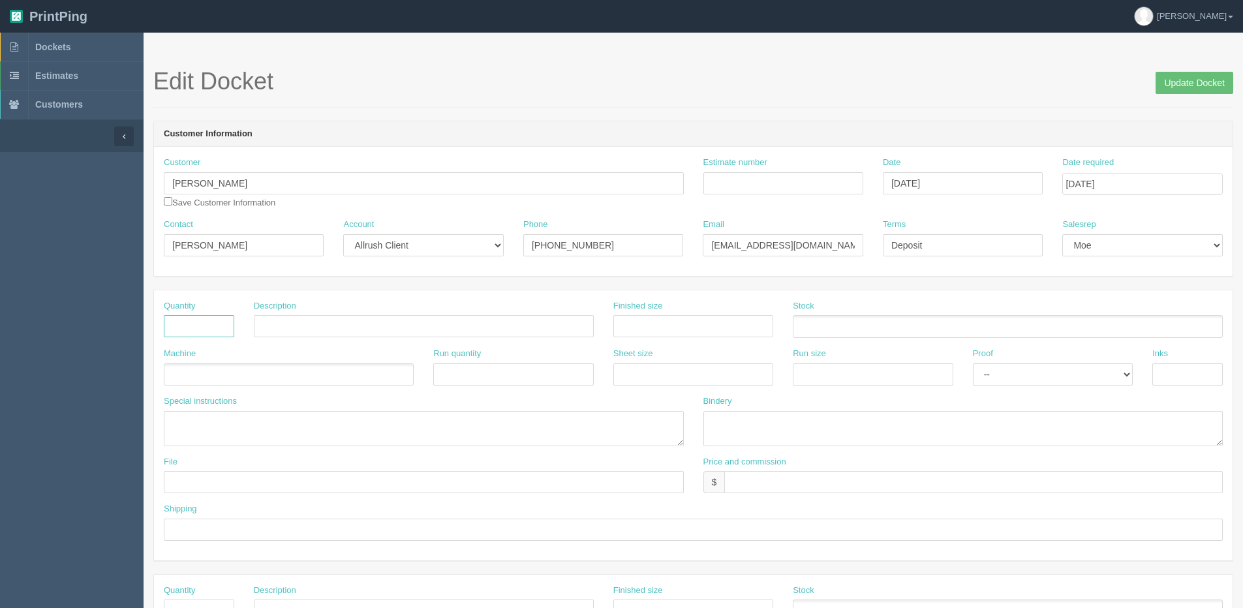
click at [205, 332] on input "text" at bounding box center [199, 326] width 70 height 22
type input "50"
type input "Elections Signs"
type input "16" x 24""
click at [190, 370] on ul at bounding box center [289, 374] width 250 height 23
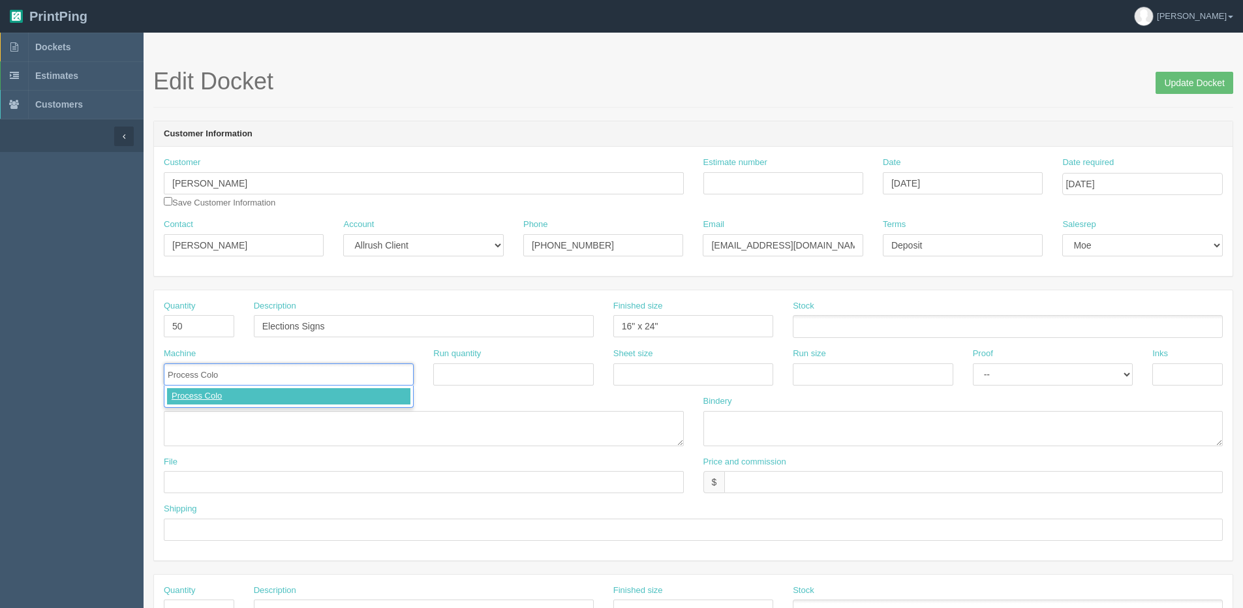
type input "Process Color"
click at [187, 419] on textarea at bounding box center [424, 428] width 520 height 35
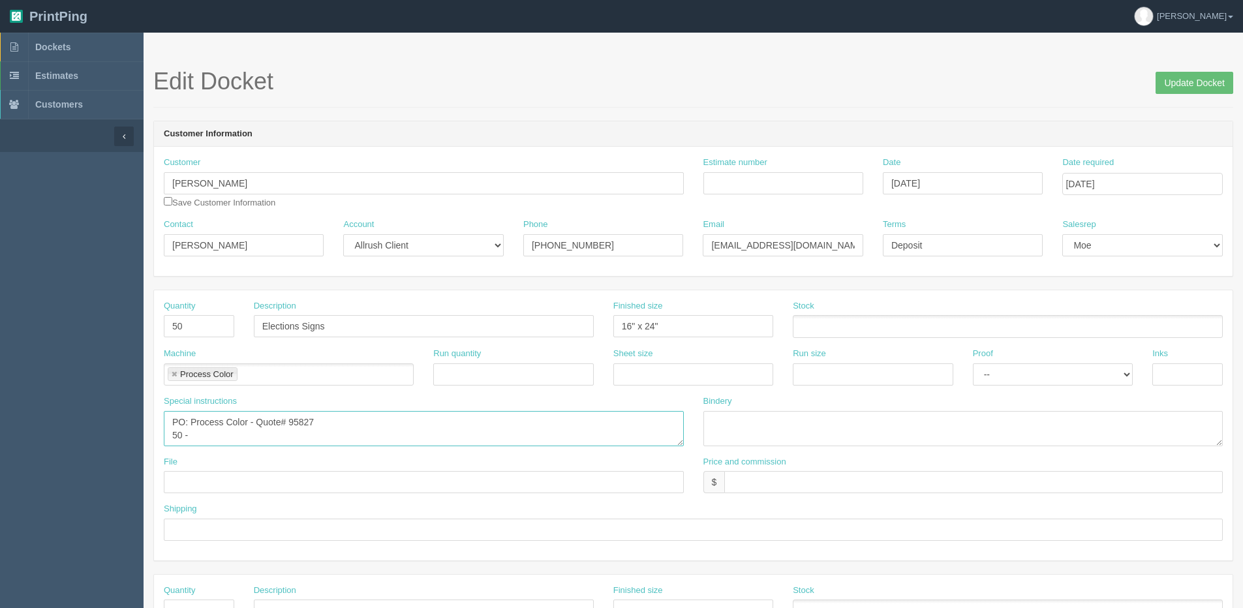
click at [233, 440] on textarea "PO: Process Color - Quote# 95827 50 -" at bounding box center [424, 428] width 520 height 35
paste textarea "16”x24” double sided qty 50 election signs 50 5.6000"
click at [369, 433] on textarea "PO: Process Color - Quote# 95827 50 - 16”x24” double sided qty 50 election sign…" at bounding box center [424, 428] width 520 height 35
type textarea "PO: Process Color - Quote# 95827 50 - 16”x24” double sided qty 50 election sign…"
click at [196, 476] on input "text" at bounding box center [424, 482] width 520 height 22
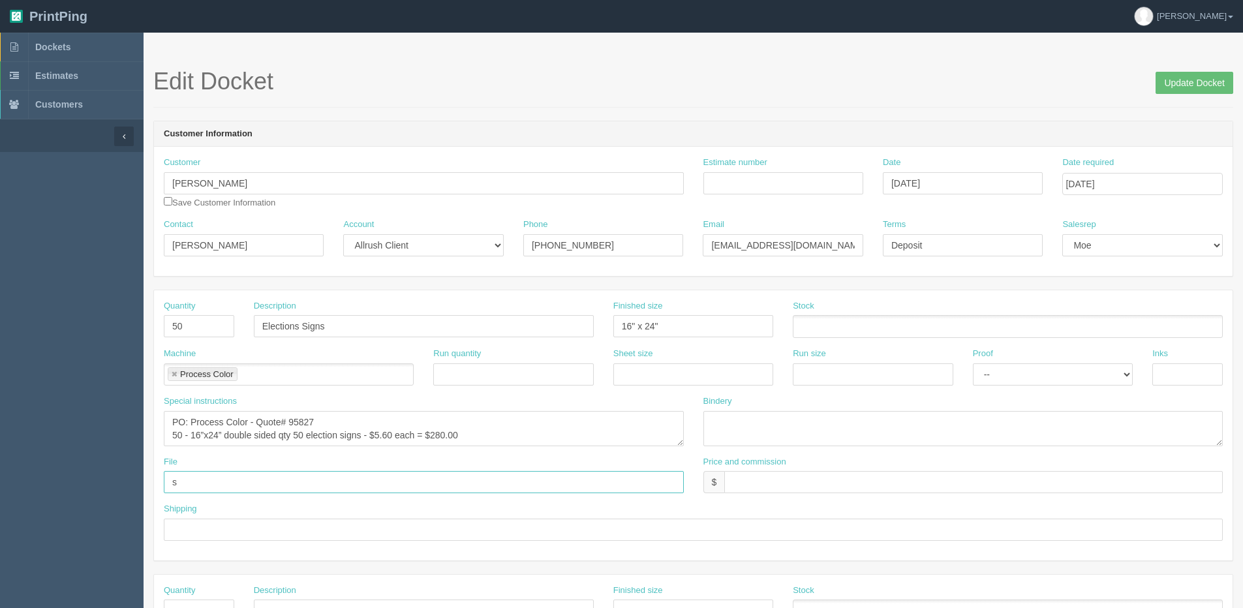
type input "see designline"
click at [215, 532] on input "text" at bounding box center [693, 530] width 1059 height 22
type input "Email / Call when ready for pickup"
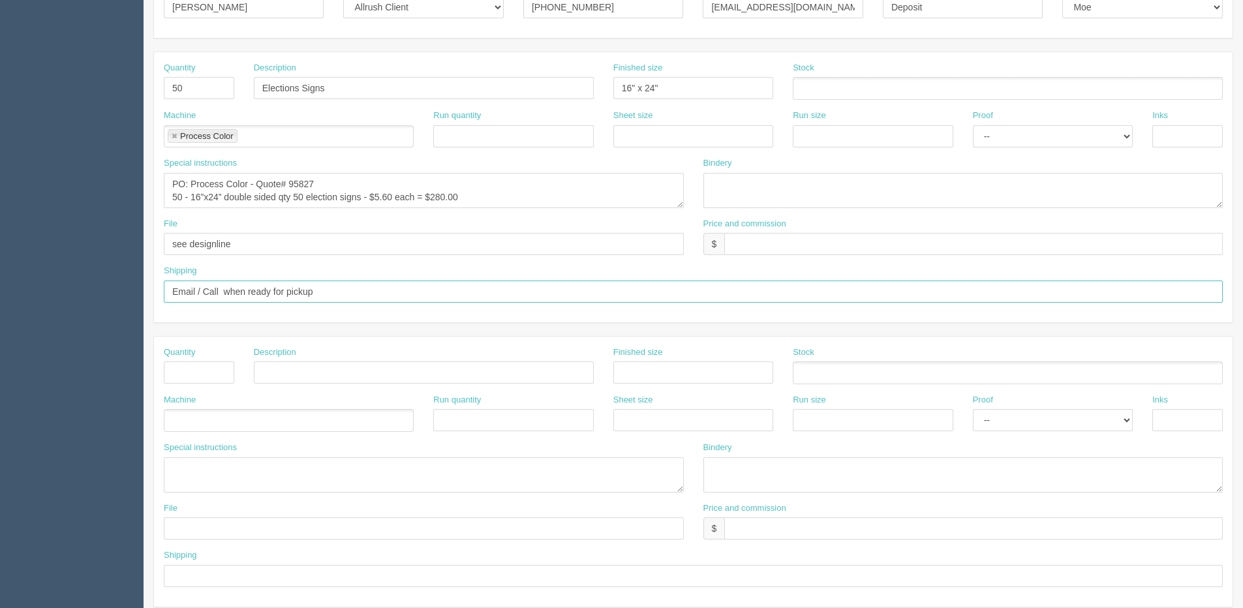
scroll to position [261, 0]
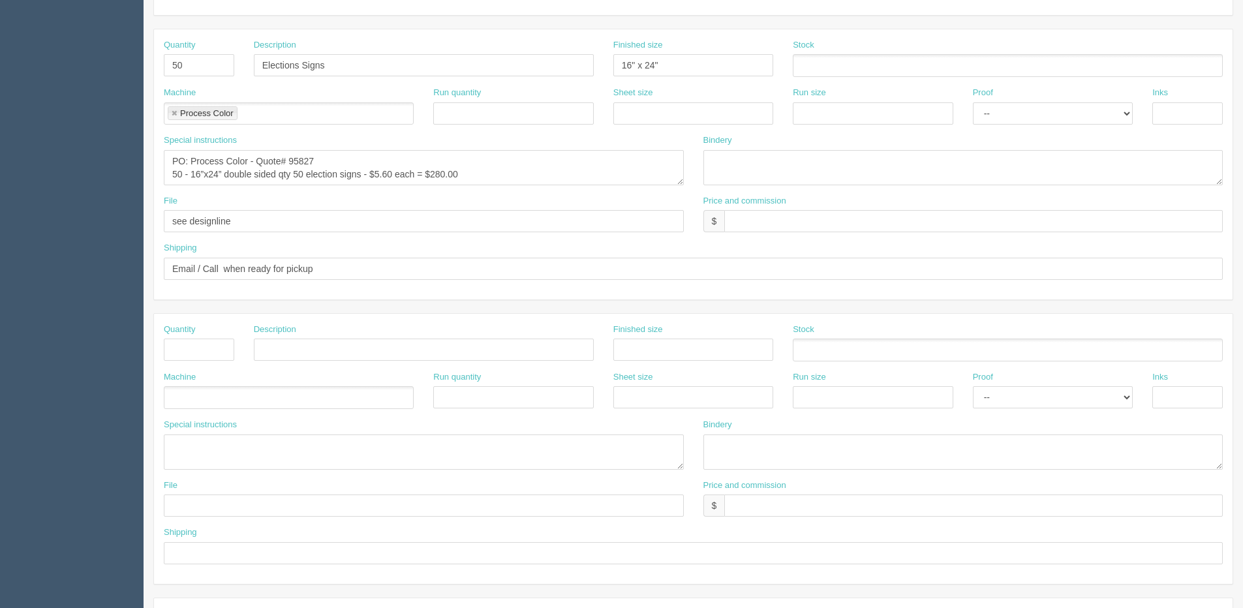
click at [196, 340] on div "Quantity" at bounding box center [199, 343] width 70 height 38
click at [204, 346] on input "text" at bounding box center [199, 350] width 70 height 22
type input "1"
type input "Design"
click at [205, 395] on ul at bounding box center [289, 397] width 250 height 23
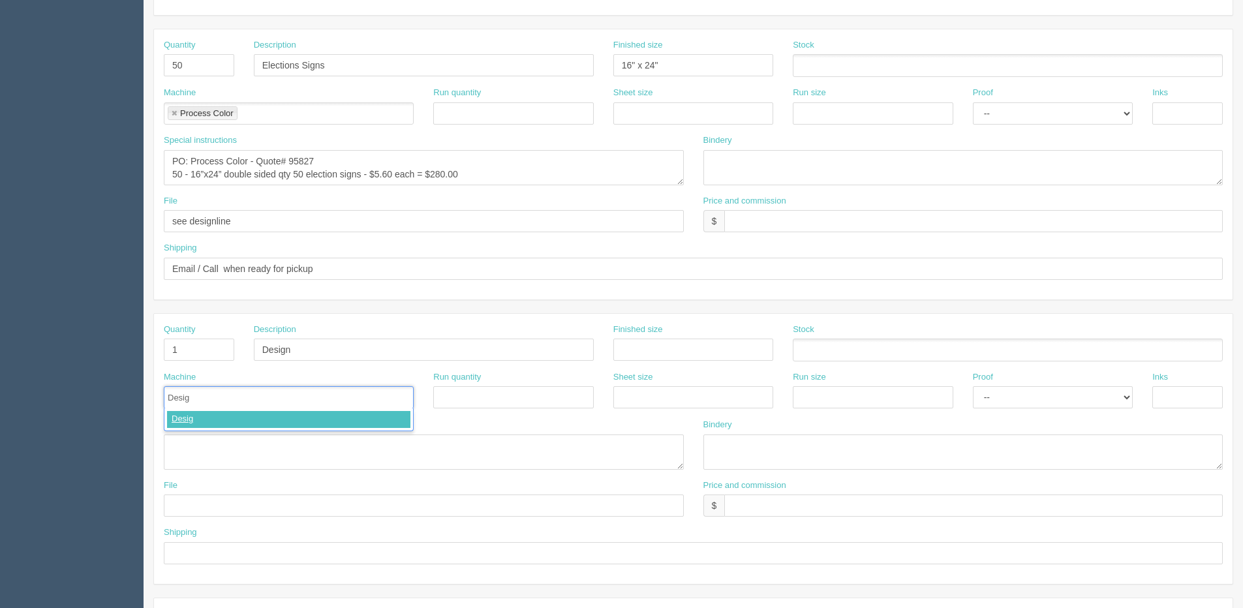
type input "Design"
click at [1028, 403] on select "-- Email Hard Copy" at bounding box center [1053, 397] width 160 height 22
select select "Email"
click at [973, 386] on select "-- Email Hard Copy" at bounding box center [1053, 397] width 160 height 22
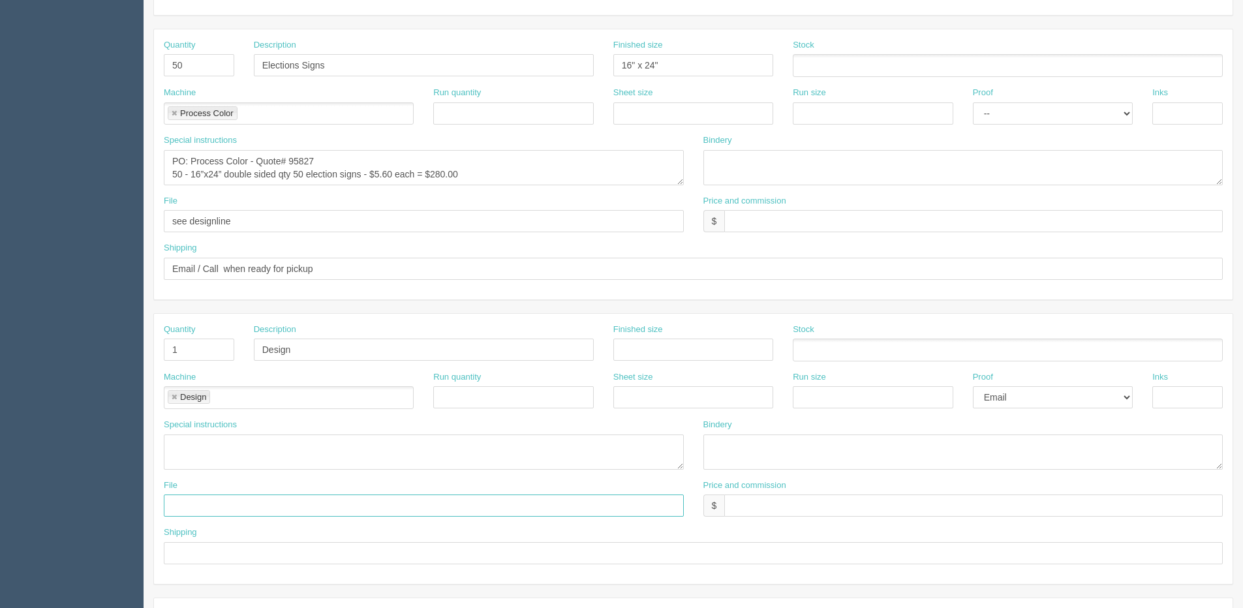
click at [202, 512] on input "text" at bounding box center [424, 505] width 520 height 22
type input "Files @ Allrush"
click at [196, 455] on textarea at bounding box center [424, 451] width 520 height 35
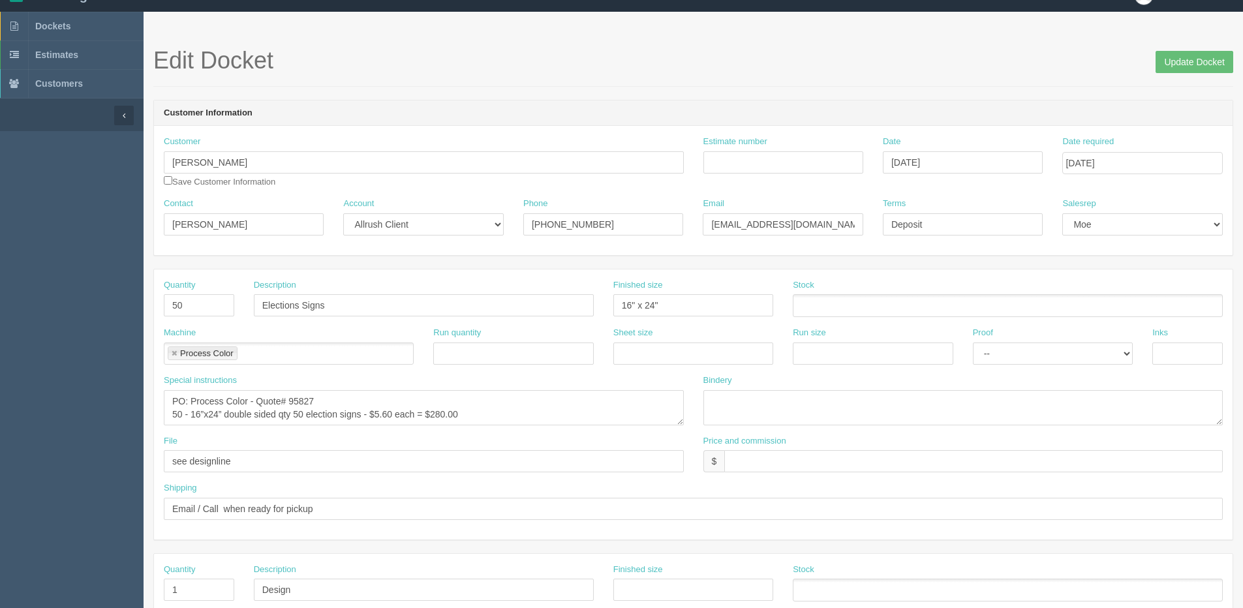
scroll to position [0, 0]
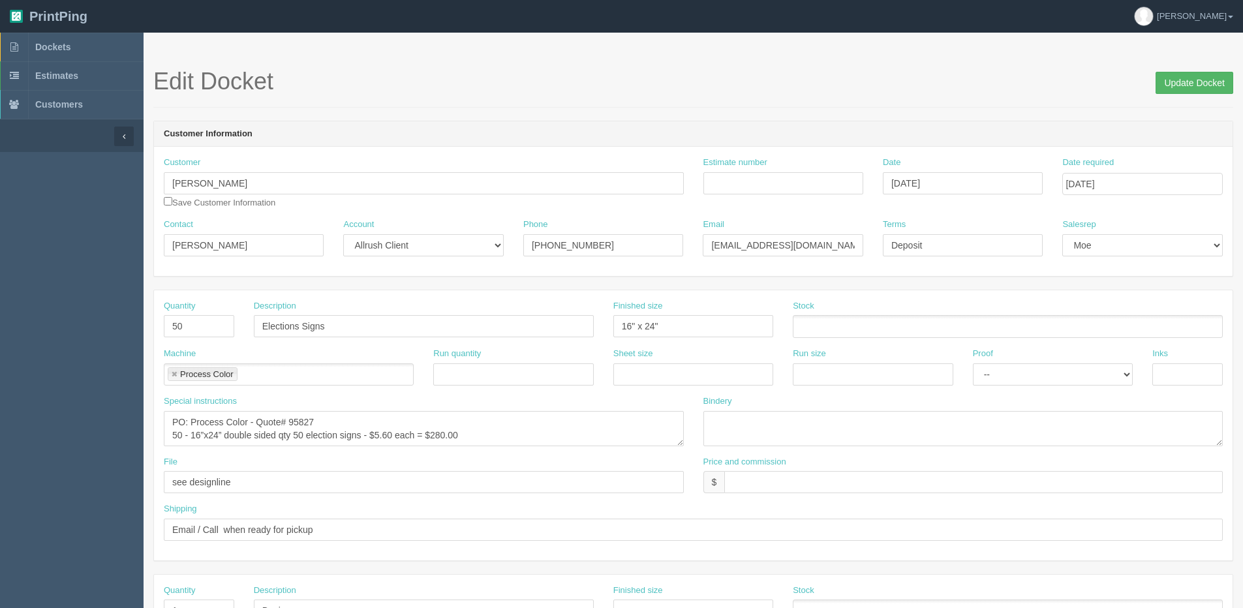
type textarea "See email for setup instructions"
click at [1165, 82] on input "Update Docket" at bounding box center [1194, 83] width 78 height 22
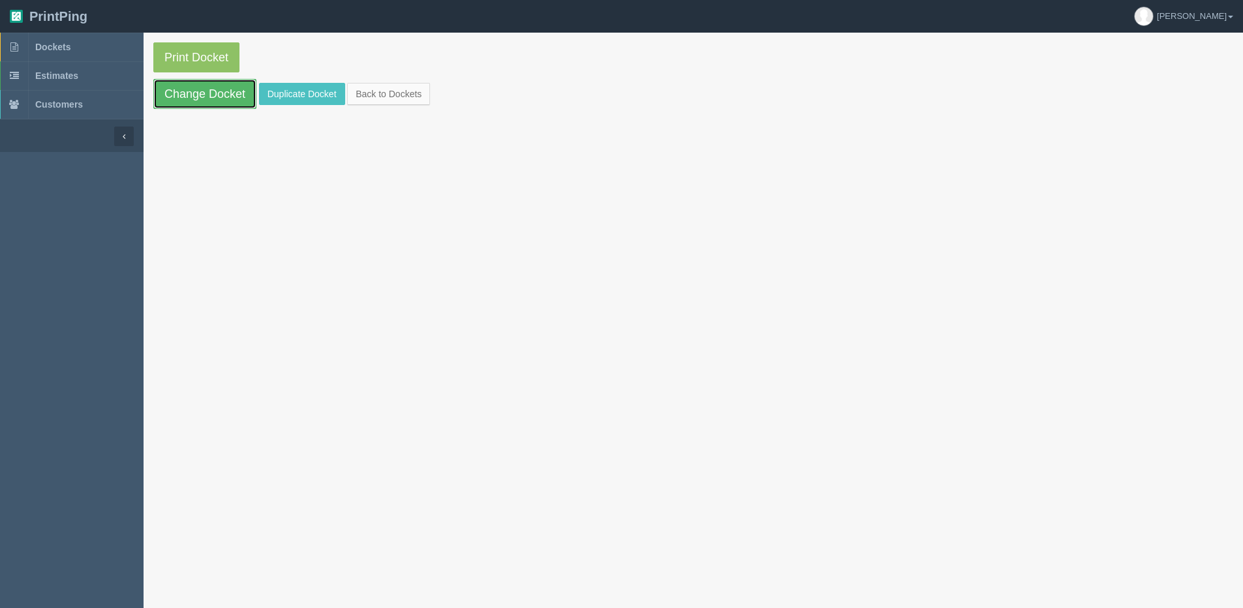
click at [186, 104] on link "Change Docket" at bounding box center [204, 94] width 103 height 30
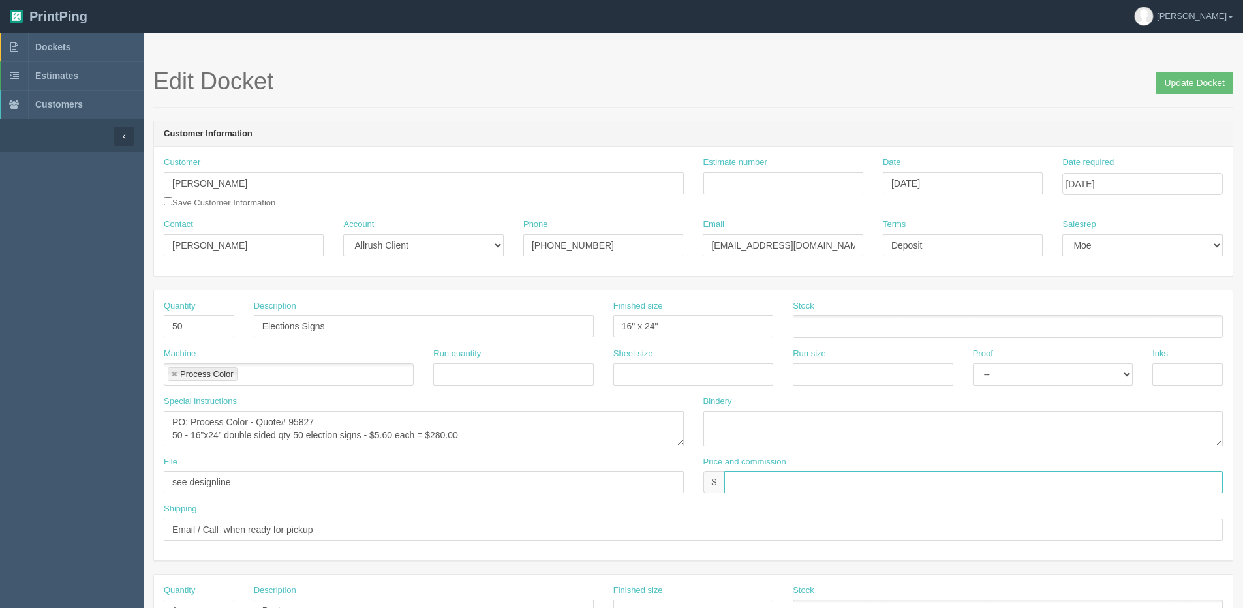
click at [794, 484] on input "text" at bounding box center [973, 482] width 498 height 22
click at [819, 484] on input "$580.00" at bounding box center [973, 482] width 498 height 22
click at [803, 488] on input "$580.00 | AR" at bounding box center [973, 482] width 498 height 22
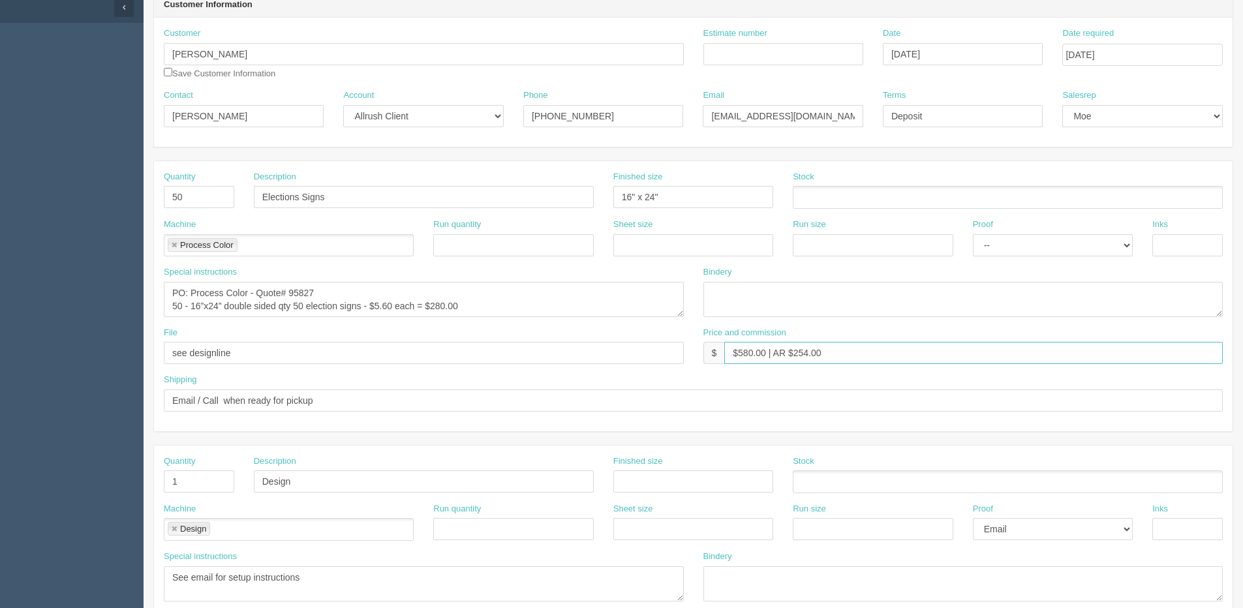
scroll to position [130, 0]
type input "$580.00 | AR $254.00"
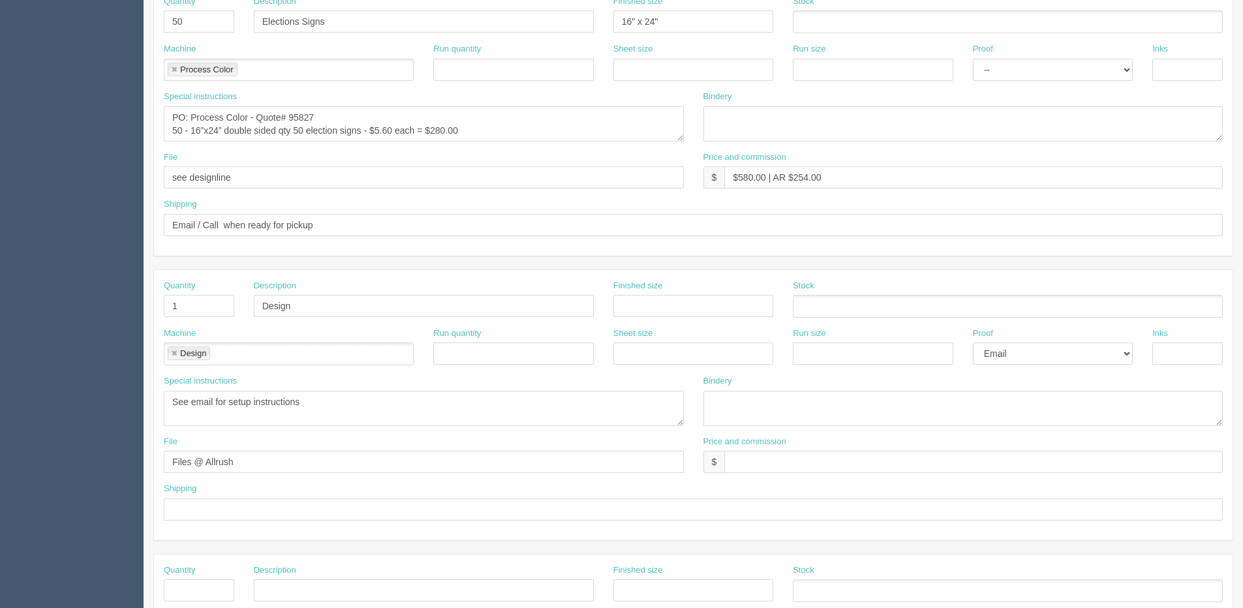
scroll to position [326, 0]
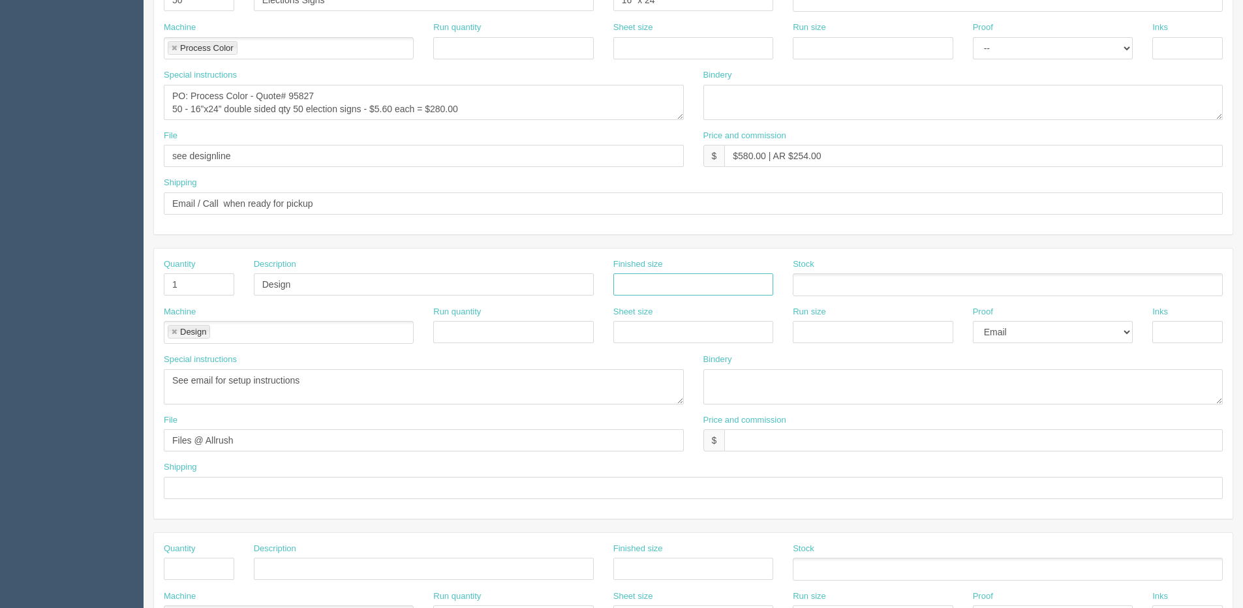
click at [746, 281] on input "text" at bounding box center [693, 284] width 160 height 22
drag, startPoint x: 647, startPoint y: 285, endPoint x: 659, endPoint y: 279, distance: 13.7
click at [651, 284] on input "16" x 18"" at bounding box center [693, 284] width 160 height 22
type input "16" x 24""
click at [423, 288] on input "Design" at bounding box center [424, 284] width 340 height 22
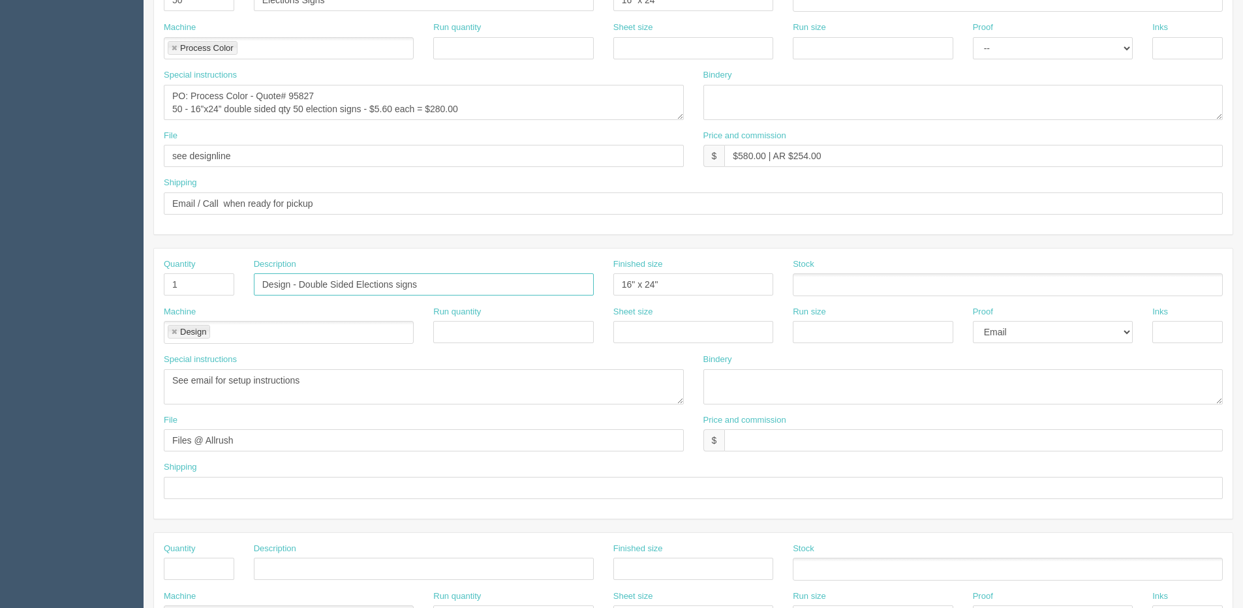
type input "Design - Double Sided Elections signs"
click at [310, 386] on textarea "See email for setup instructions" at bounding box center [424, 386] width 520 height 35
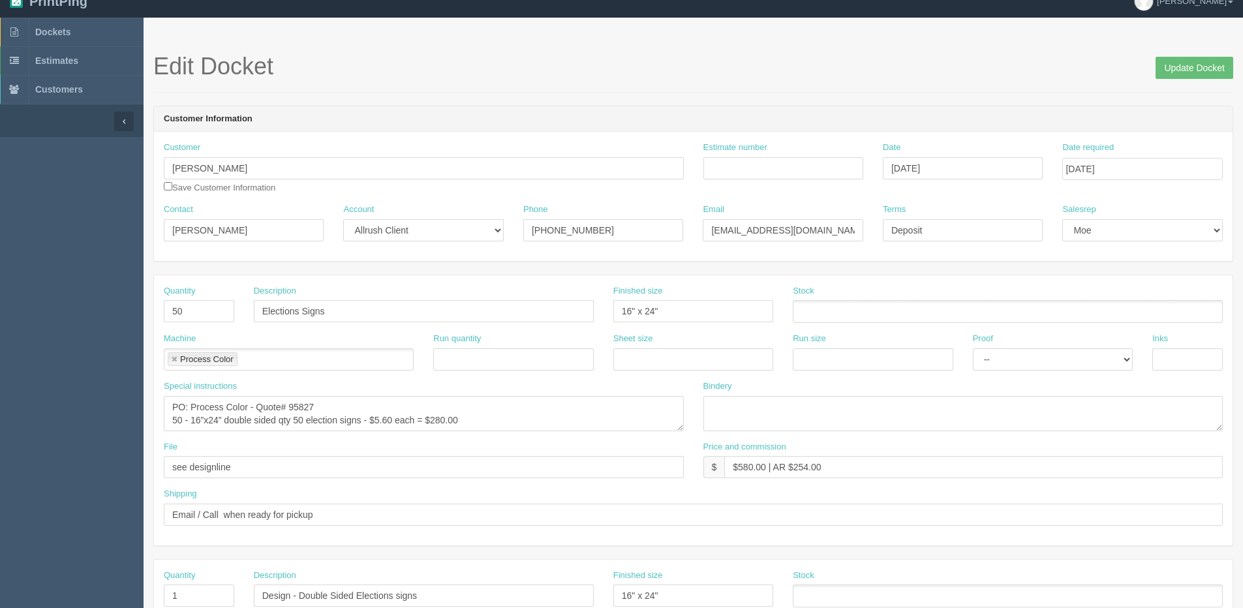
scroll to position [0, 0]
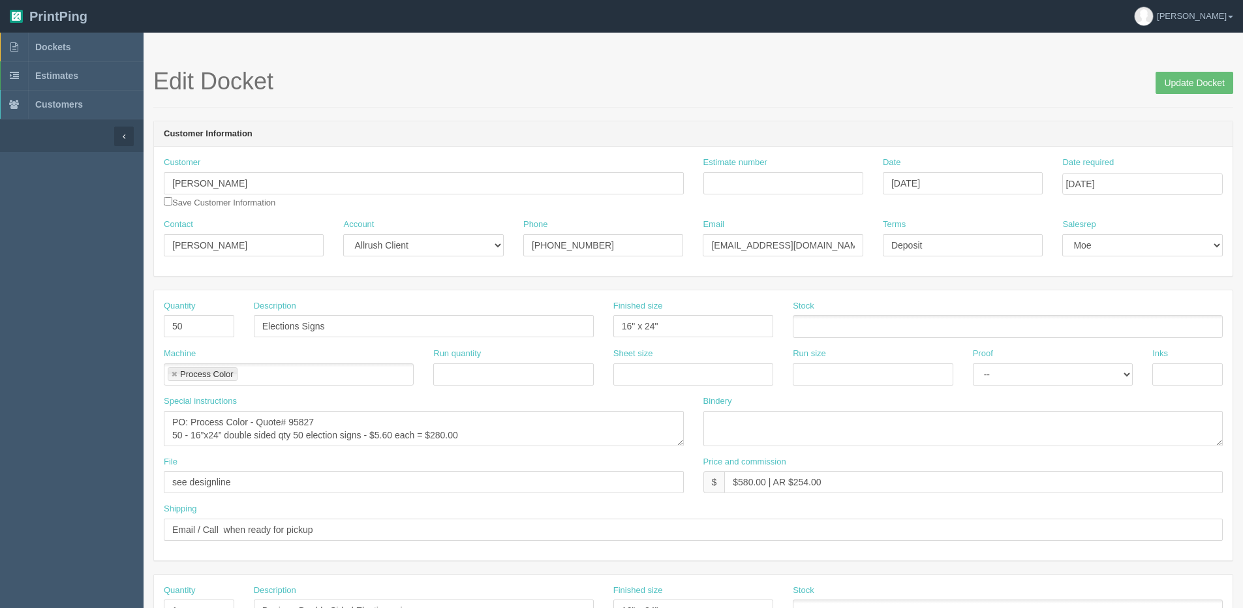
type textarea "See email for setup instructions Keep design under 1 hr."
click at [944, 243] on input "Deposit" at bounding box center [963, 245] width 160 height 22
type input "Deposit 50%"
click at [1193, 85] on input "Update Docket" at bounding box center [1194, 83] width 78 height 22
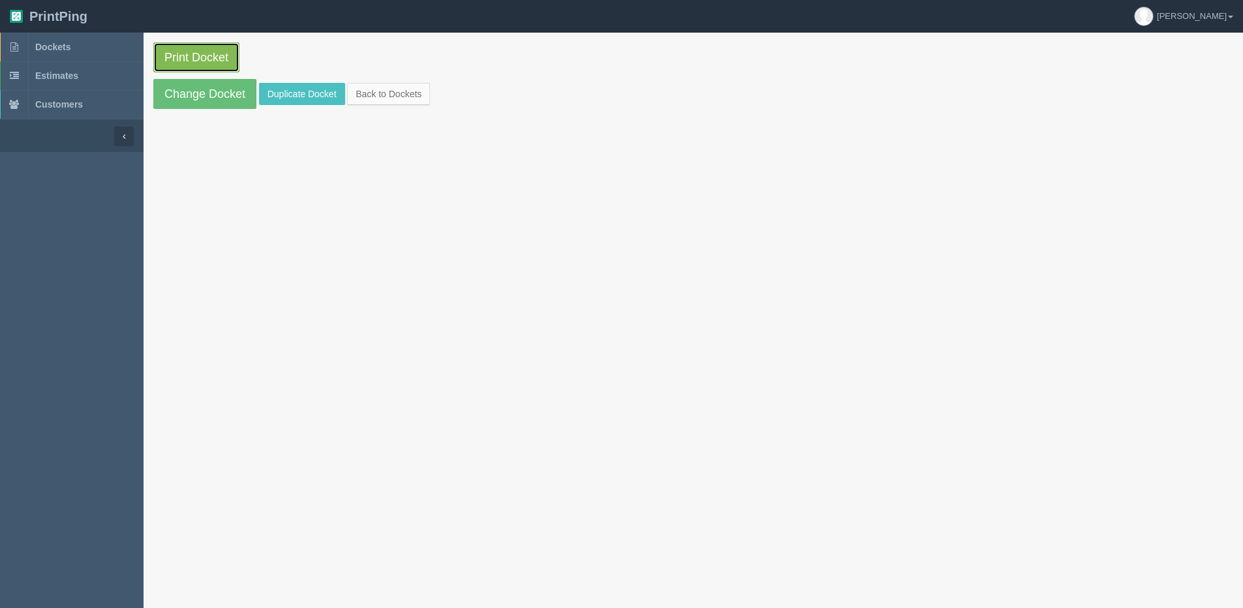
click at [192, 65] on link "Print Docket" at bounding box center [196, 57] width 86 height 30
click at [399, 89] on link "Back to Dockets" at bounding box center [388, 94] width 83 height 22
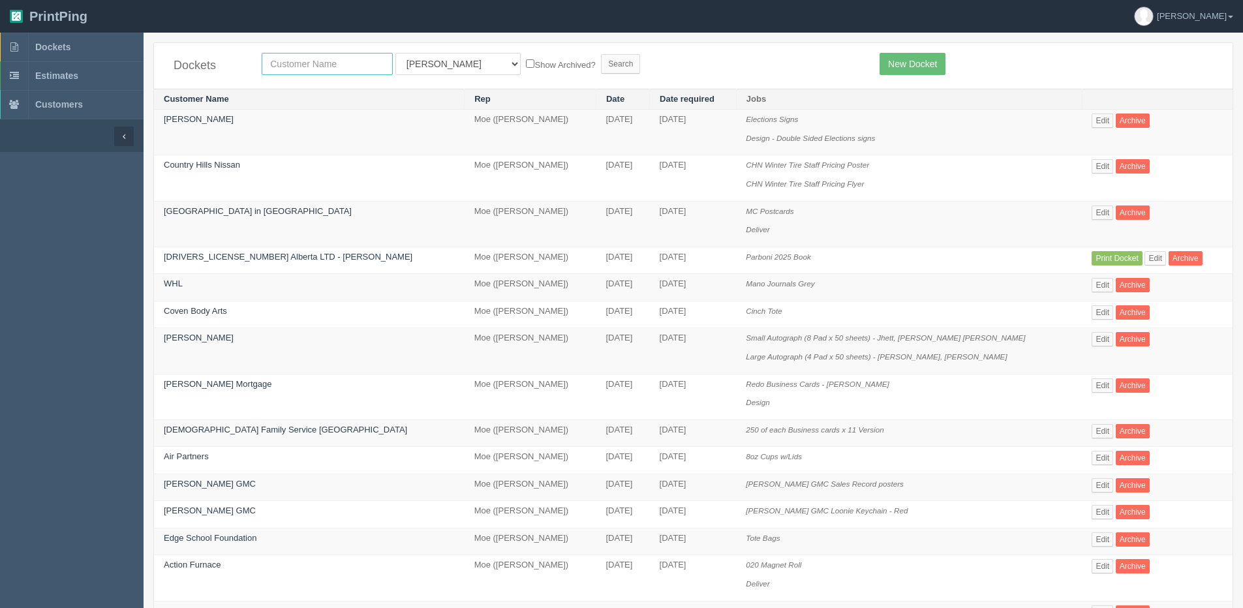
click at [307, 71] on input "text" at bounding box center [327, 64] width 131 height 22
type input "edge"
click at [601, 54] on input "Search" at bounding box center [620, 64] width 39 height 20
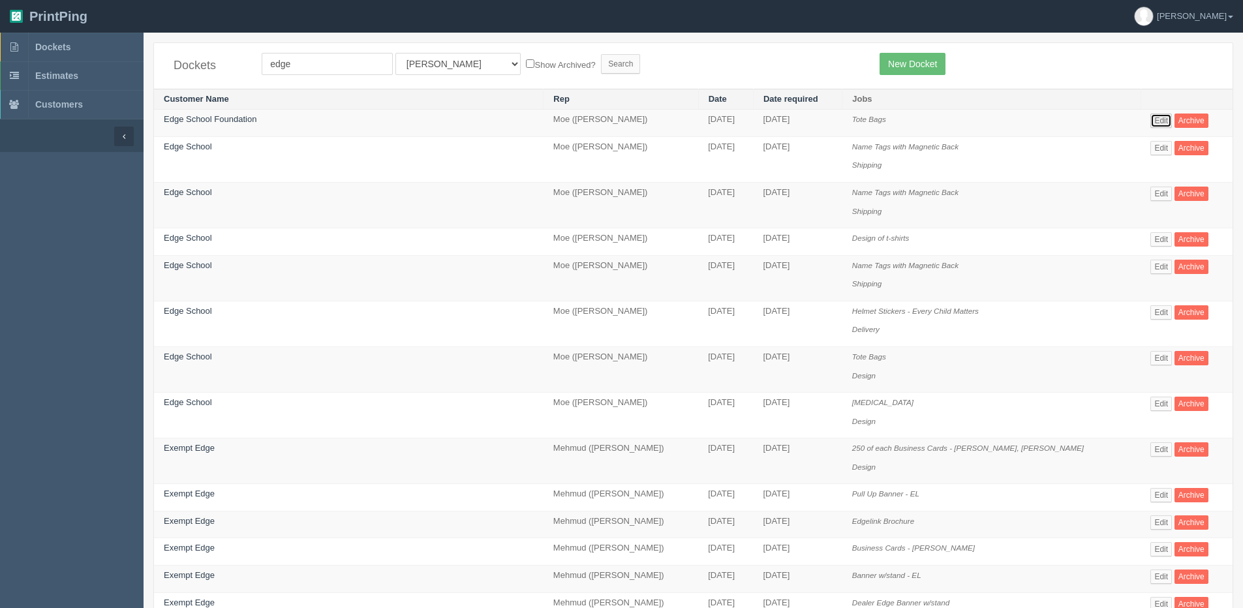
click at [1150, 119] on link "Edit" at bounding box center [1161, 120] width 22 height 14
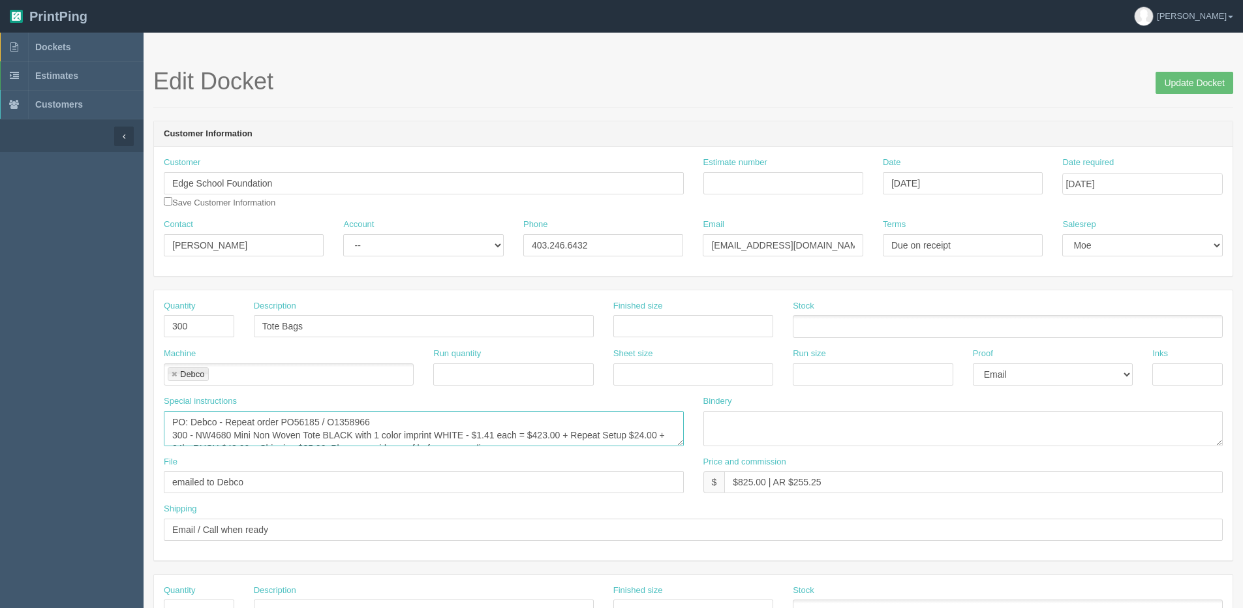
drag, startPoint x: 197, startPoint y: 421, endPoint x: 232, endPoint y: 431, distance: 36.4
click at [232, 431] on textarea "PO: Debco - Repeat order PO56185 / O1358966 300 - NW4680 Mini Non Woven Tote BL…" at bounding box center [424, 428] width 520 height 35
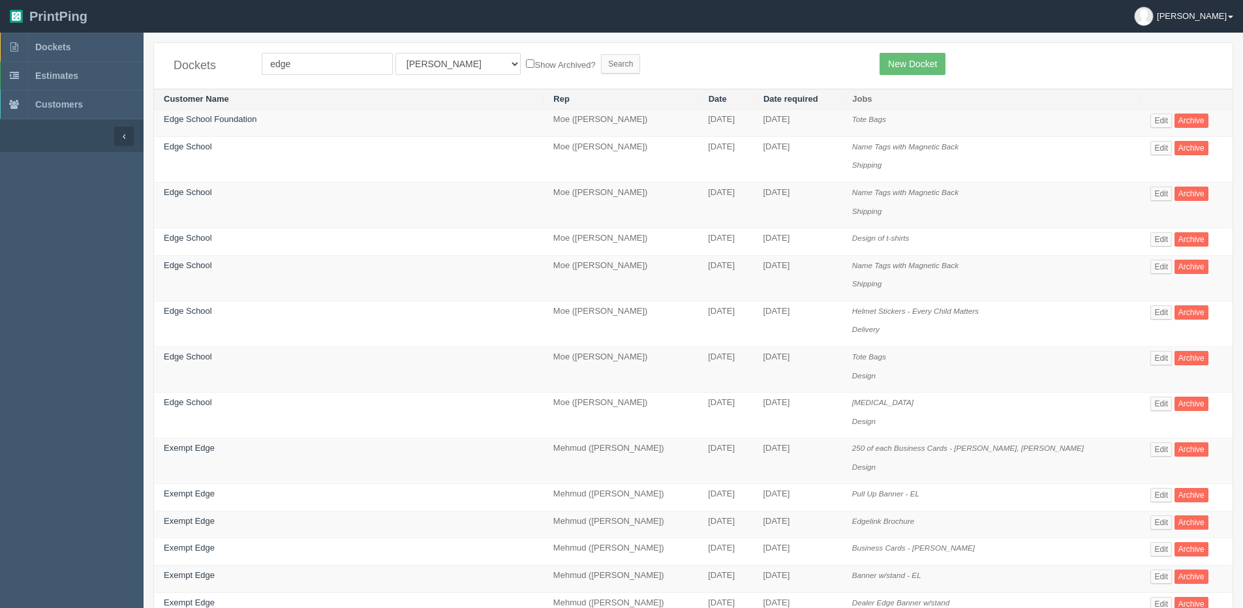
click at [1235, 17] on link "Dan" at bounding box center [1183, 16] width 119 height 33
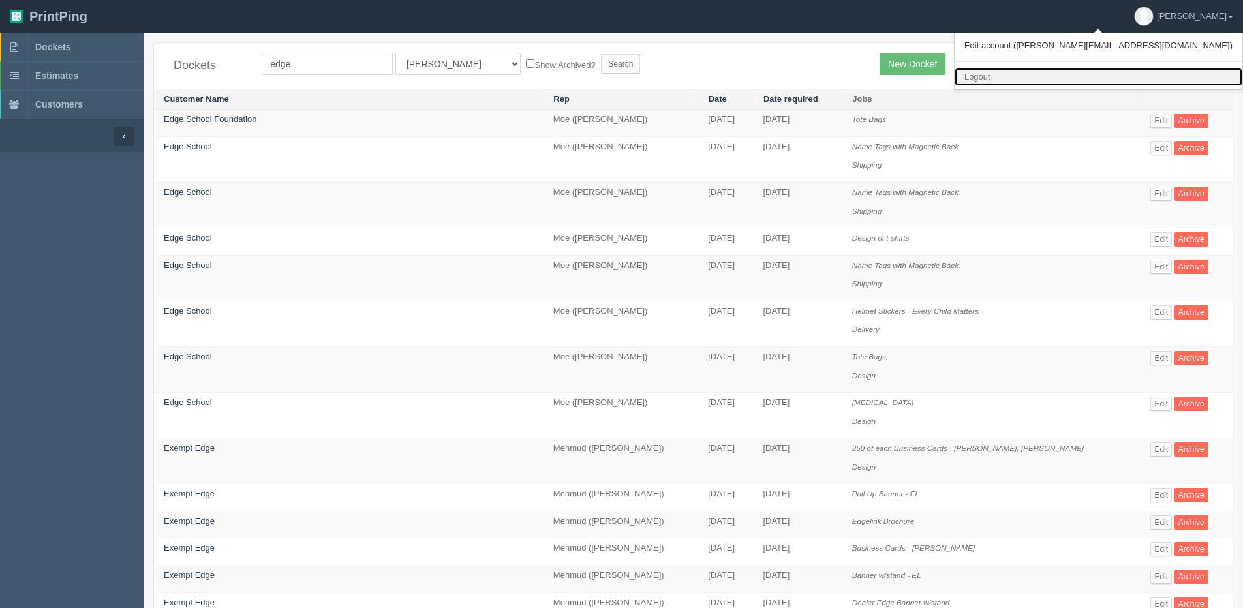
click at [1158, 70] on link "Logout" at bounding box center [1098, 77] width 288 height 19
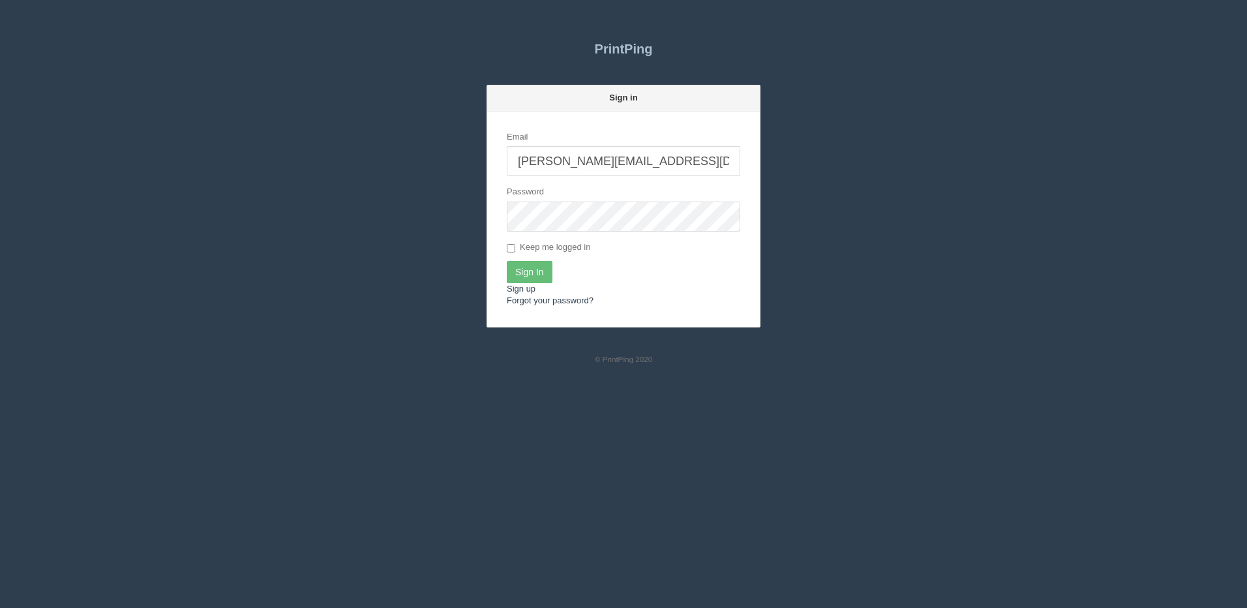
click at [599, 174] on input "[PERSON_NAME][EMAIL_ADDRESS][DOMAIN_NAME]" at bounding box center [624, 161] width 234 height 30
type input "[PERSON_NAME][EMAIL_ADDRESS][DOMAIN_NAME]"
click at [538, 273] on input "Sign In" at bounding box center [530, 272] width 46 height 22
